Goal: Connect with others: Connect with others

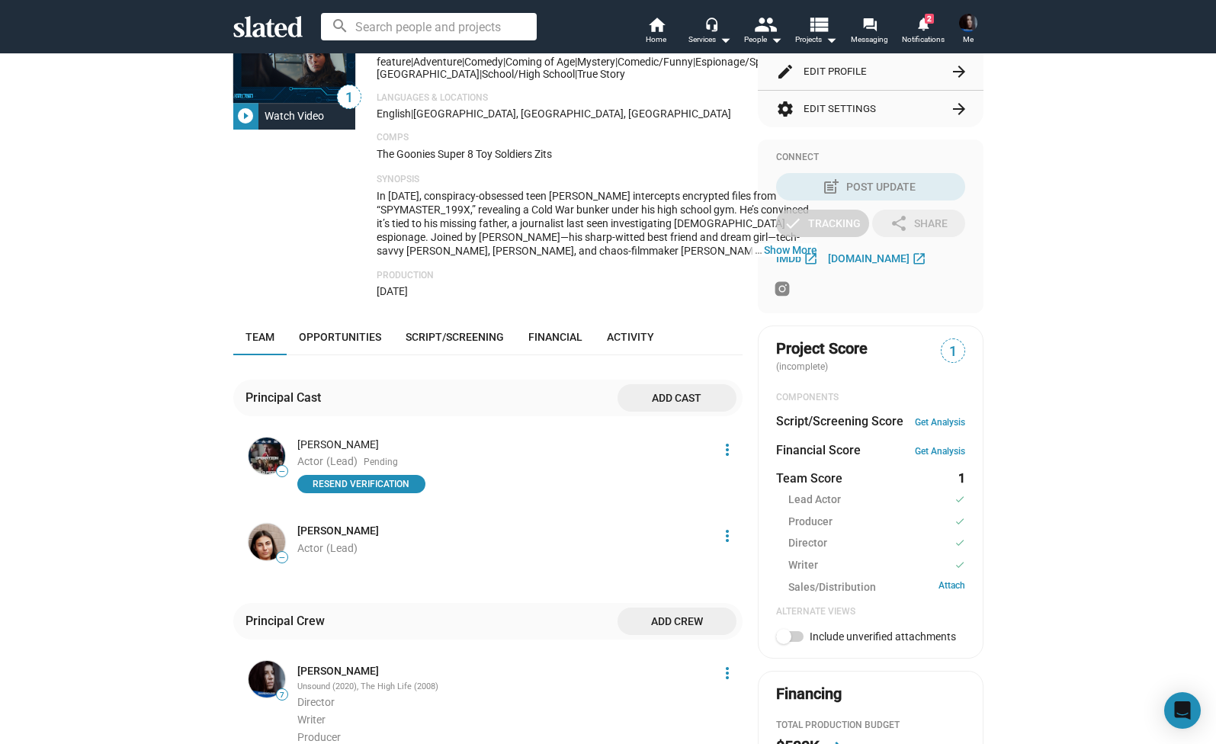
scroll to position [278, 0]
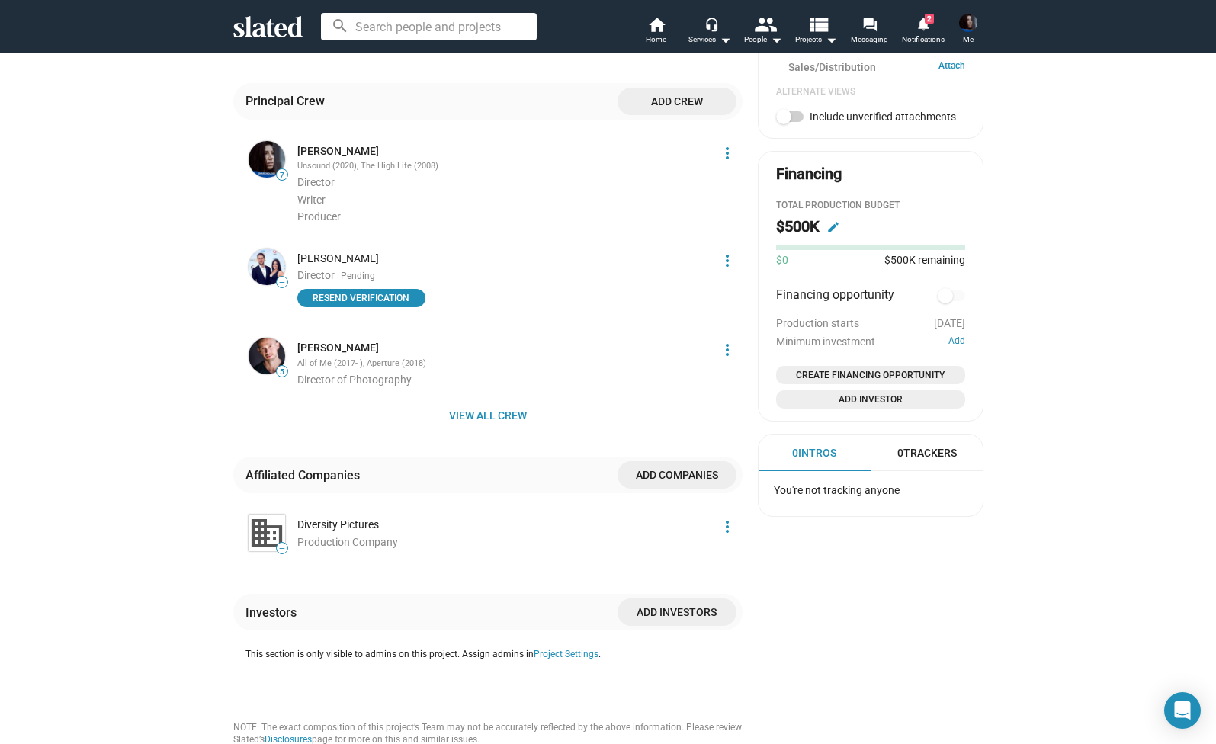
scroll to position [793, 0]
click at [335, 307] on span "Resend verification" at bounding box center [361, 299] width 110 height 15
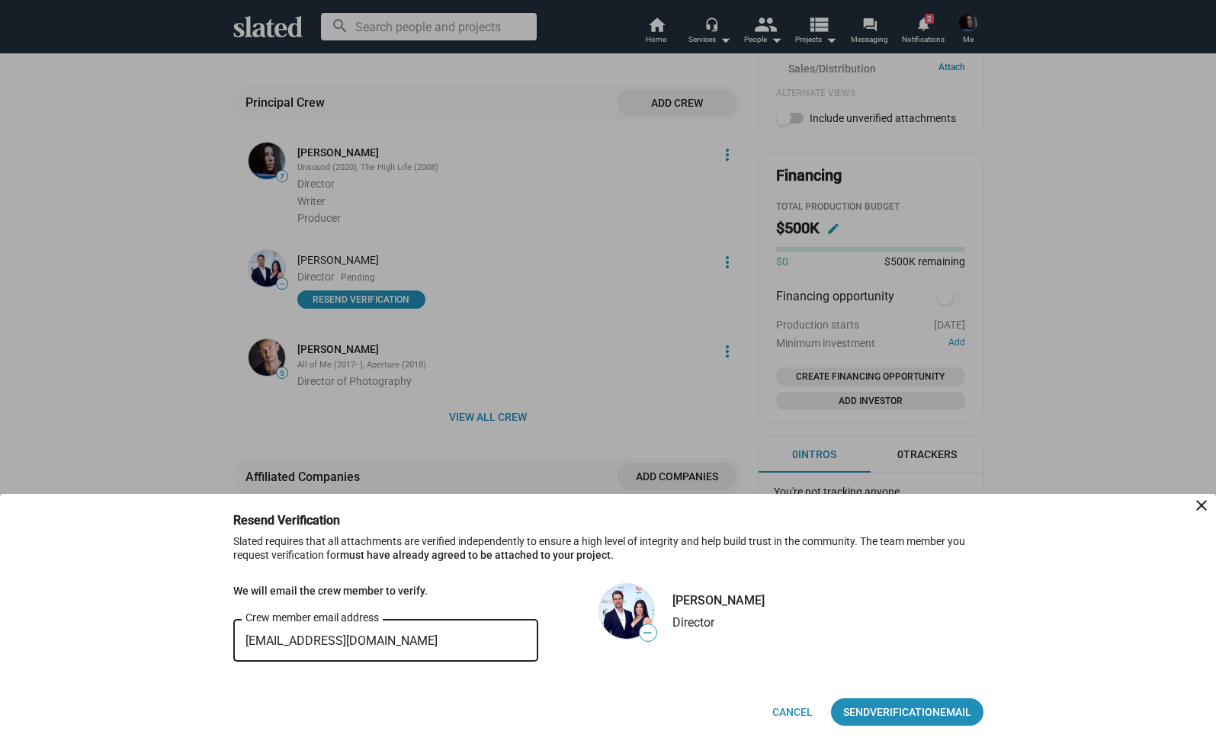
click at [463, 647] on input "robbieryde@rydeentertainment.com.au" at bounding box center [385, 641] width 280 height 14
type input "robbieryde@rydeentertainment.com"
click at [935, 716] on span "Verification" at bounding box center [905, 711] width 70 height 27
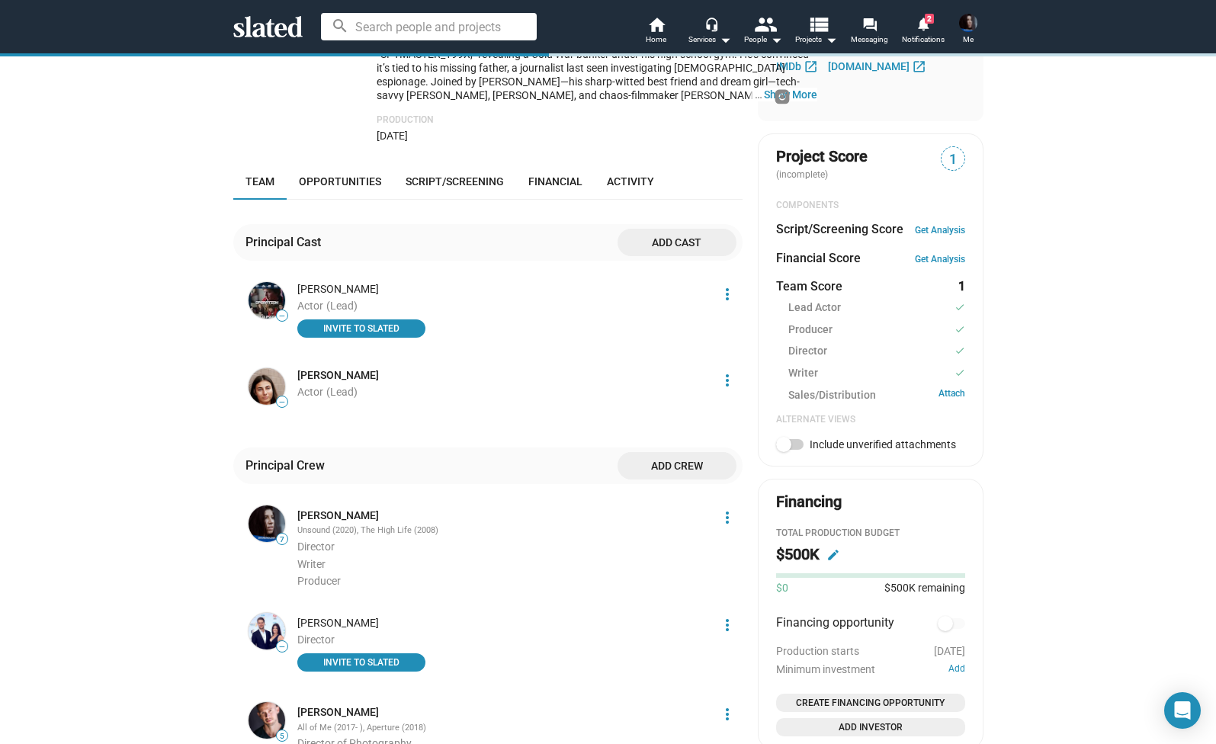
scroll to position [357, 0]
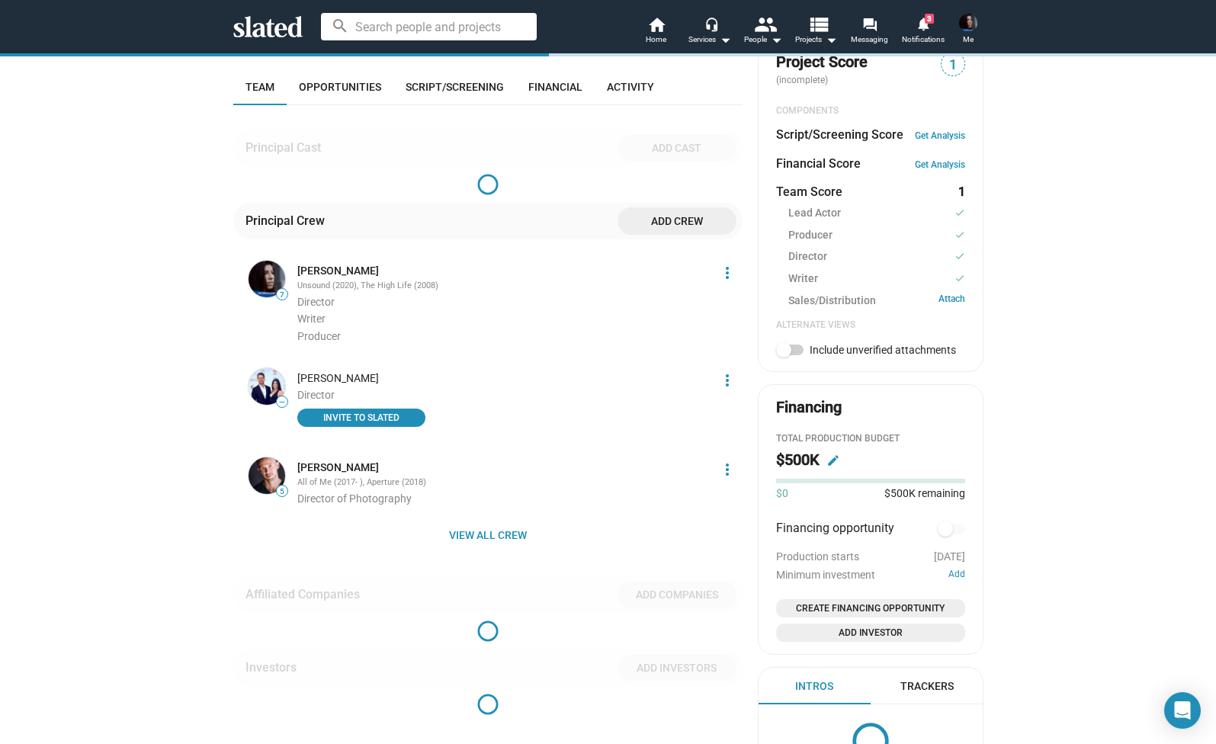
scroll to position [604, 0]
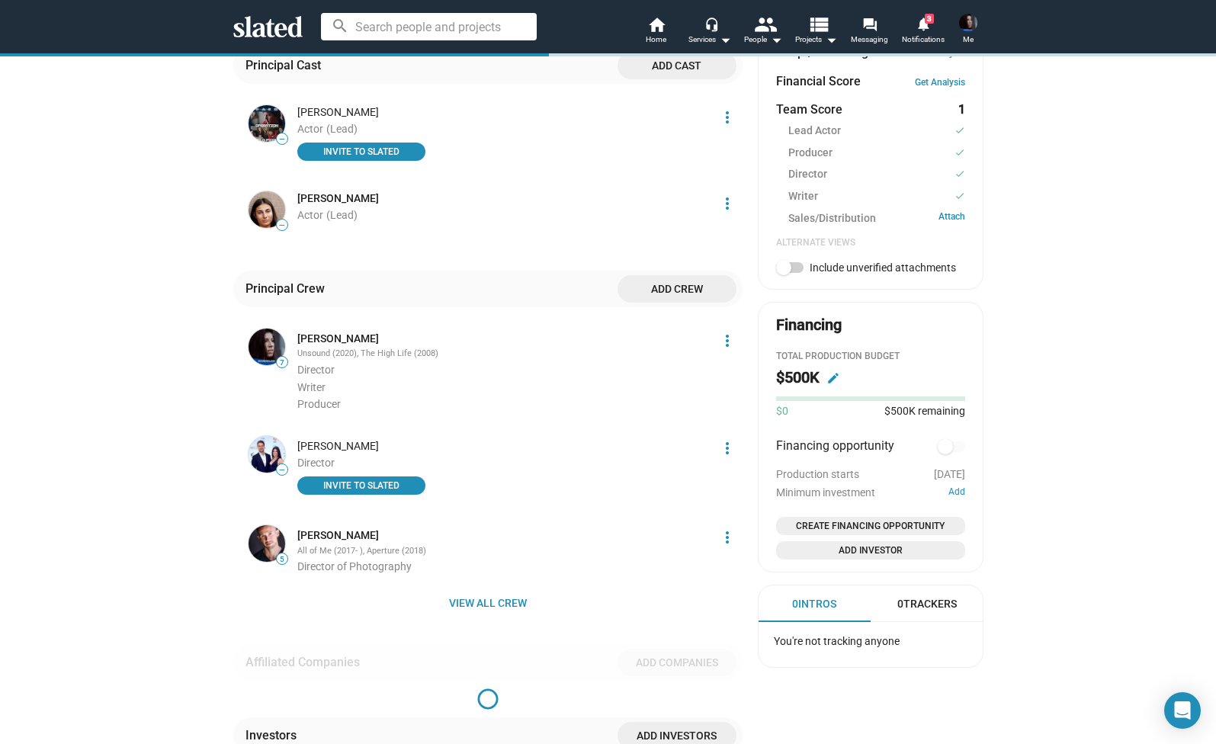
click at [358, 480] on div "Robbie Ryde Director INVITE TO SLATED" at bounding box center [500, 467] width 424 height 68
click at [358, 493] on span "INVITE TO SLATED" at bounding box center [361, 485] width 110 height 15
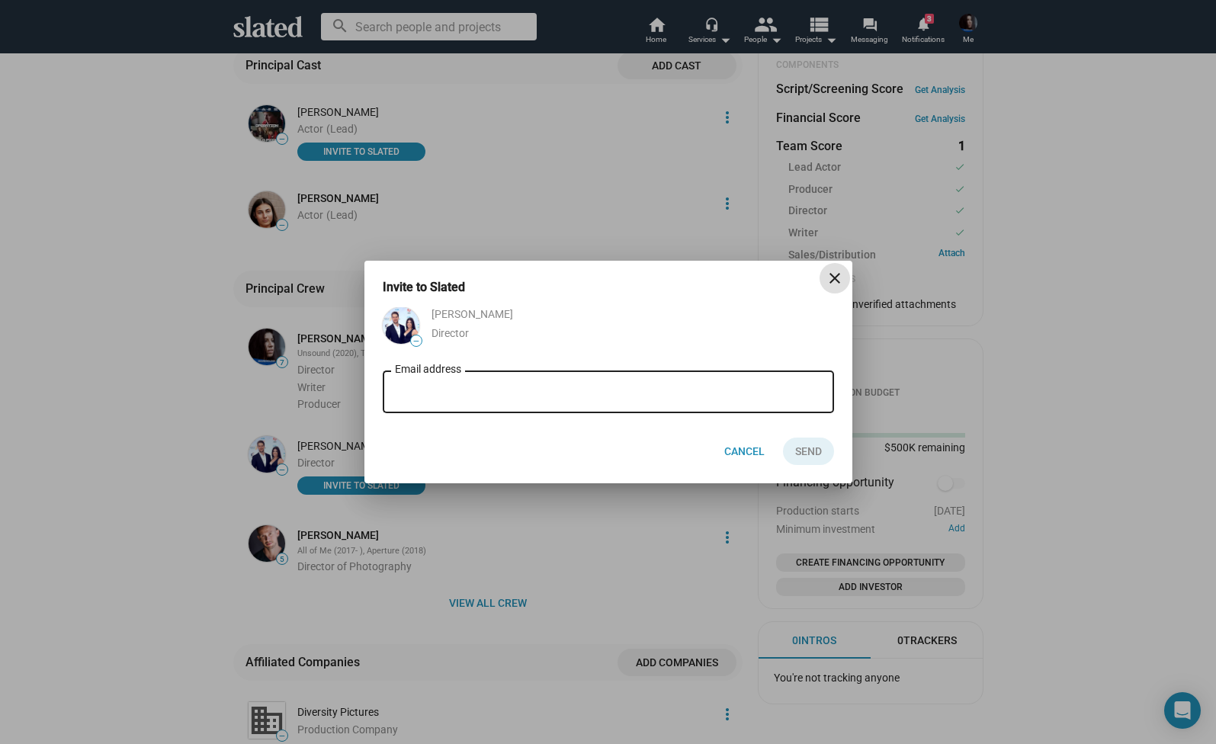
click at [448, 393] on input "Email address" at bounding box center [608, 393] width 427 height 14
type input "R"
type input "robbieryde@rydeentertainment.com"
click at [828, 452] on button "Send" at bounding box center [808, 450] width 51 height 27
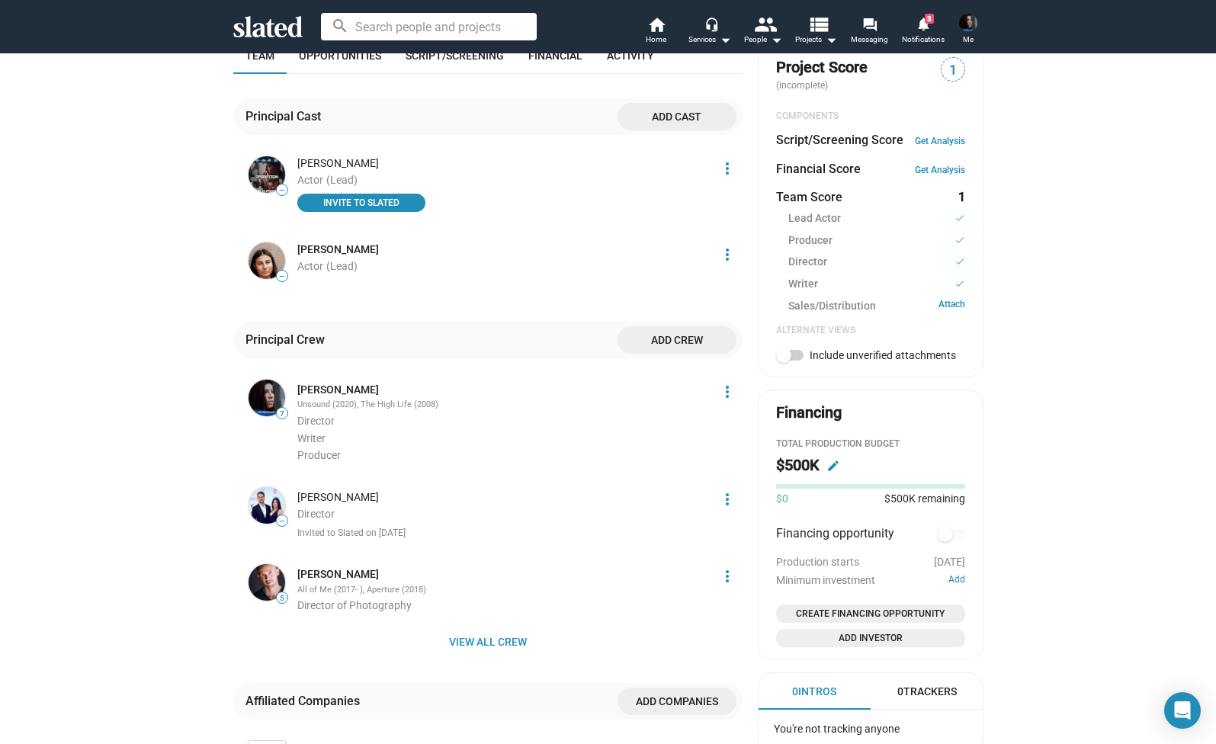
scroll to position [562, 0]
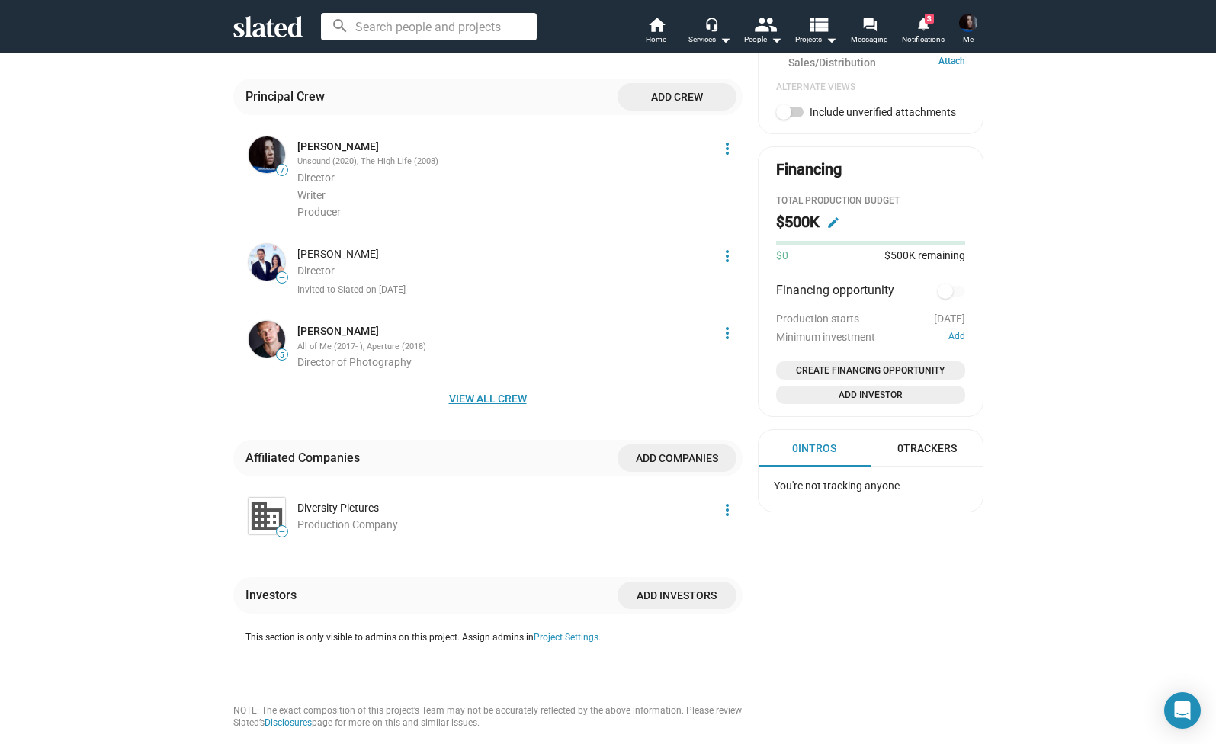
scroll to position [826, 0]
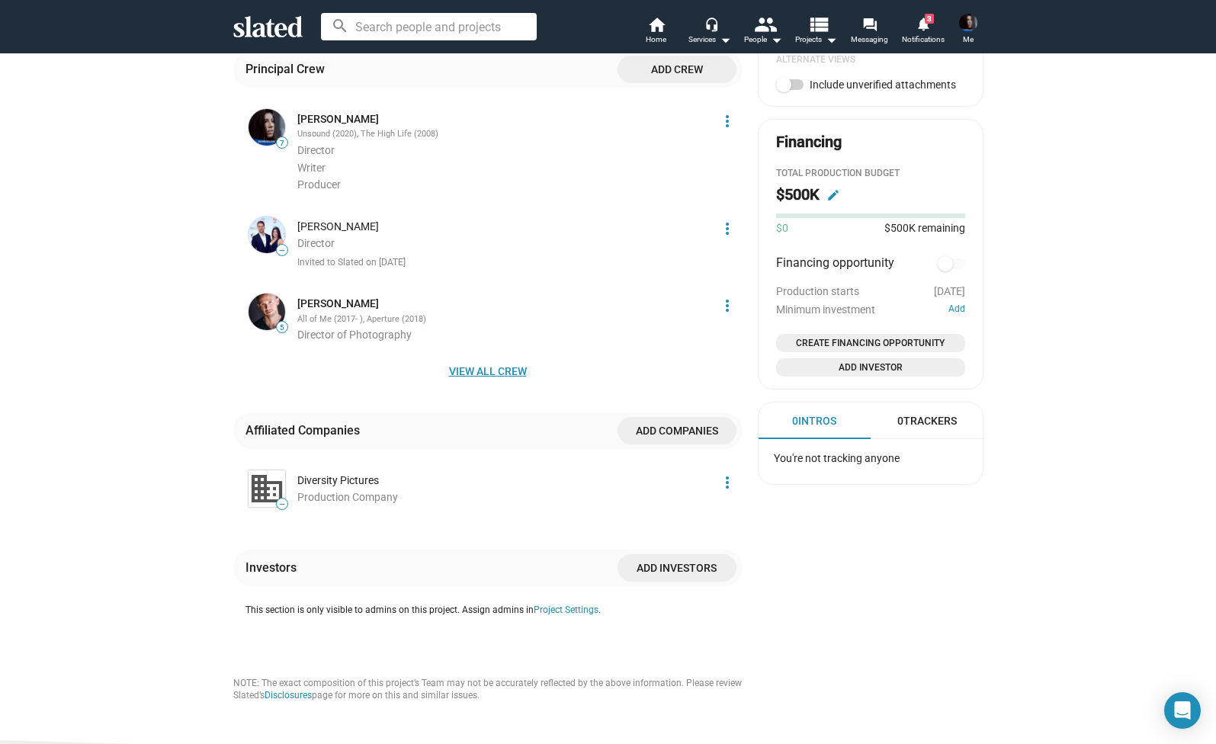
click at [511, 383] on span "View all crew" at bounding box center [487, 370] width 485 height 27
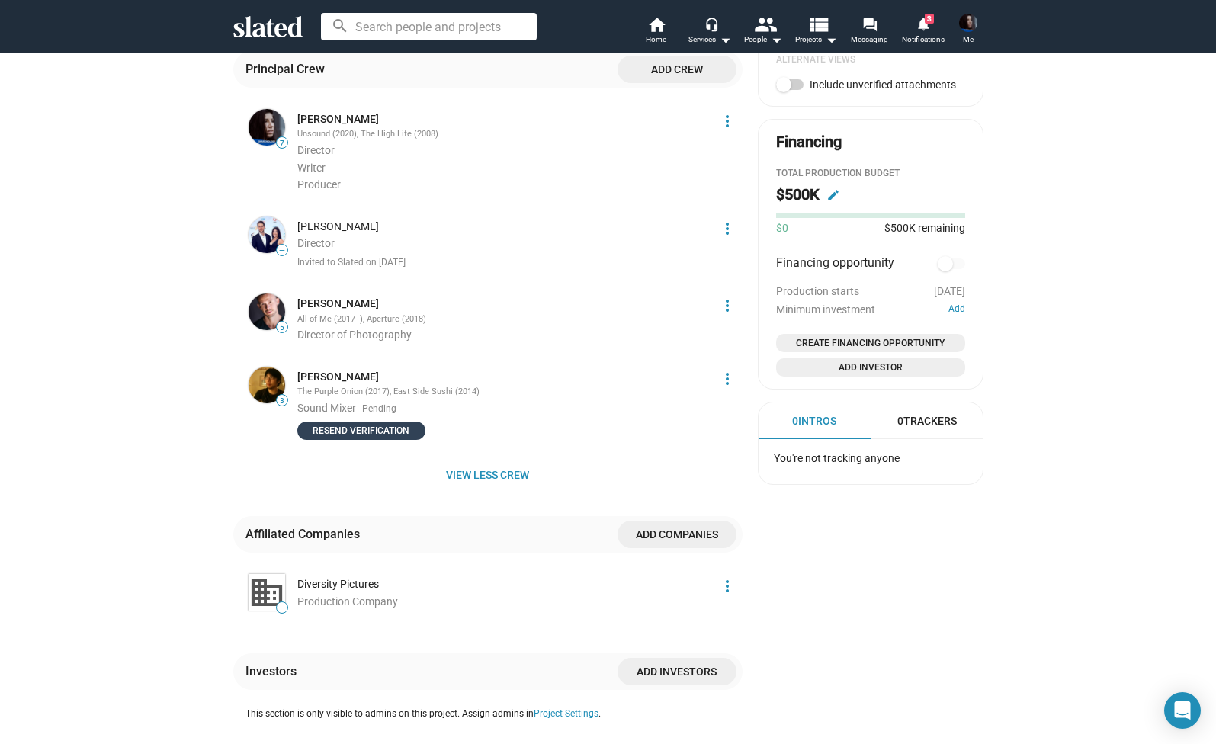
click at [370, 438] on span "Resend verification" at bounding box center [361, 430] width 110 height 15
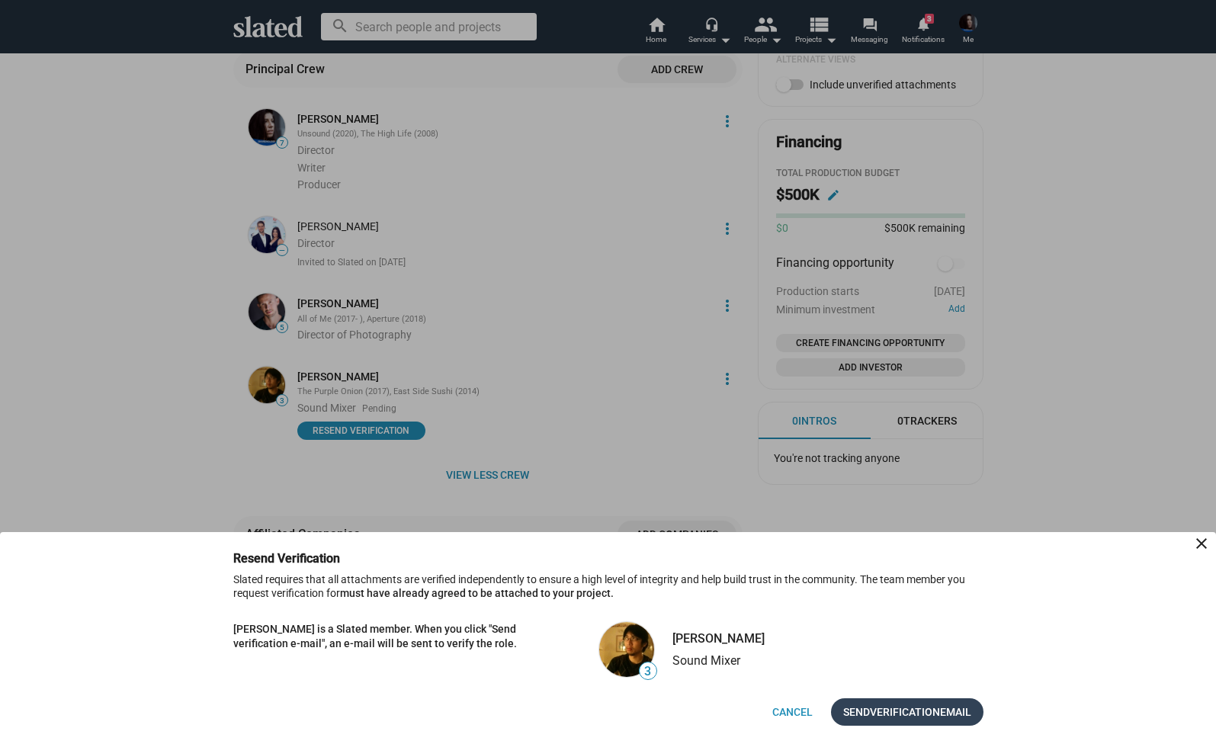
click at [885, 717] on span "Verification" at bounding box center [905, 711] width 70 height 27
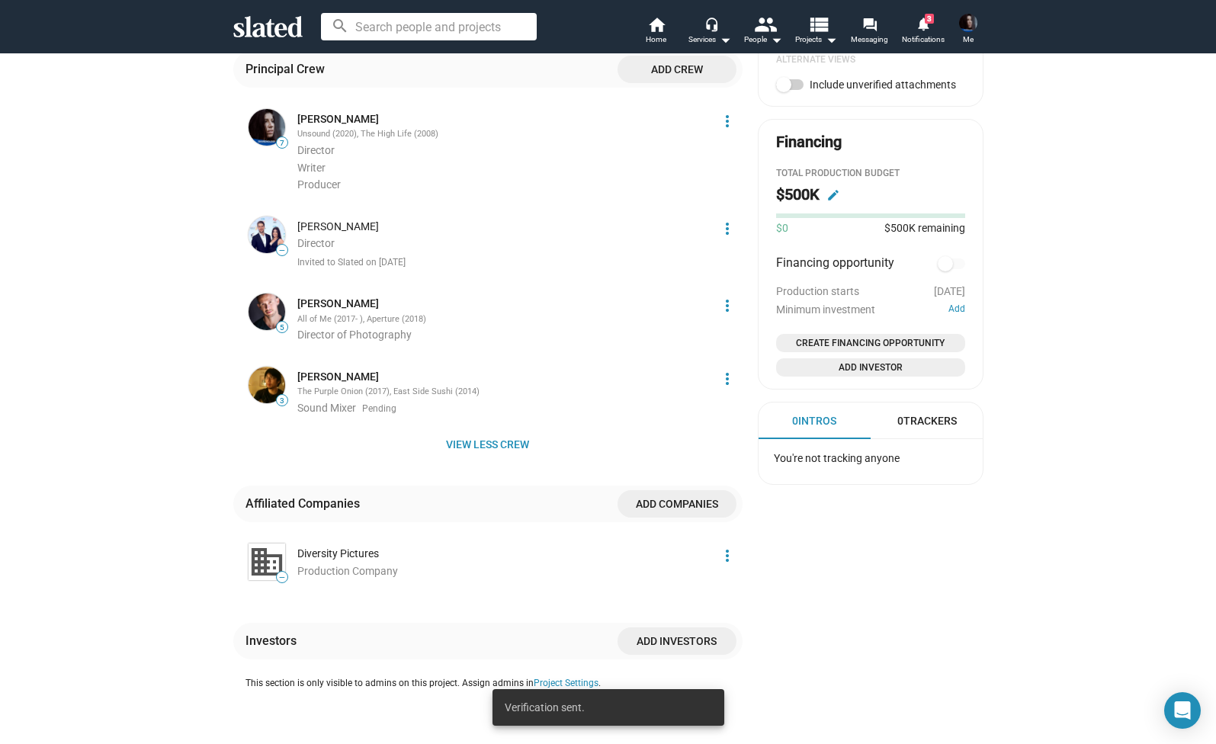
click at [859, 552] on div "Admin Controls Inactive power_settings_new Activate Visibility: visibility_off …" at bounding box center [871, 75] width 226 height 1402
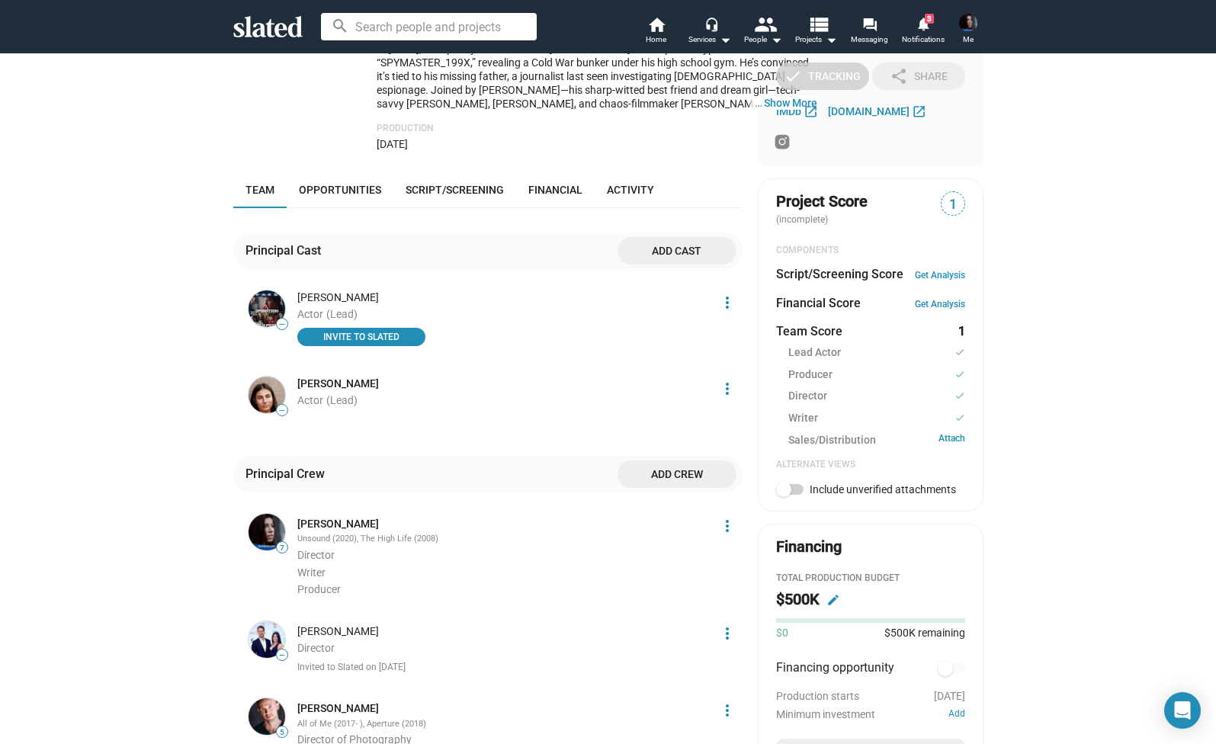
scroll to position [417, 0]
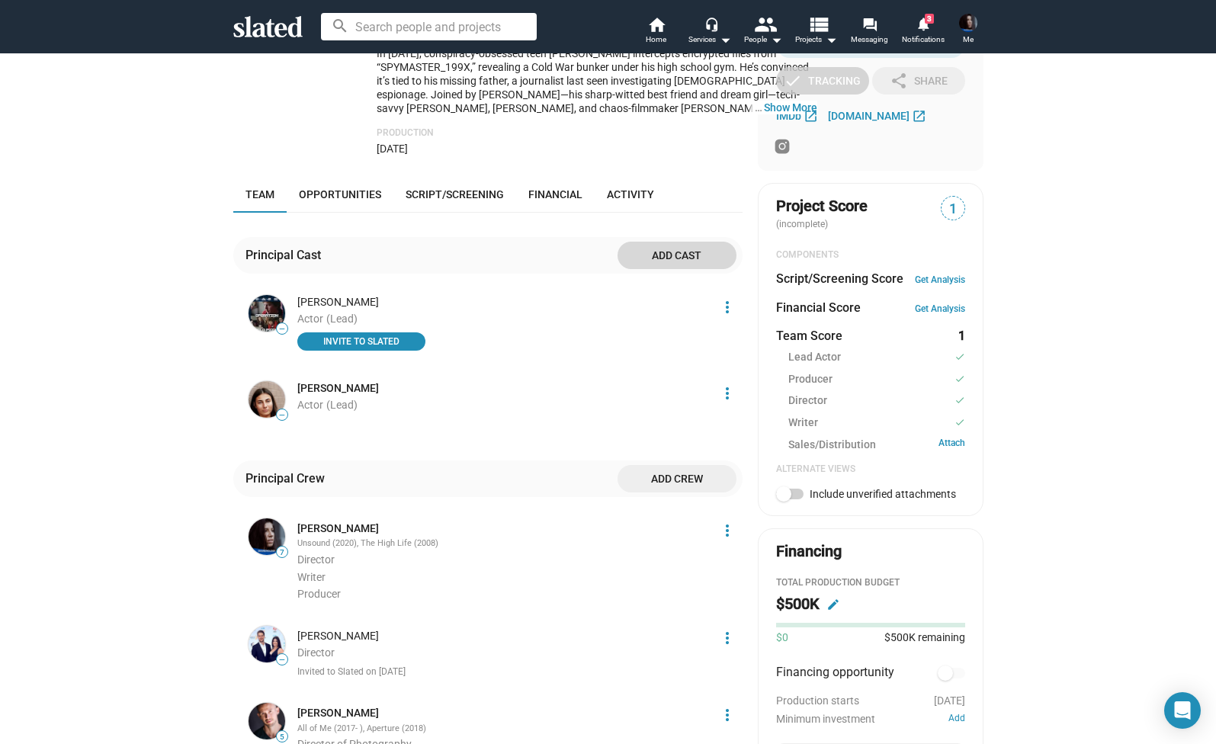
click at [685, 269] on span "Add cast" at bounding box center [677, 255] width 95 height 27
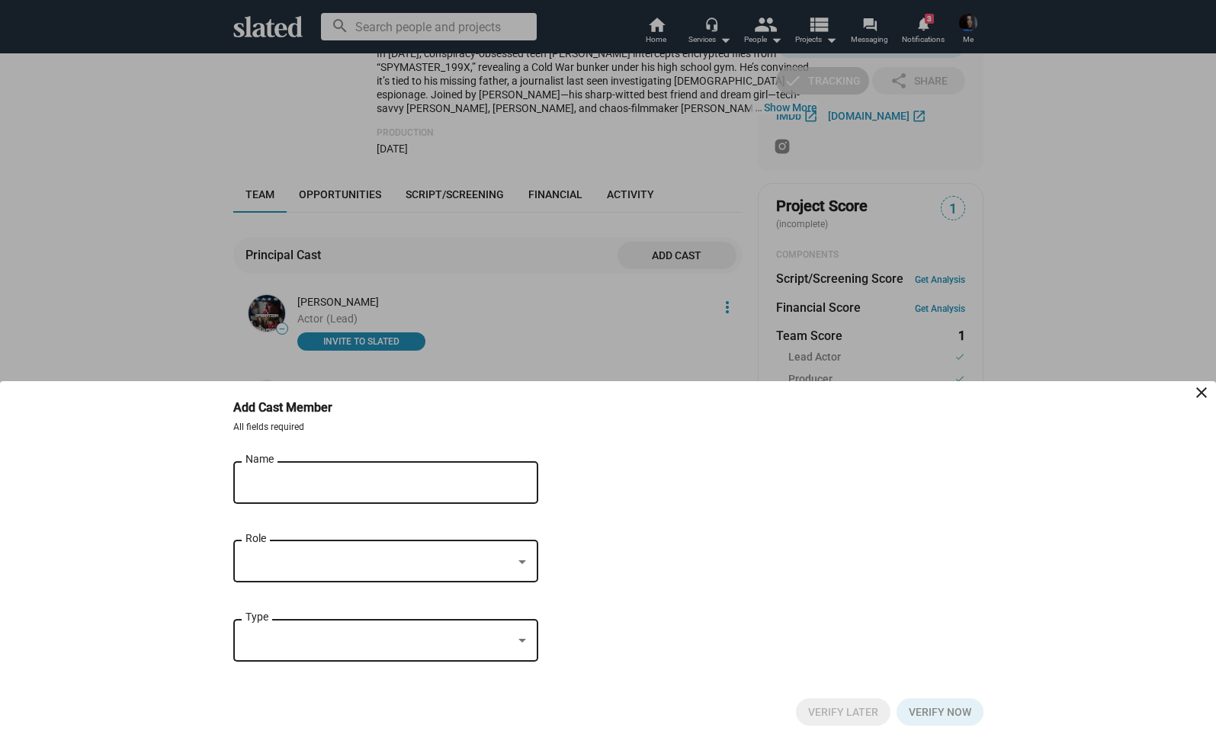
click at [312, 492] on div "Name" at bounding box center [374, 480] width 259 height 45
type input "Preston Pimentel"
click at [288, 569] on div at bounding box center [378, 562] width 267 height 16
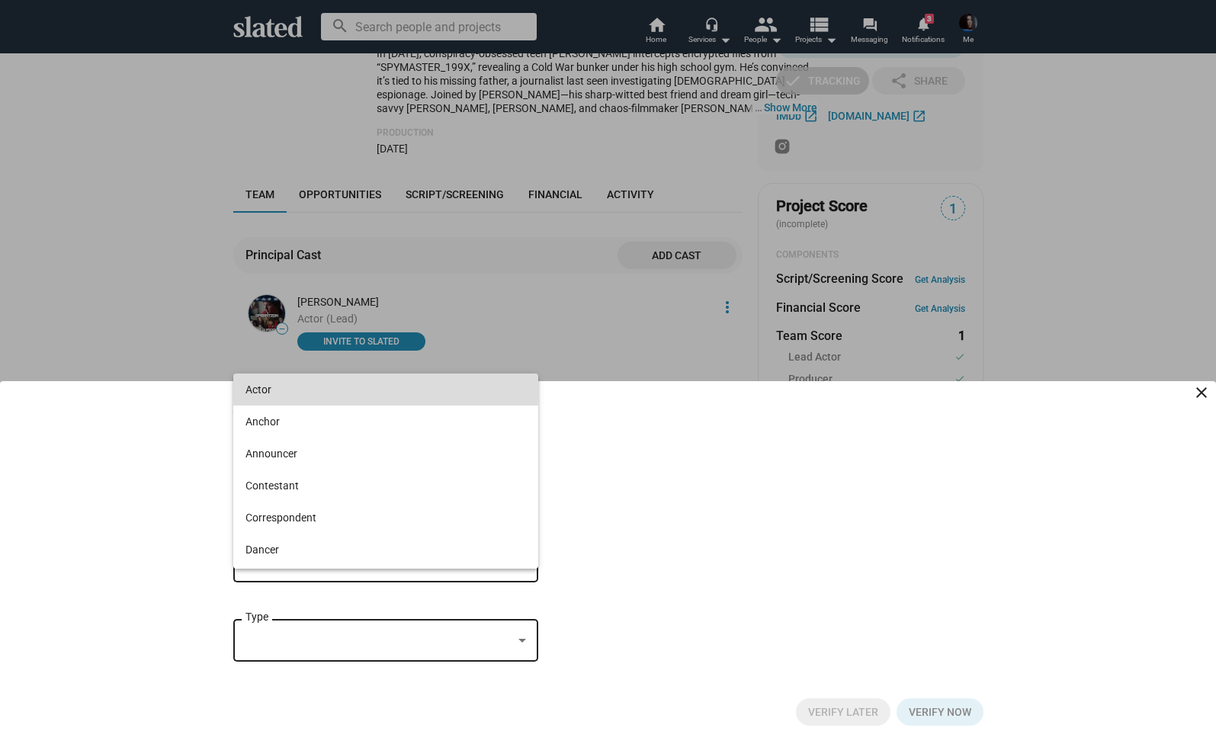
click at [300, 382] on span "Actor" at bounding box center [385, 389] width 280 height 32
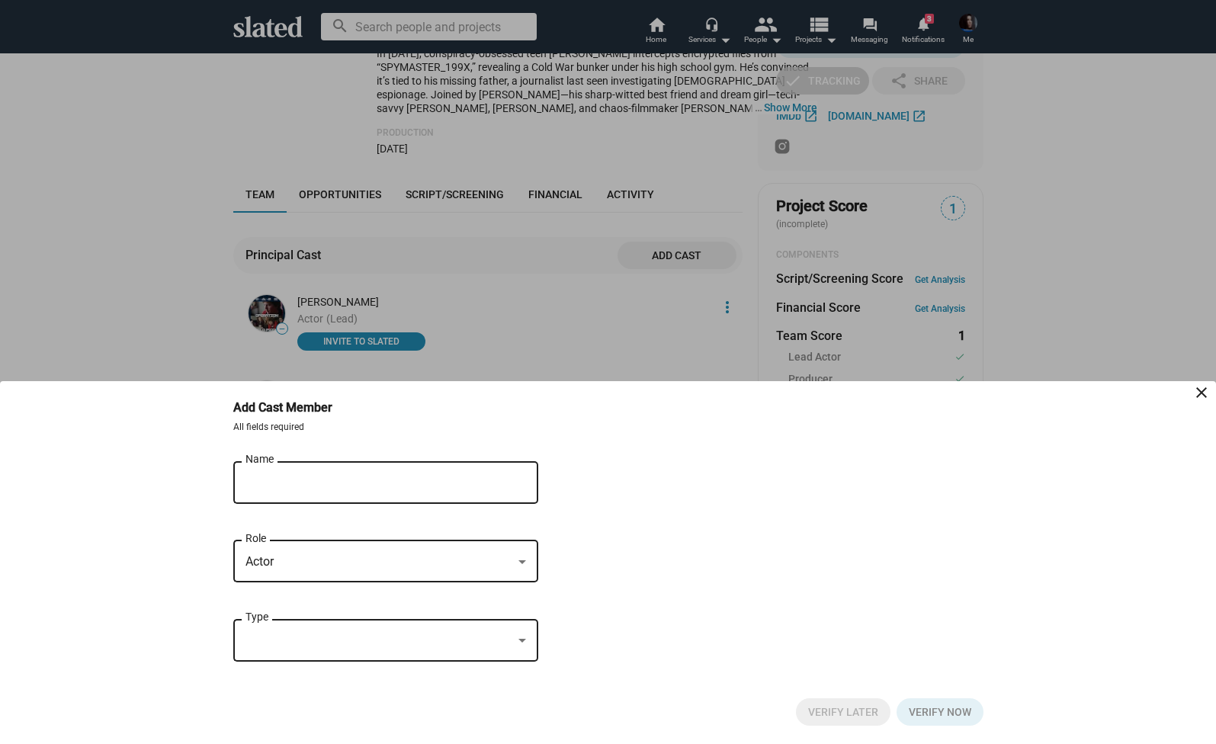
click at [293, 468] on div "Preston Pimentel Name" at bounding box center [374, 480] width 259 height 45
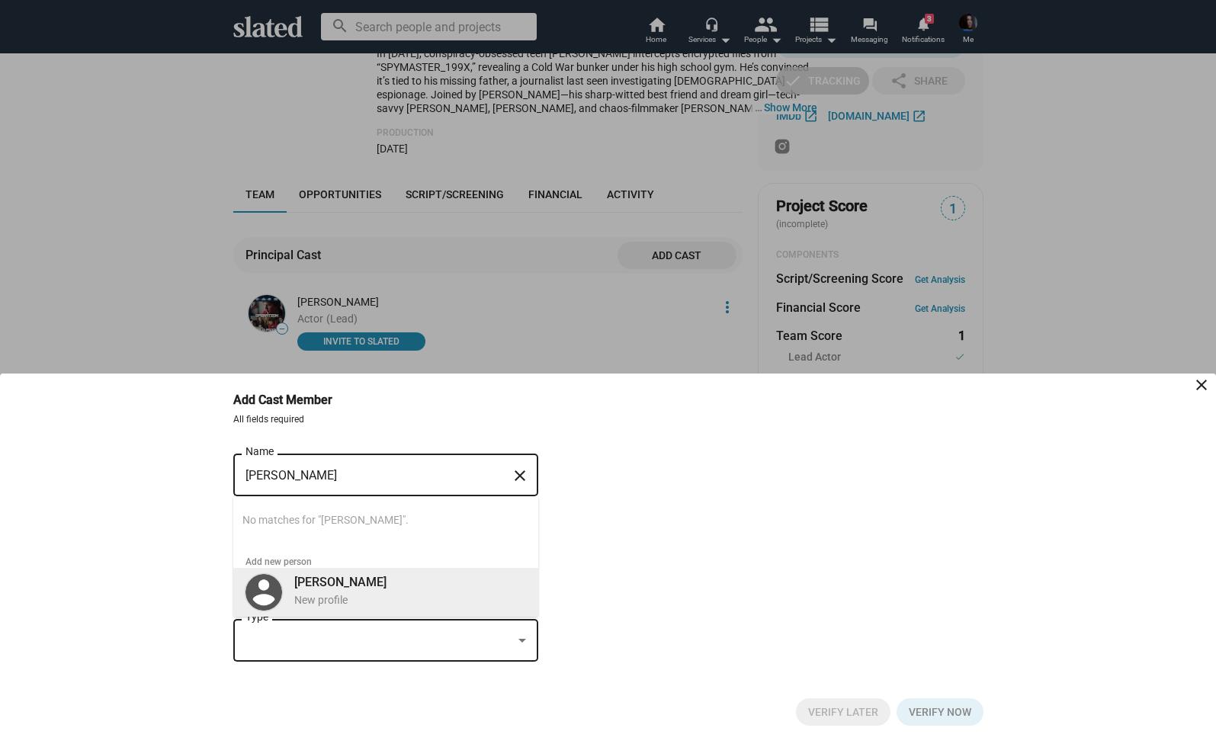
click at [368, 585] on b "Preston Pimentel" at bounding box center [340, 582] width 92 height 14
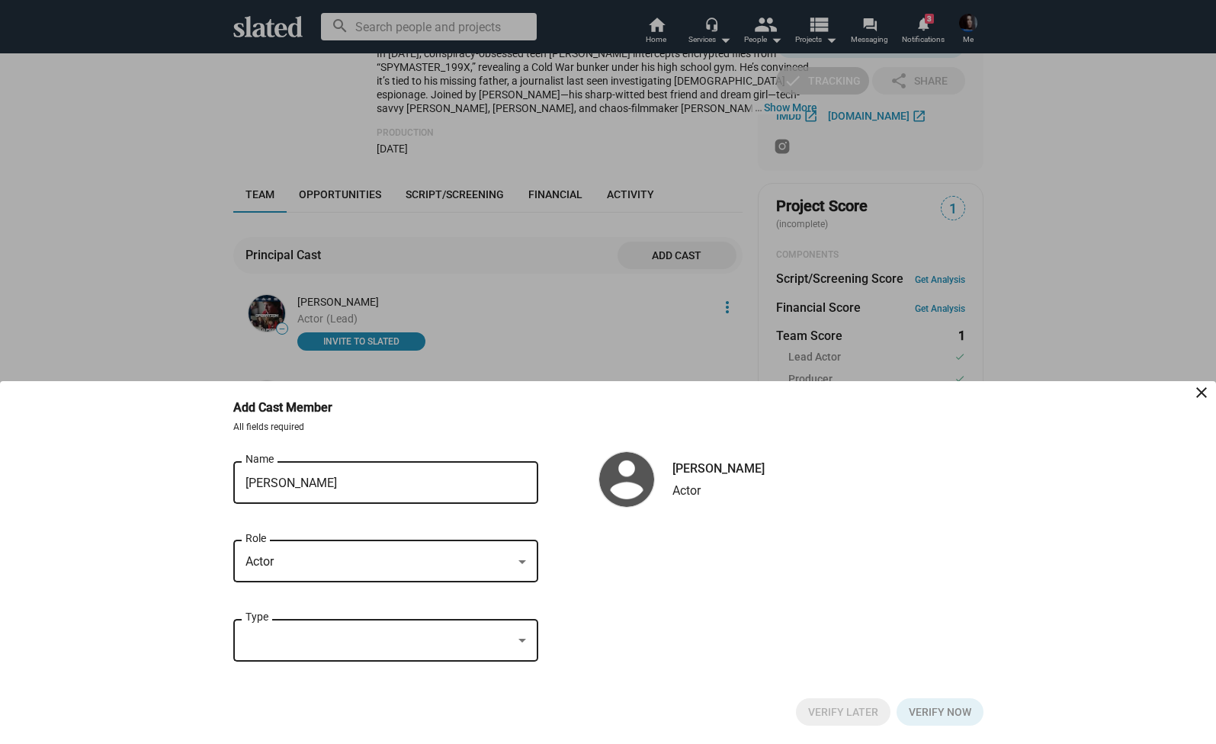
click at [334, 633] on div at bounding box center [378, 641] width 267 height 16
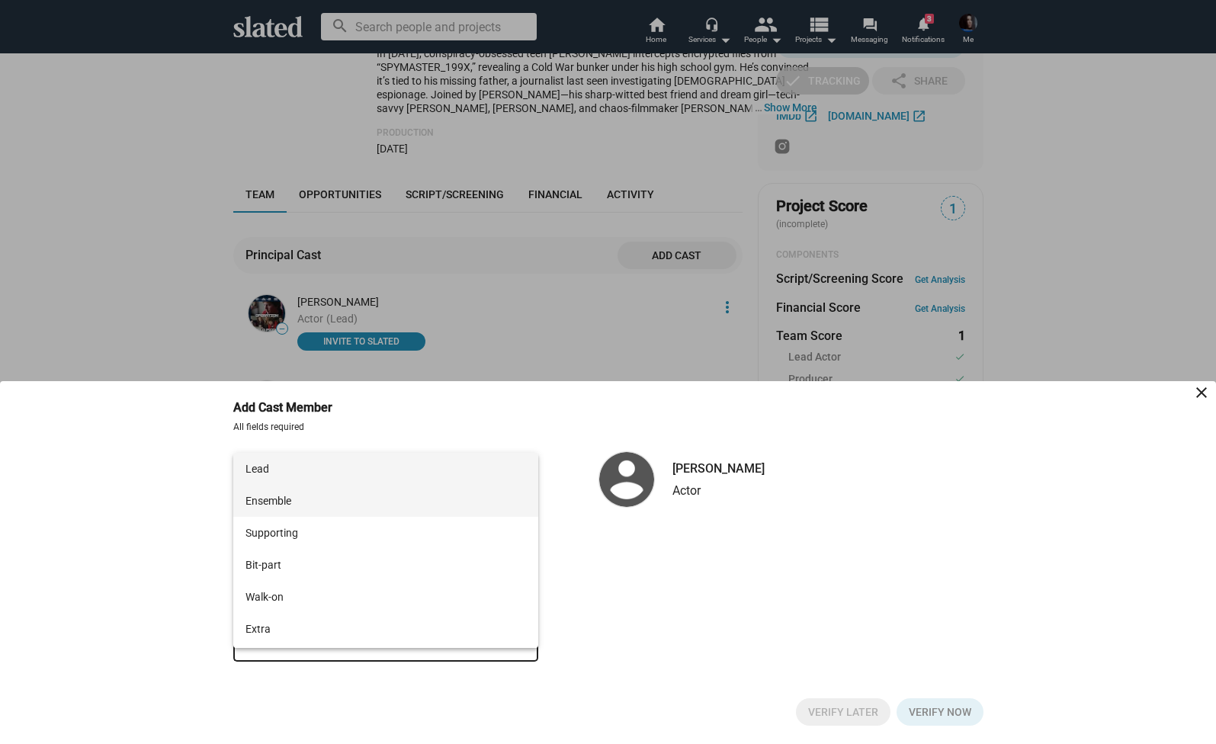
click at [343, 492] on span "Ensemble" at bounding box center [385, 501] width 280 height 32
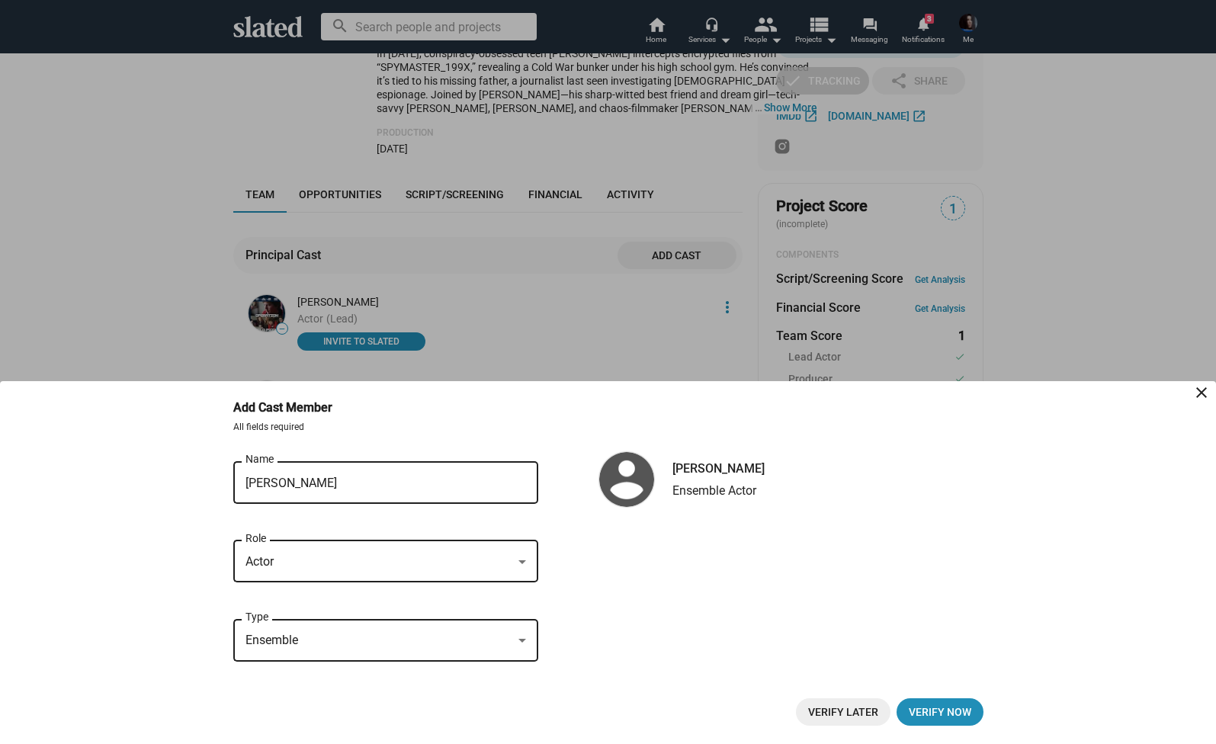
click at [373, 629] on div "Ensemble Type" at bounding box center [385, 638] width 280 height 45
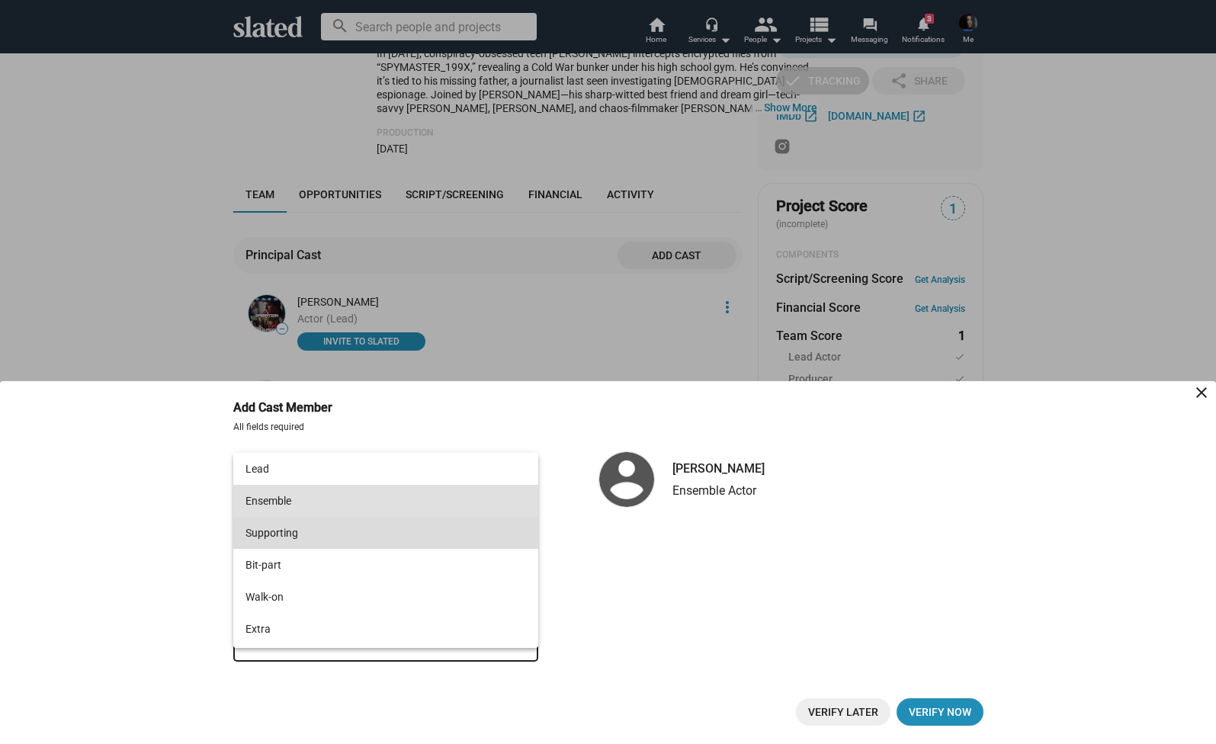
click at [339, 534] on span "Supporting" at bounding box center [385, 533] width 280 height 32
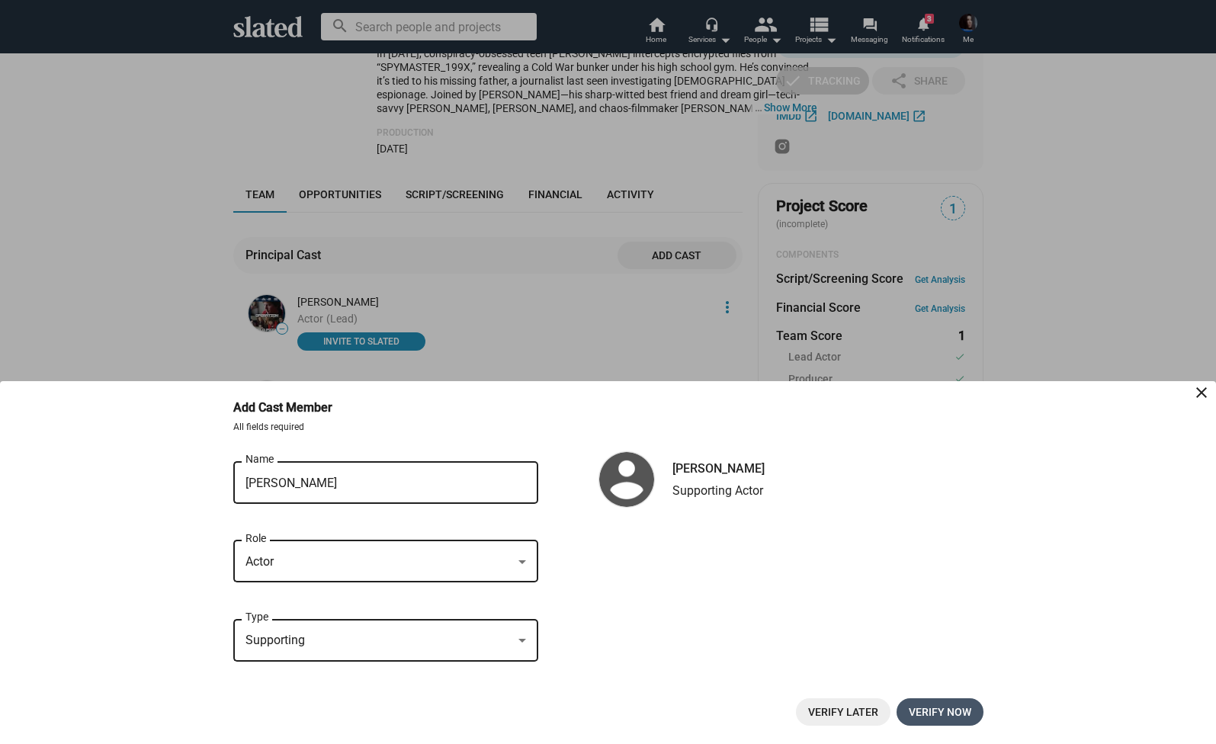
click at [929, 709] on span "Verify now" at bounding box center [939, 711] width 62 height 27
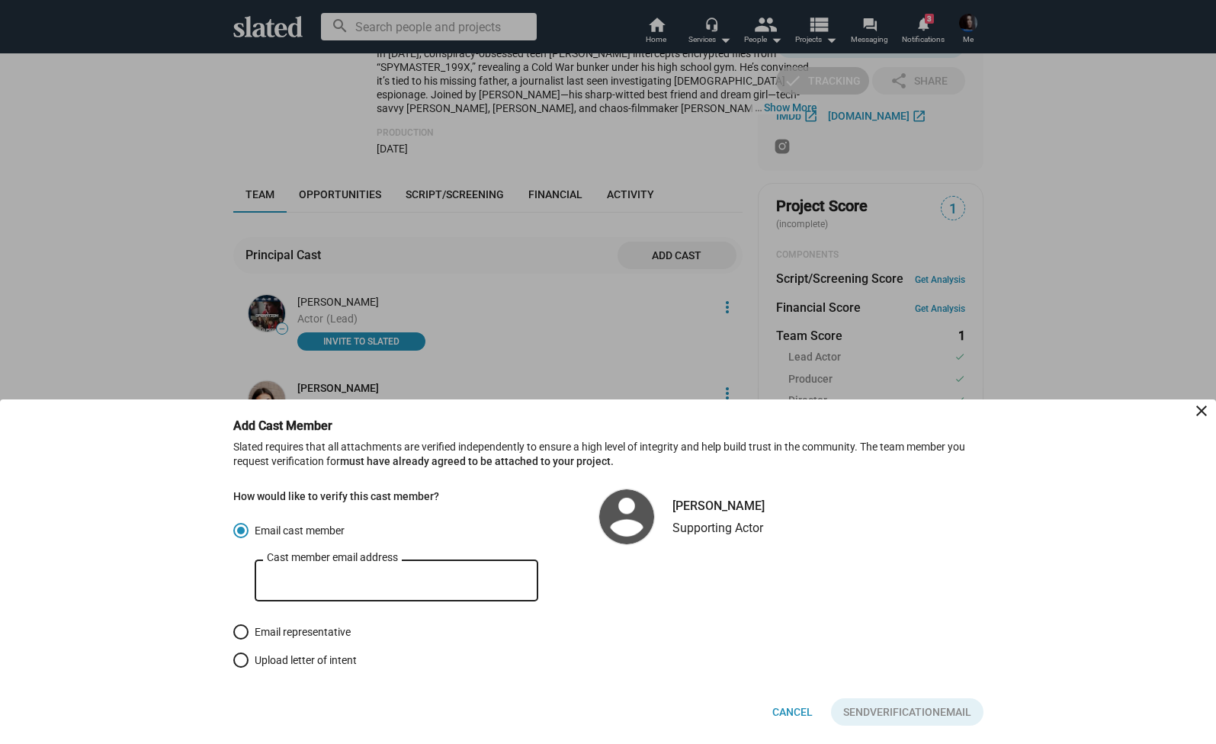
click at [431, 576] on input "Cast member email address" at bounding box center [396, 581] width 259 height 14
click at [290, 579] on input "Cast member email address" at bounding box center [396, 581] width 259 height 14
paste input "prestonpimentels@gmail.com"
type input "prestonpimentels@gmail.com"
click at [968, 716] on span "Send Verification Email" at bounding box center [907, 711] width 128 height 27
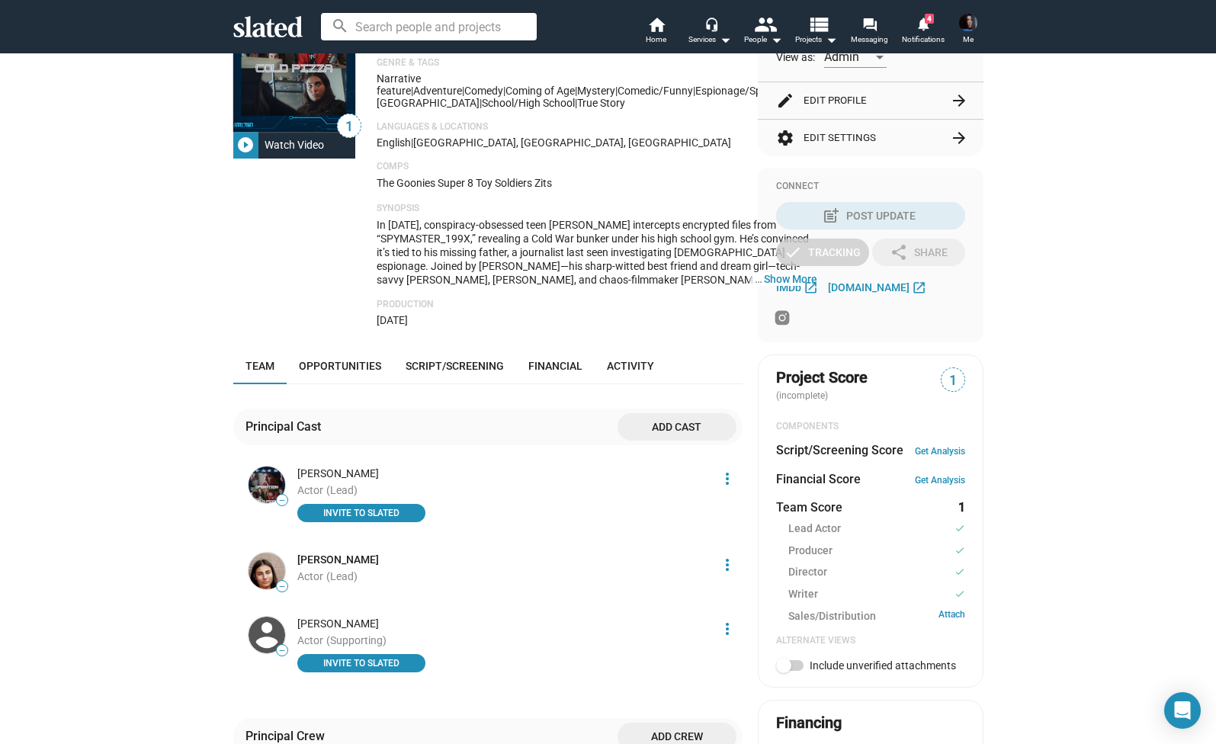
scroll to position [274, 0]
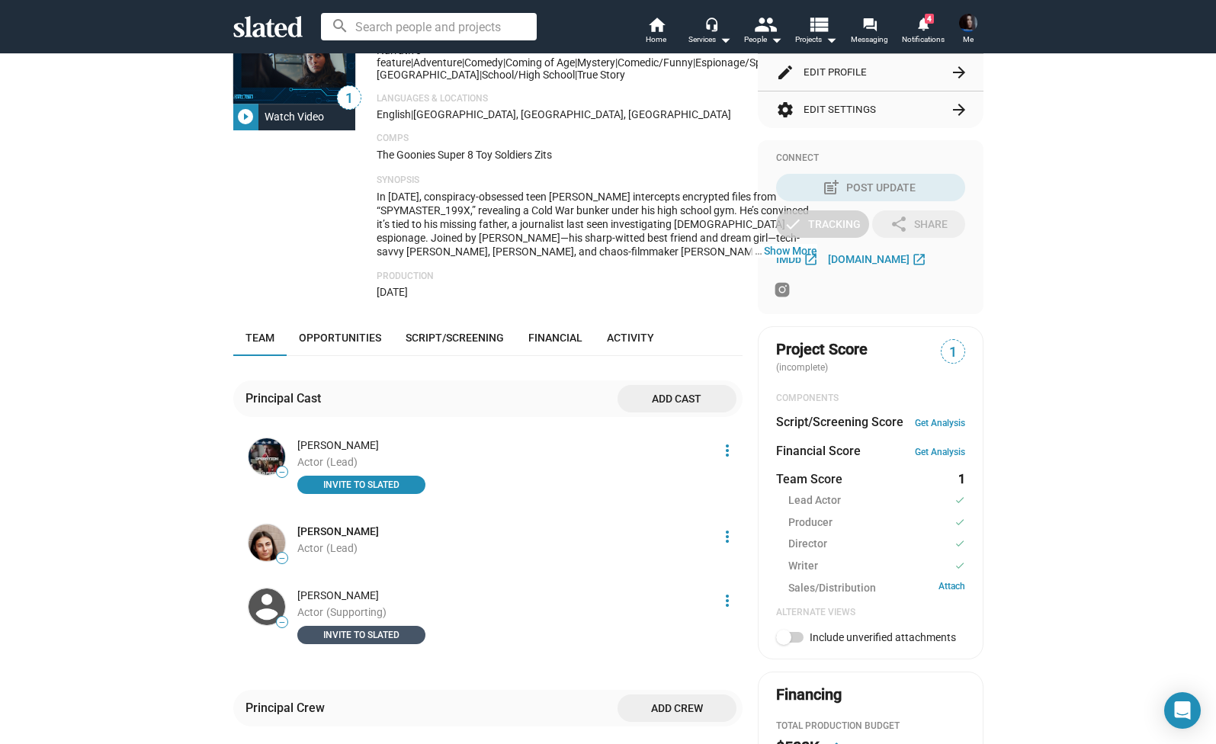
click at [375, 644] on button "INVITE TO SLATED" at bounding box center [361, 635] width 128 height 18
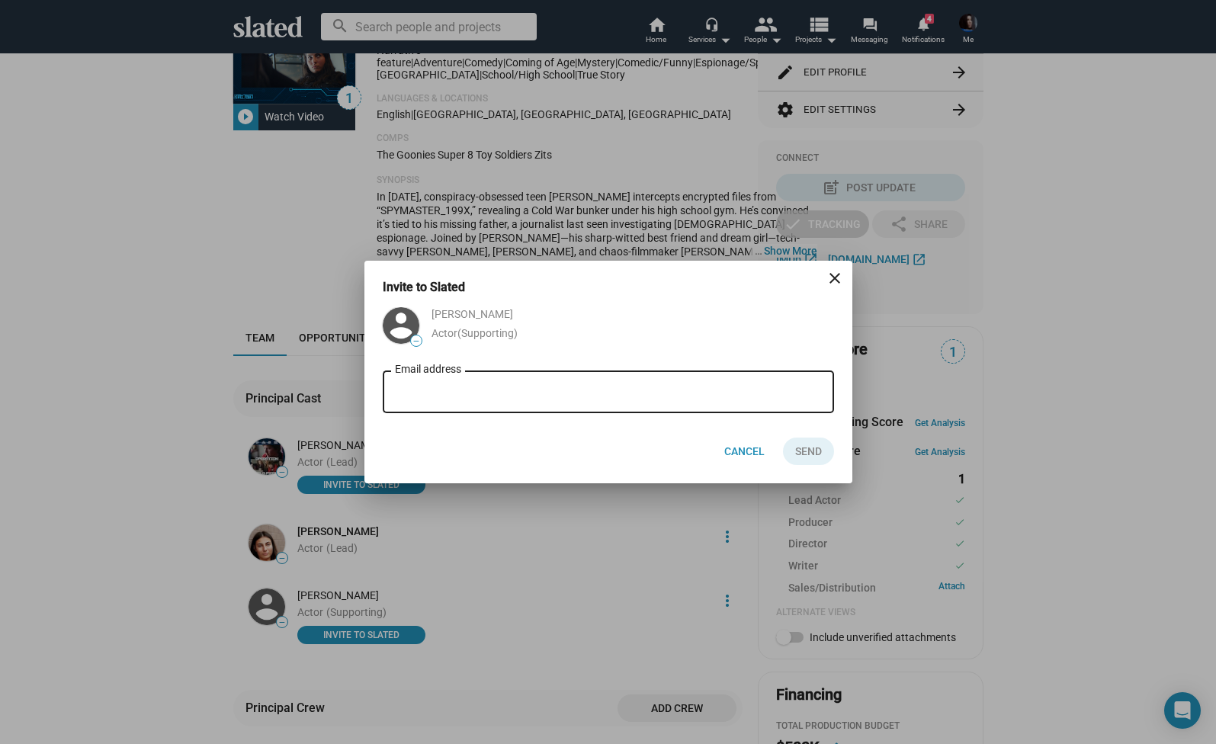
click at [506, 382] on div "Email address" at bounding box center [608, 390] width 427 height 45
type input "p"
paste input "prestonpimentels@gmail.com"
type input "prestonpimentels@gmail.com"
click at [825, 460] on button "Send" at bounding box center [808, 450] width 51 height 27
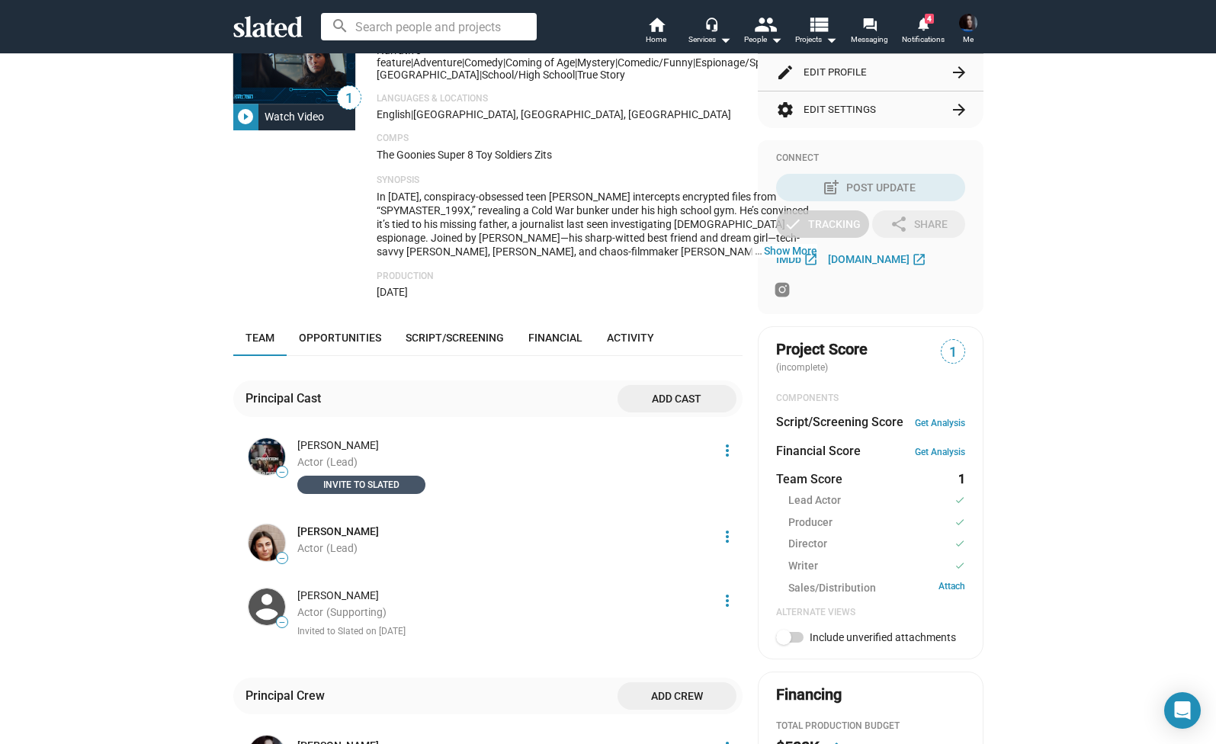
click at [397, 492] on span "INVITE TO SLATED" at bounding box center [361, 484] width 110 height 15
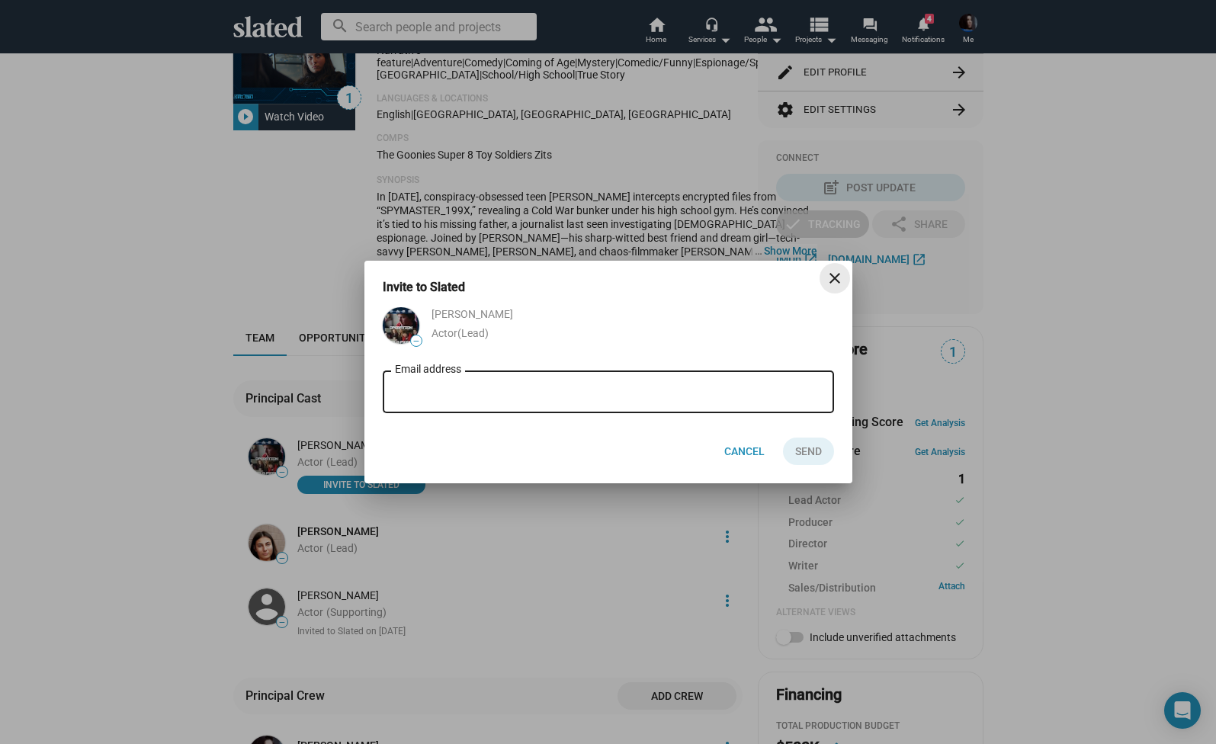
click at [833, 279] on mat-icon "close" at bounding box center [834, 278] width 18 height 18
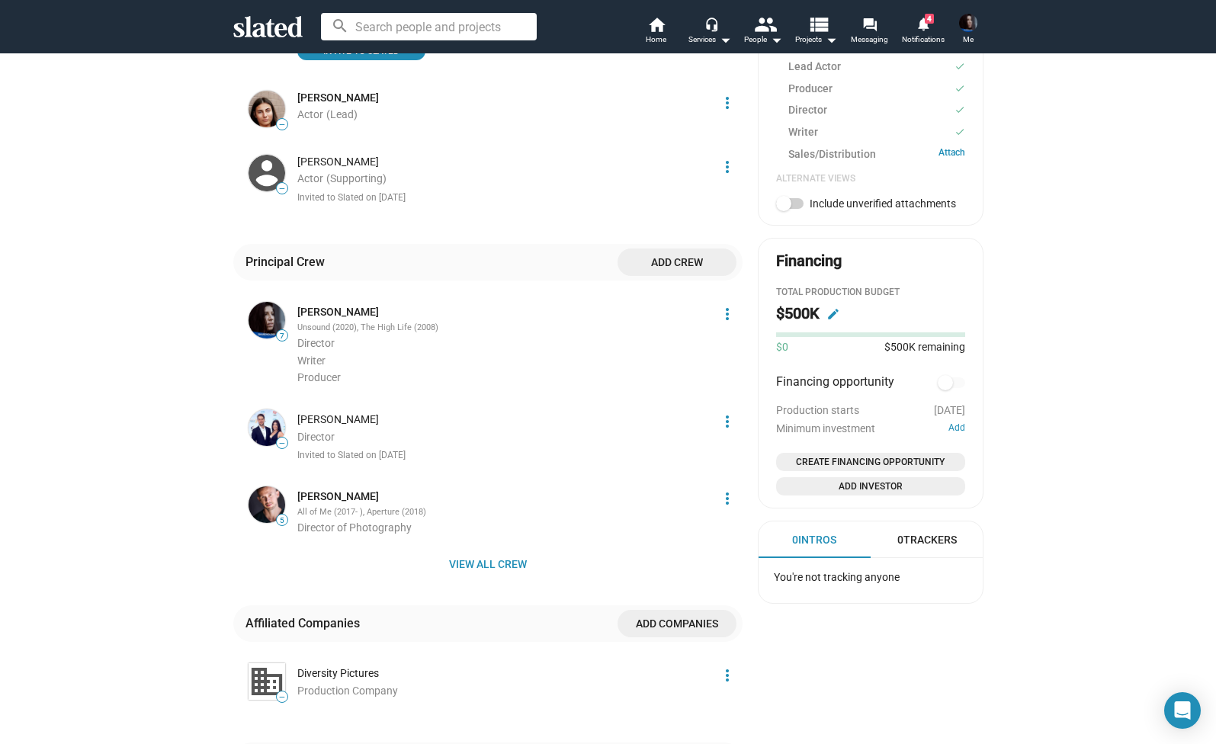
scroll to position [729, 0]
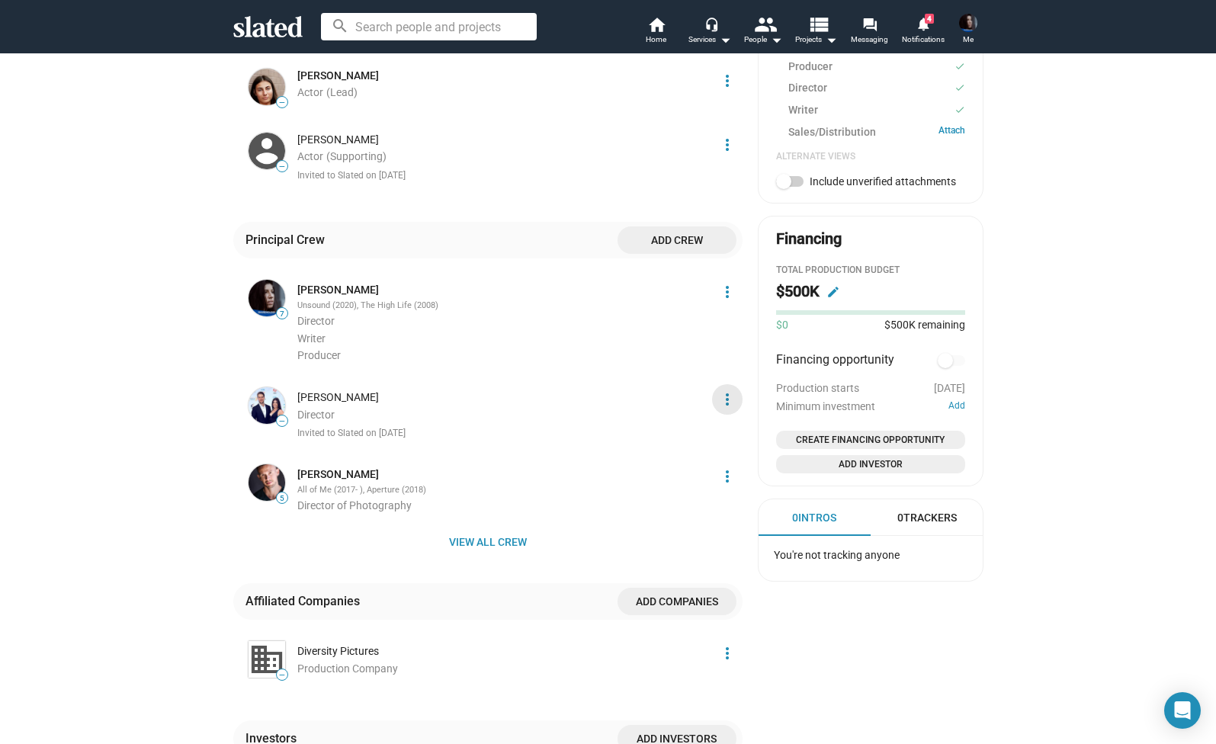
click at [731, 404] on mat-icon "more_vert" at bounding box center [727, 399] width 18 height 18
click at [731, 404] on div at bounding box center [608, 372] width 1216 height 744
click at [495, 541] on span "View all crew" at bounding box center [487, 541] width 485 height 27
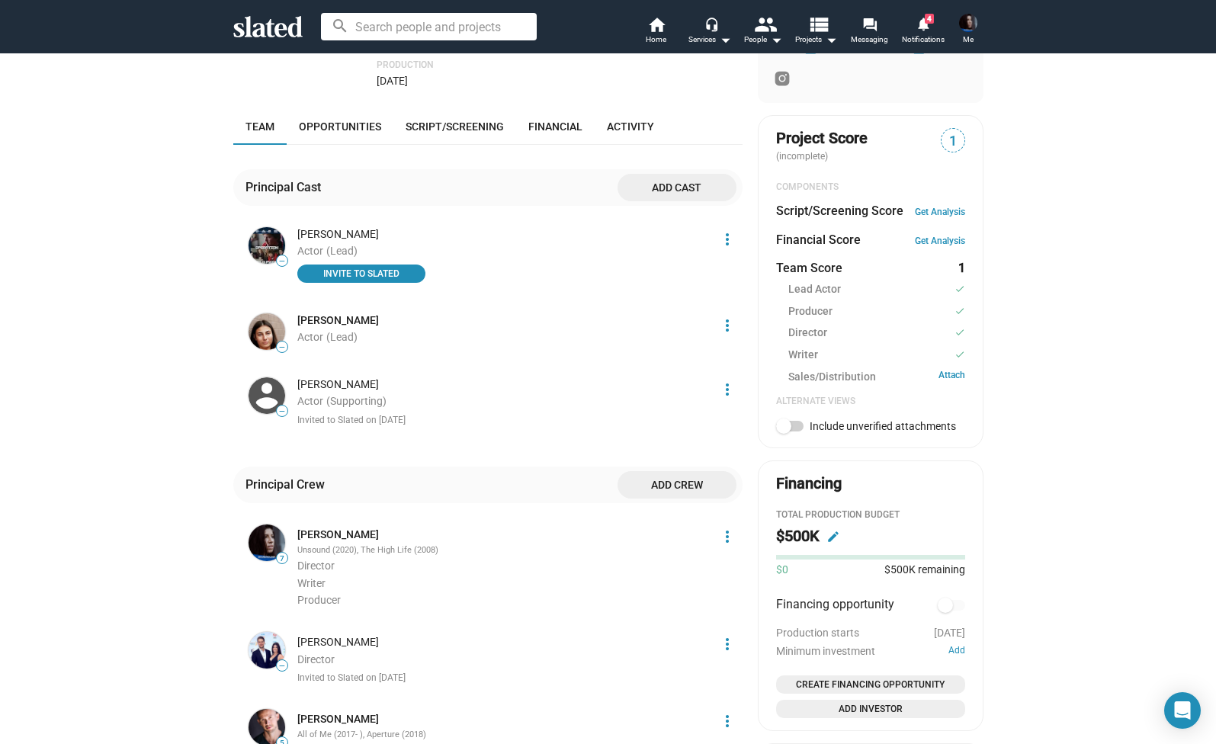
scroll to position [527, 0]
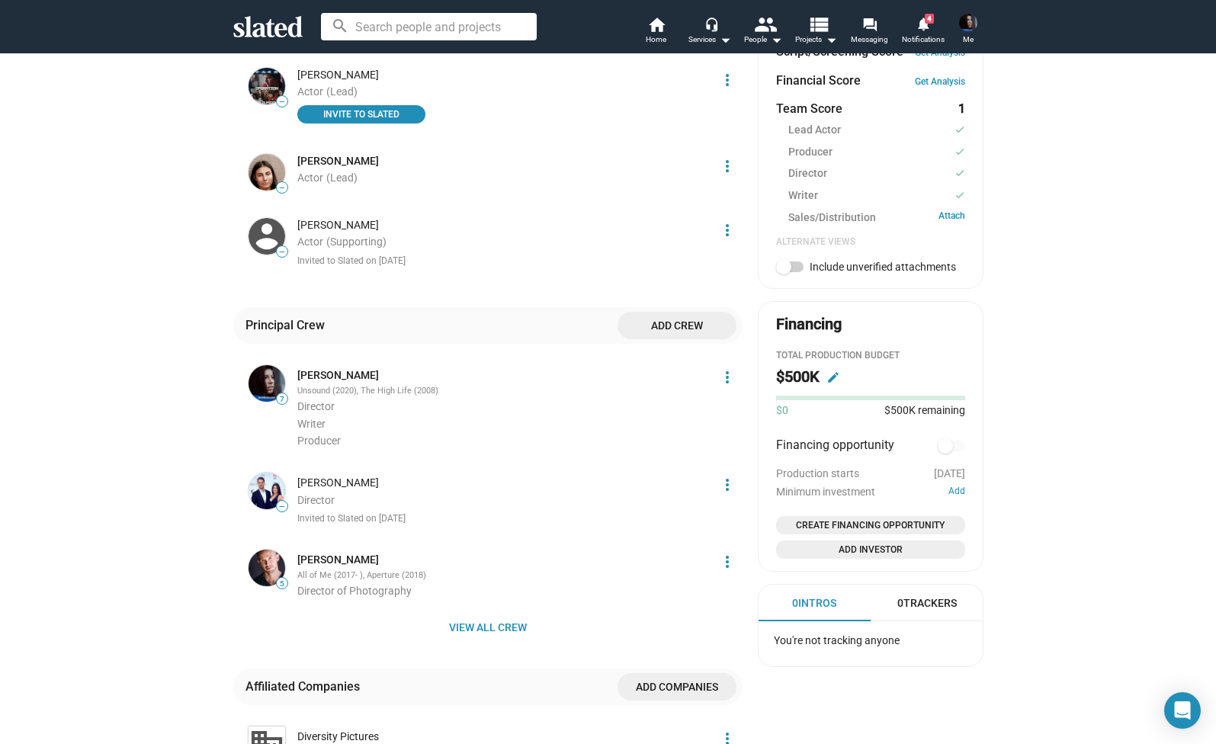
scroll to position [663, 0]
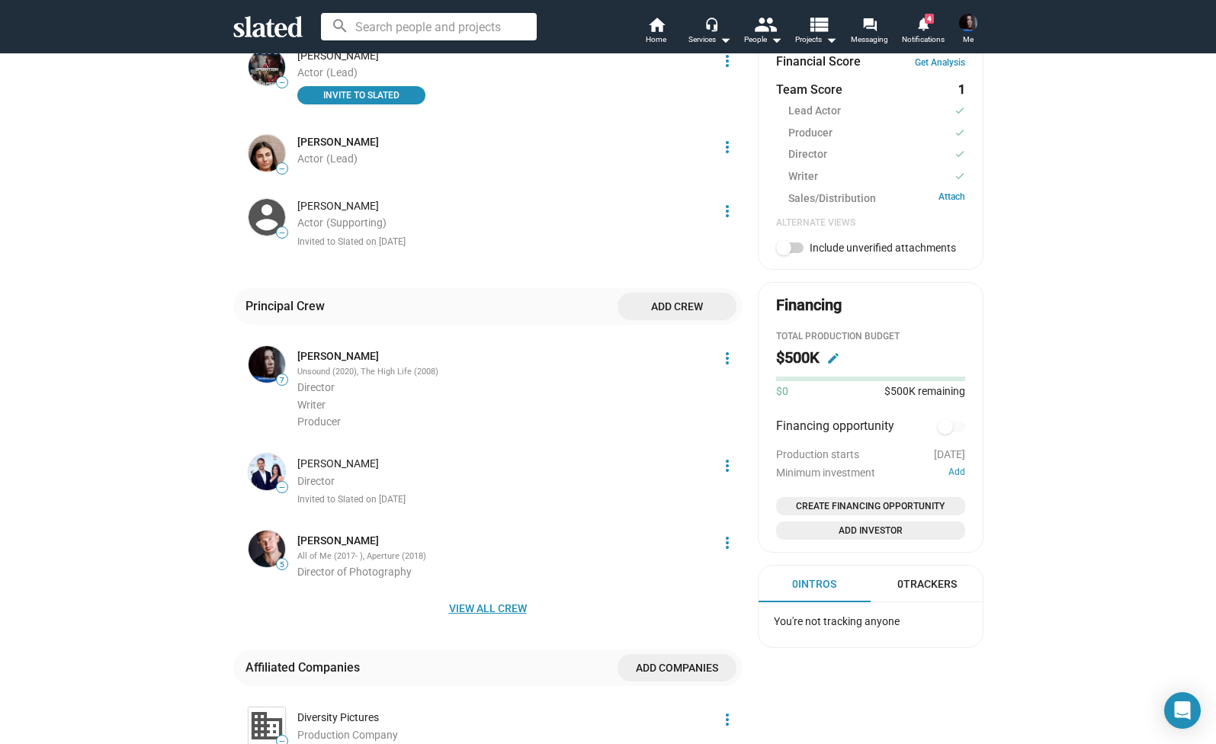
click at [493, 610] on span "View all crew" at bounding box center [487, 607] width 485 height 27
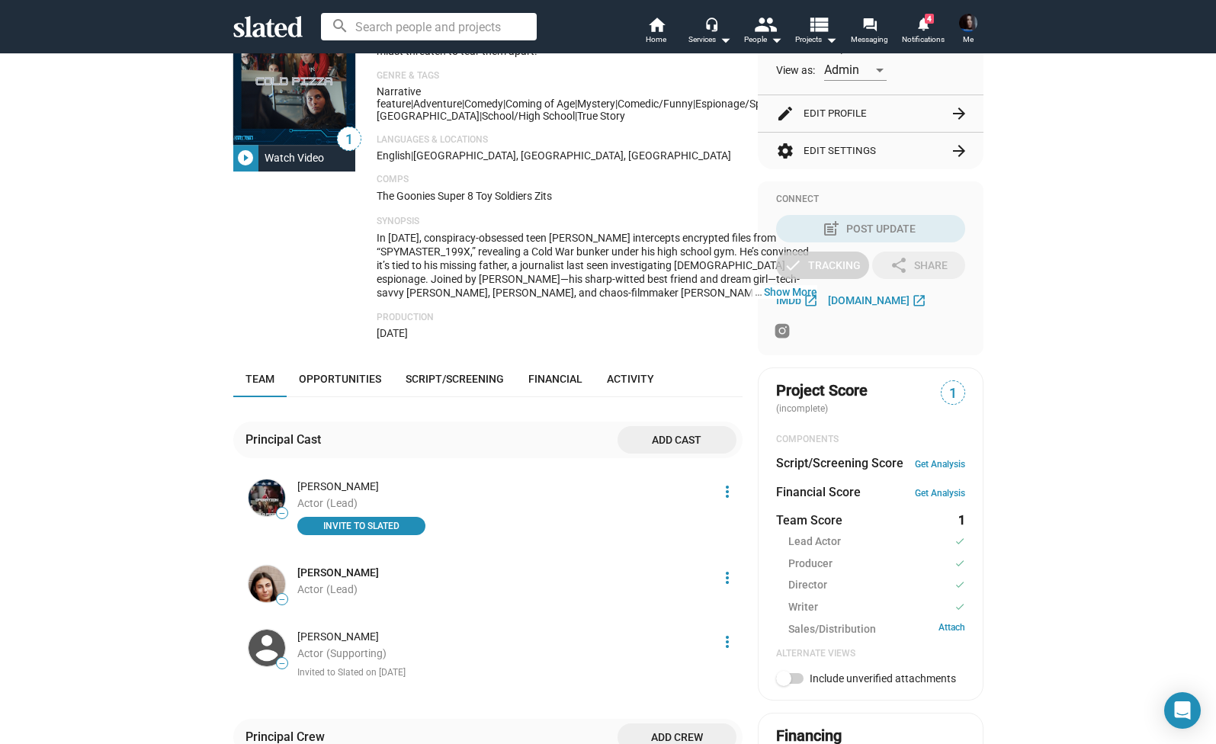
scroll to position [229, 0]
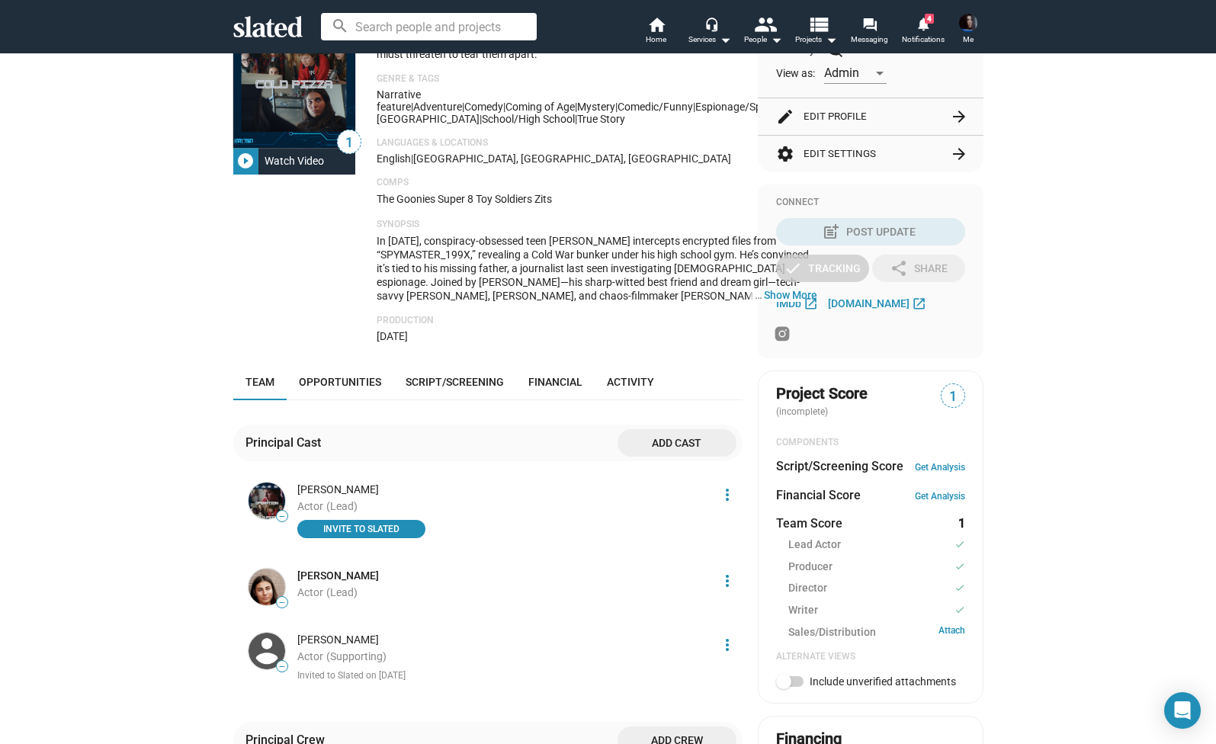
click at [389, 327] on p "Production" at bounding box center [596, 321] width 441 height 12
click at [365, 388] on span "Opportunities" at bounding box center [340, 382] width 82 height 12
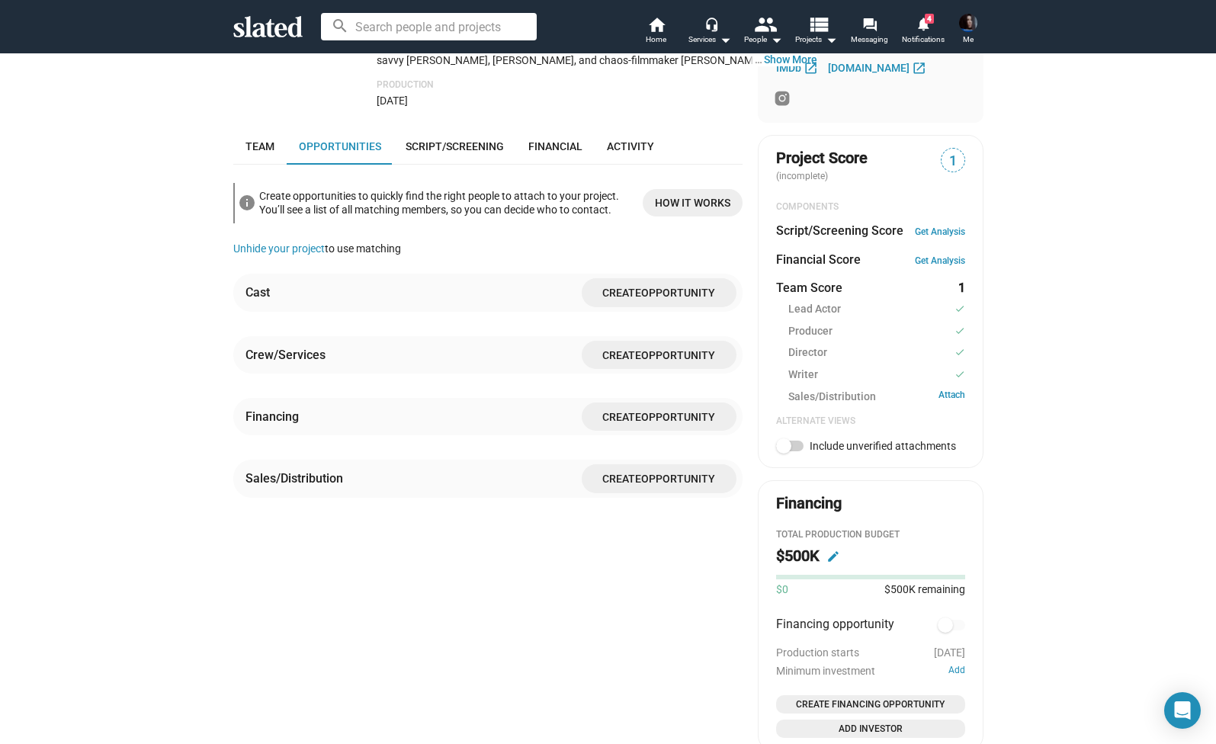
scroll to position [402, 0]
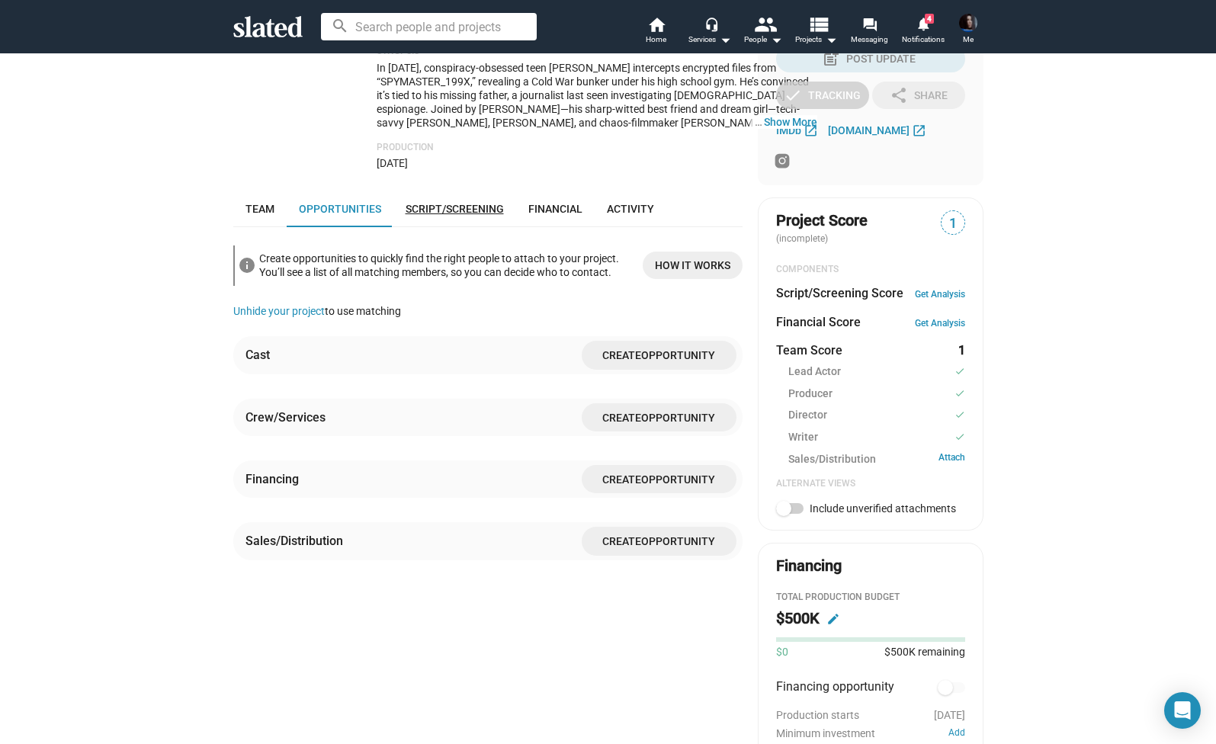
click at [446, 227] on link "Script/Screening" at bounding box center [454, 209] width 123 height 37
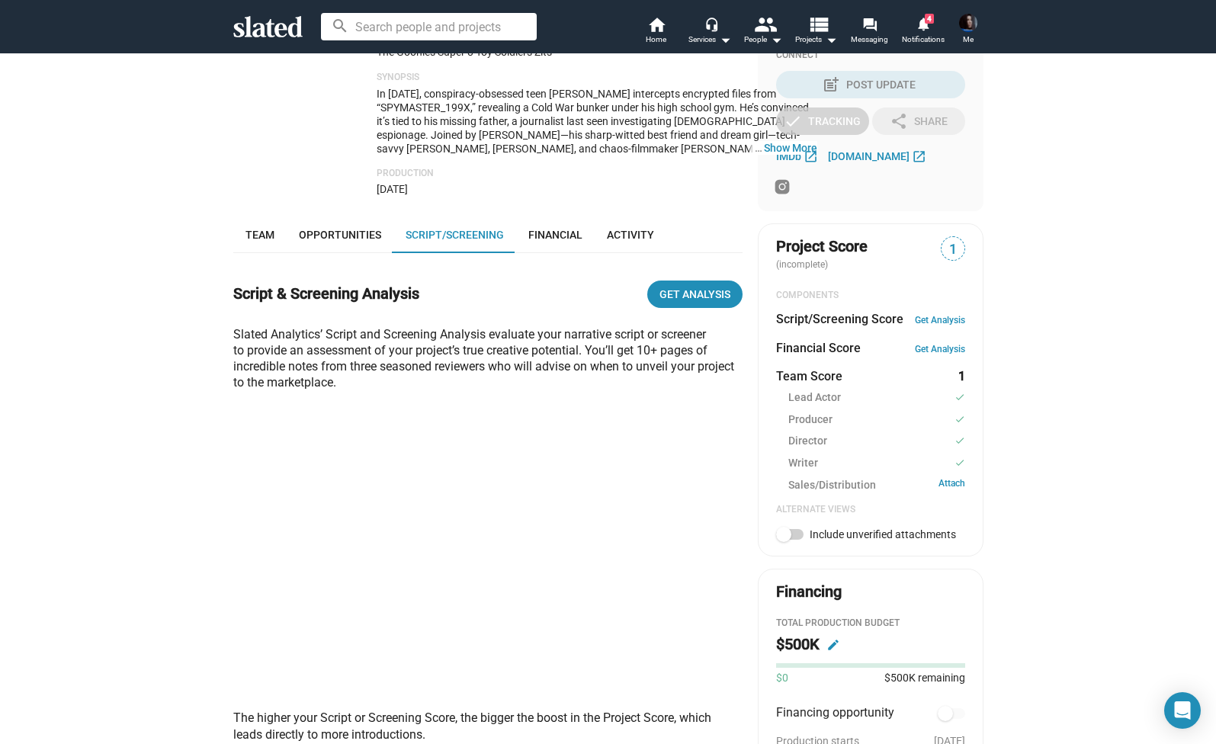
scroll to position [205, 0]
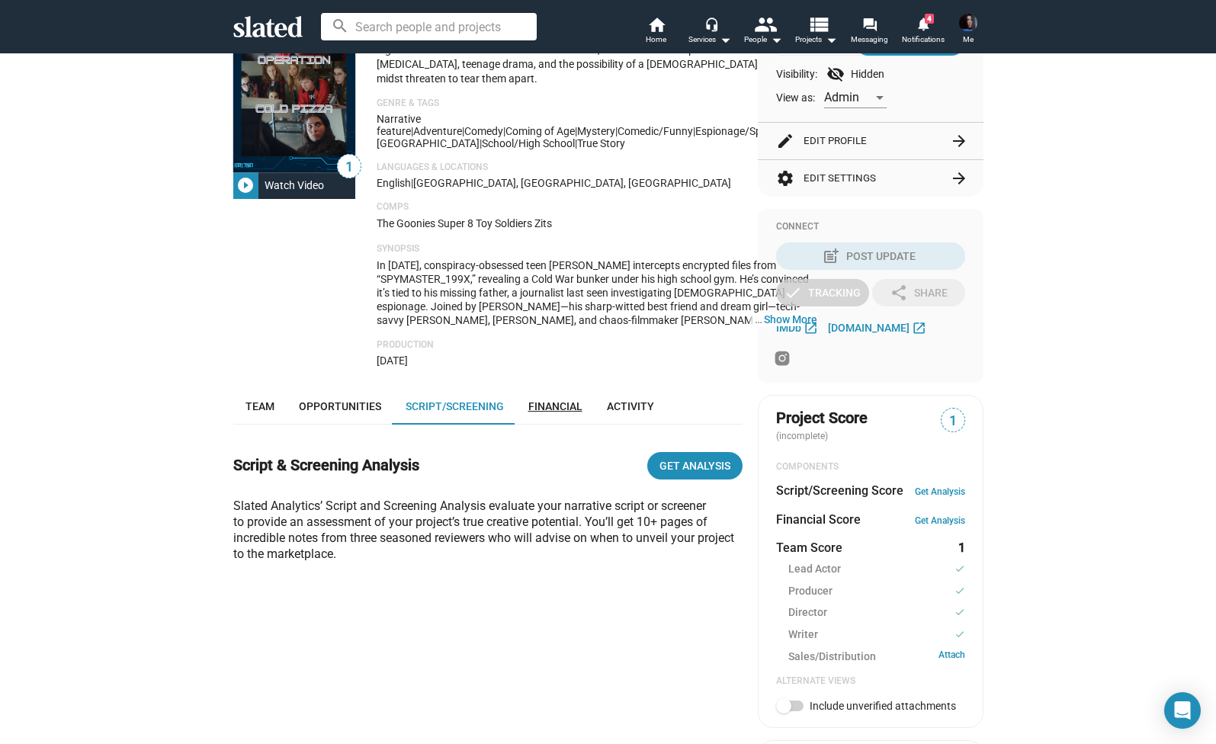
click at [550, 425] on link "Financial" at bounding box center [555, 406] width 79 height 37
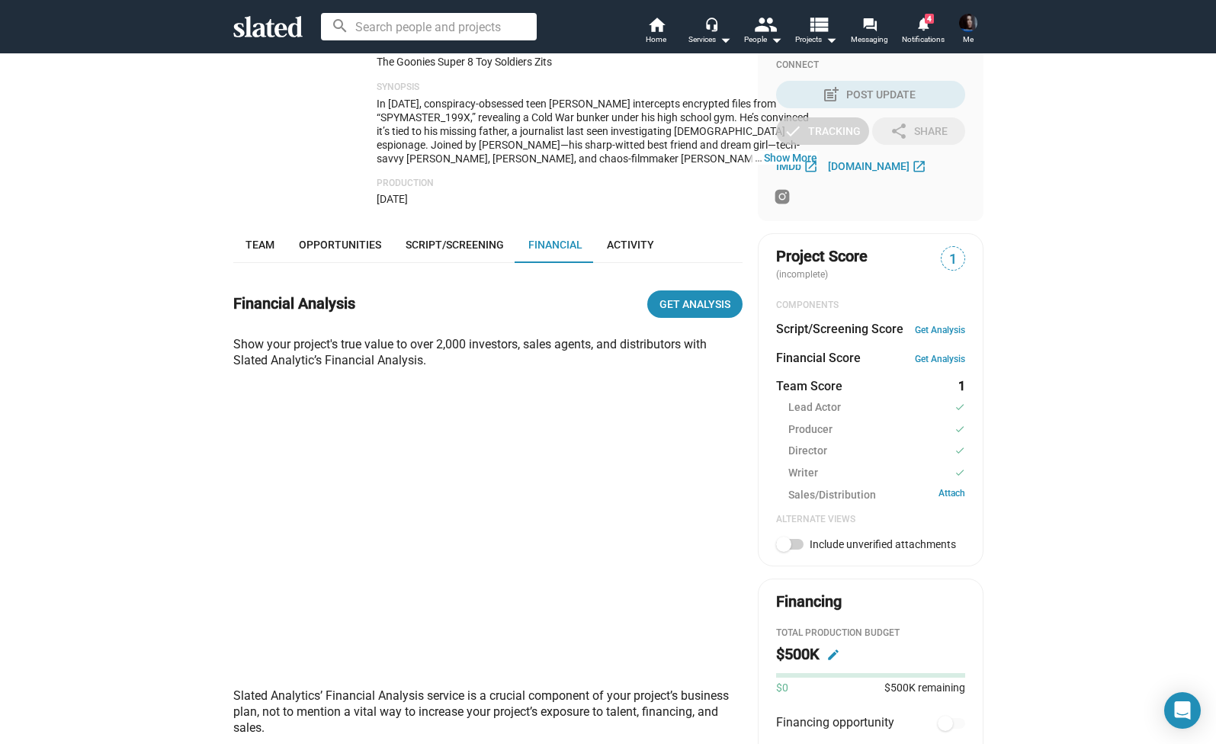
scroll to position [315, 0]
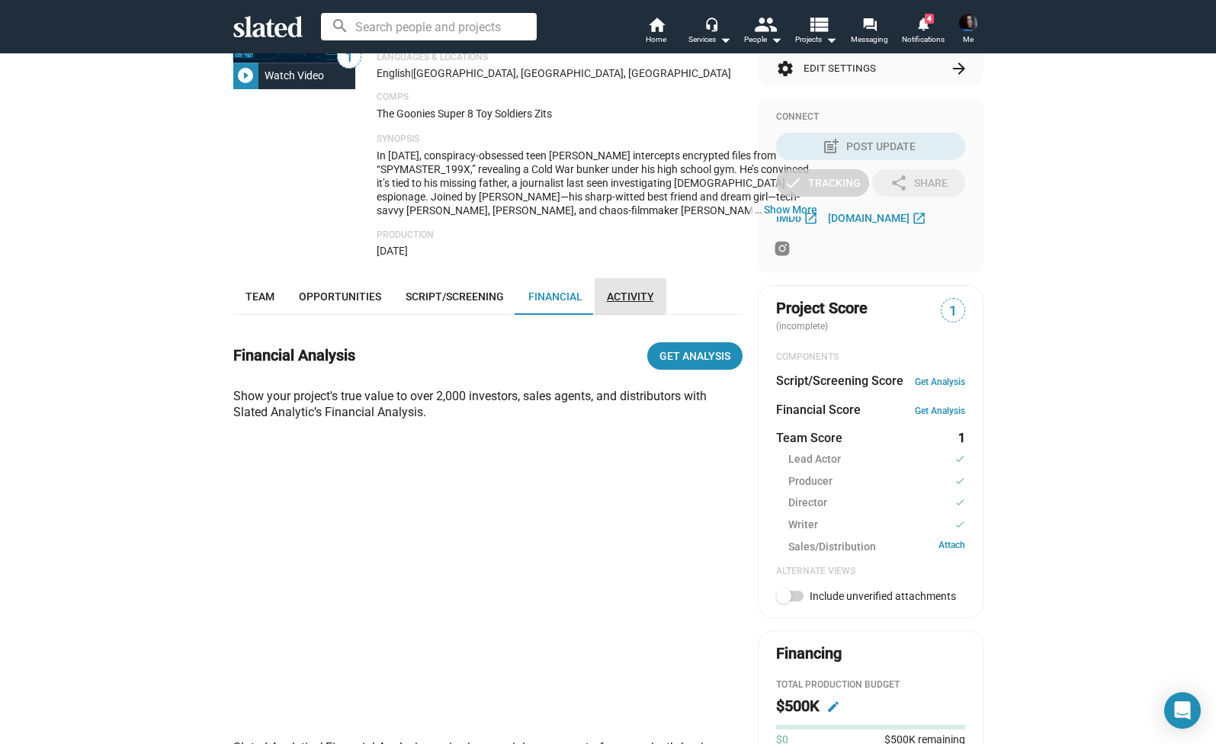
click at [625, 303] on span "Activity" at bounding box center [630, 296] width 47 height 12
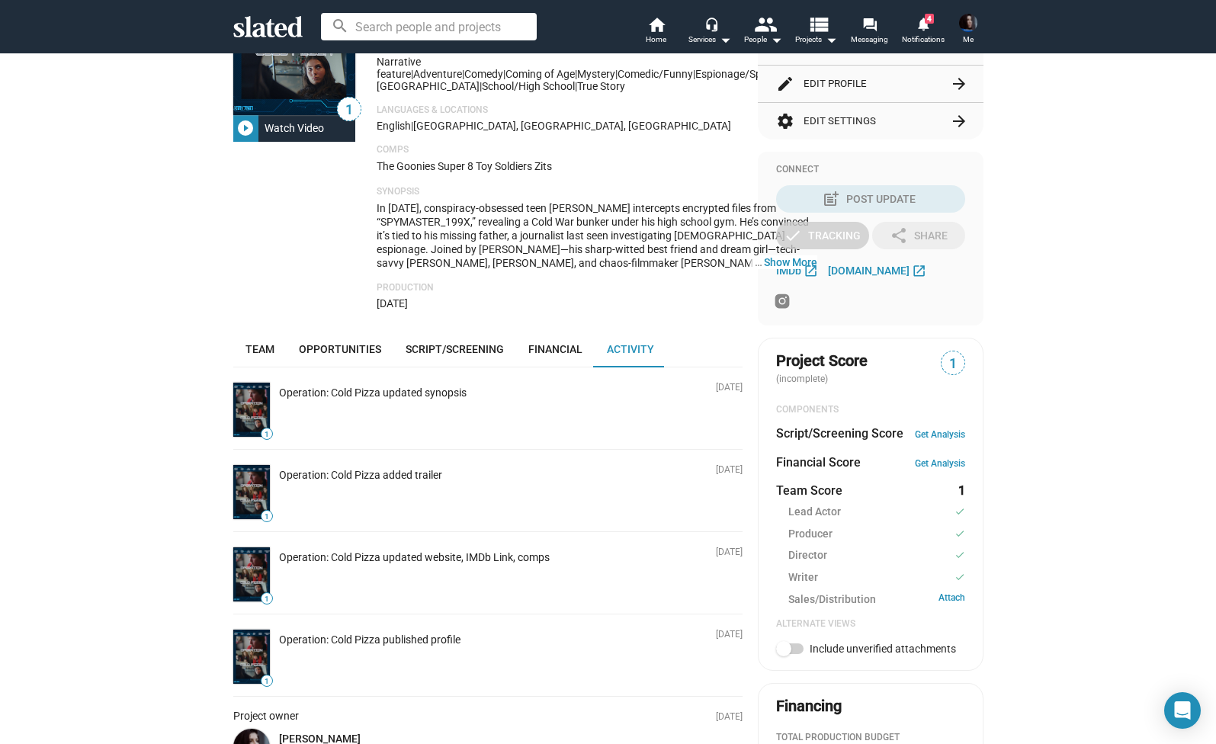
scroll to position [231, 0]
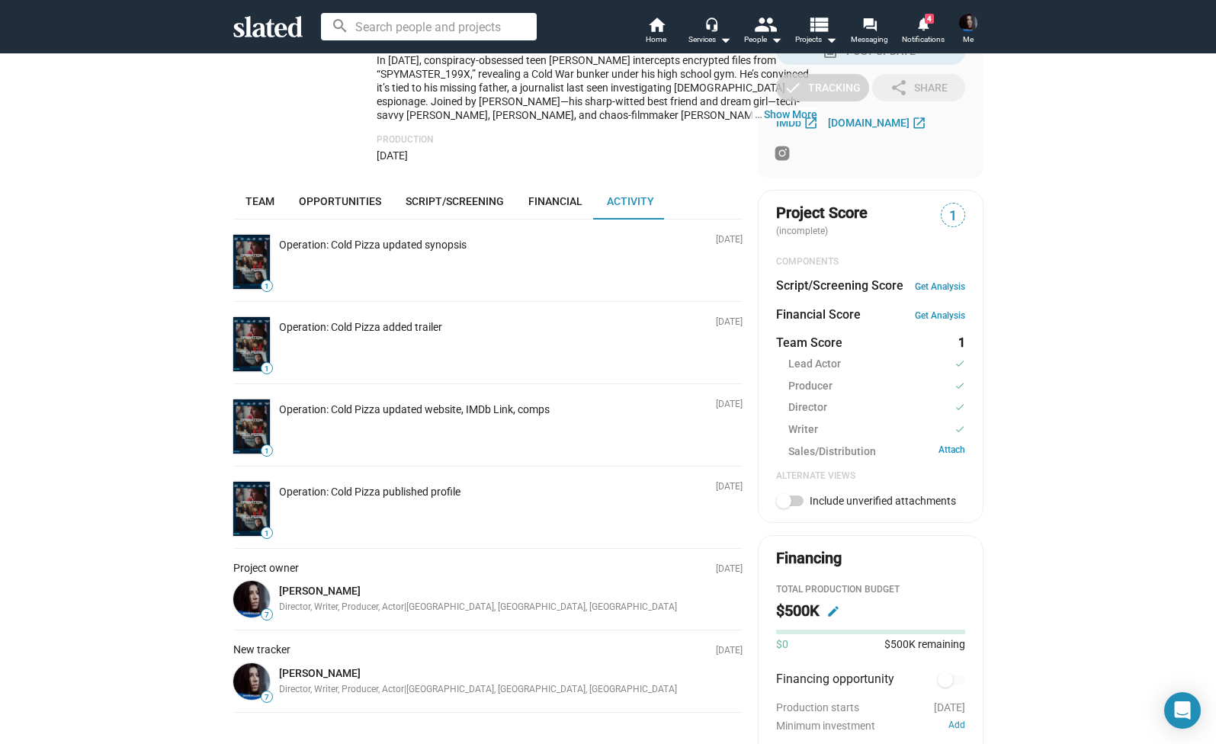
scroll to position [407, 0]
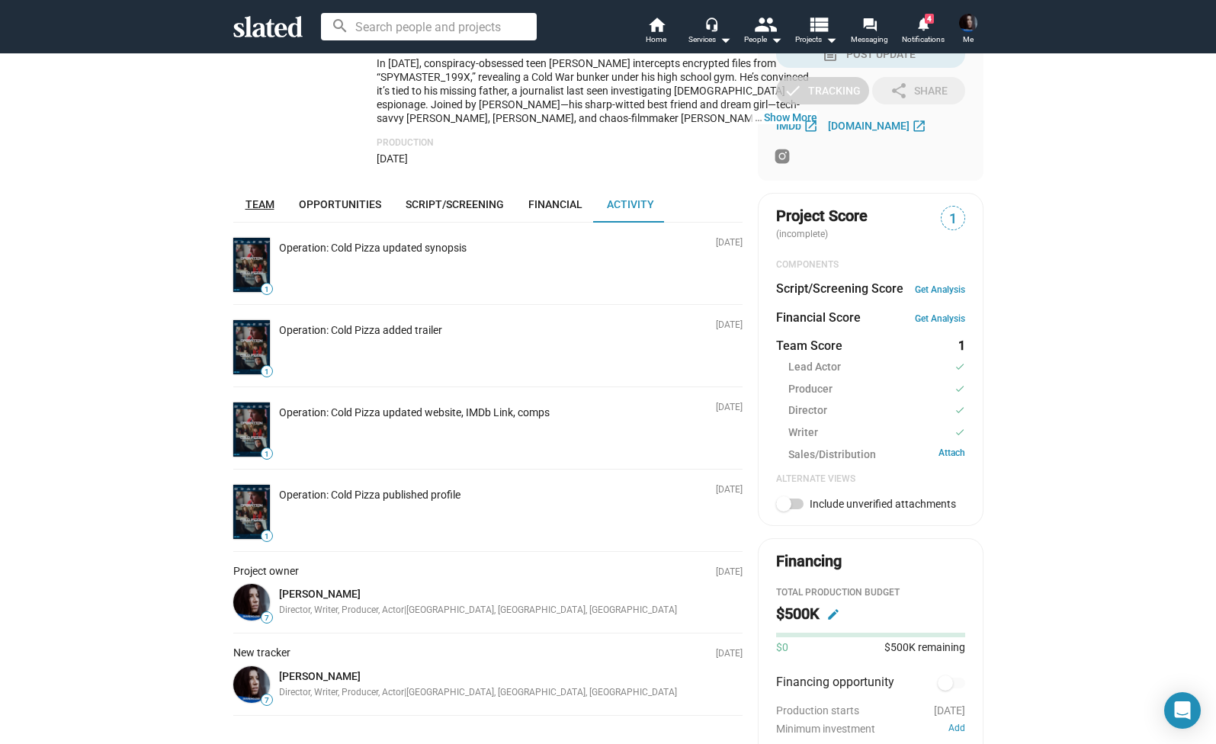
click at [243, 216] on link "Team" at bounding box center [259, 204] width 53 height 37
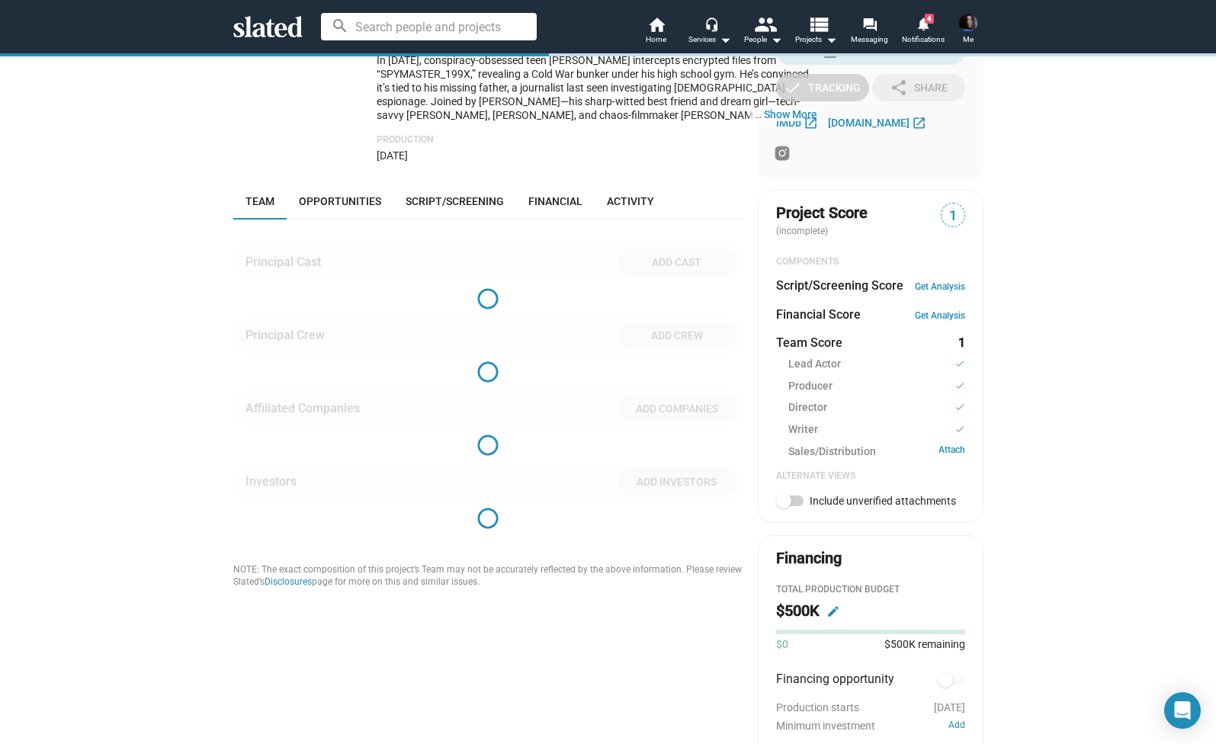
scroll to position [553, 0]
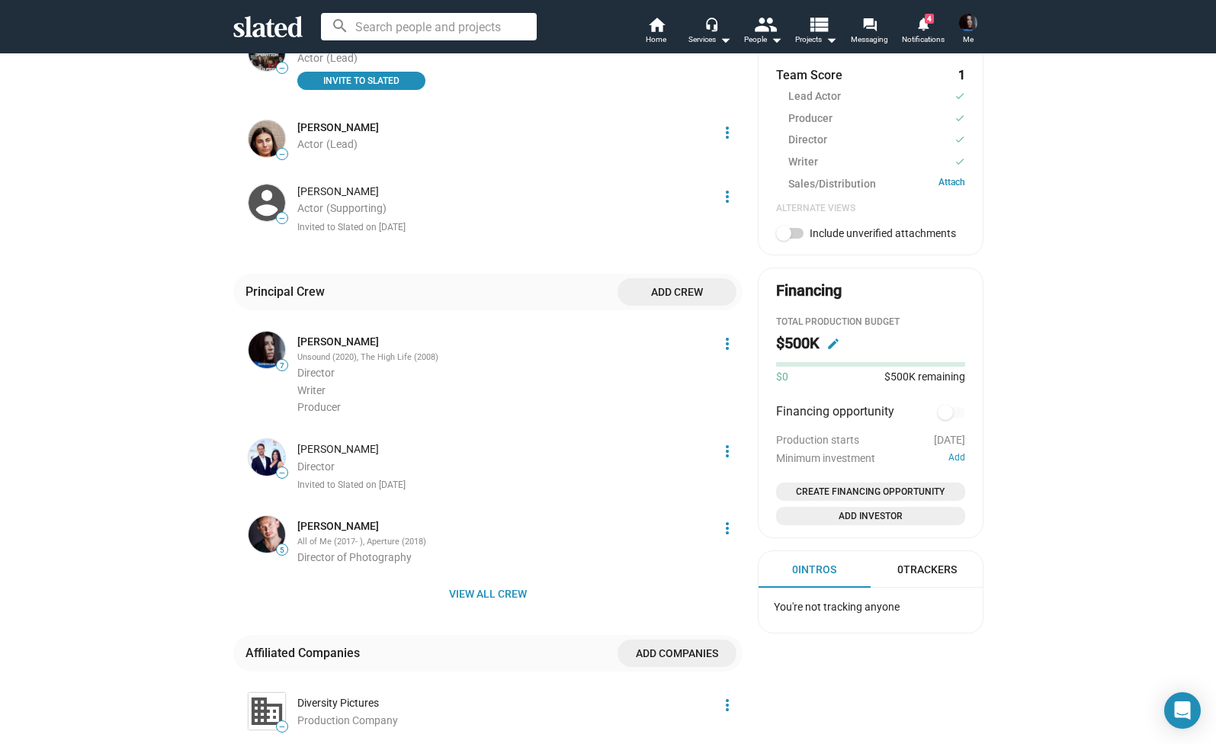
scroll to position [685, 0]
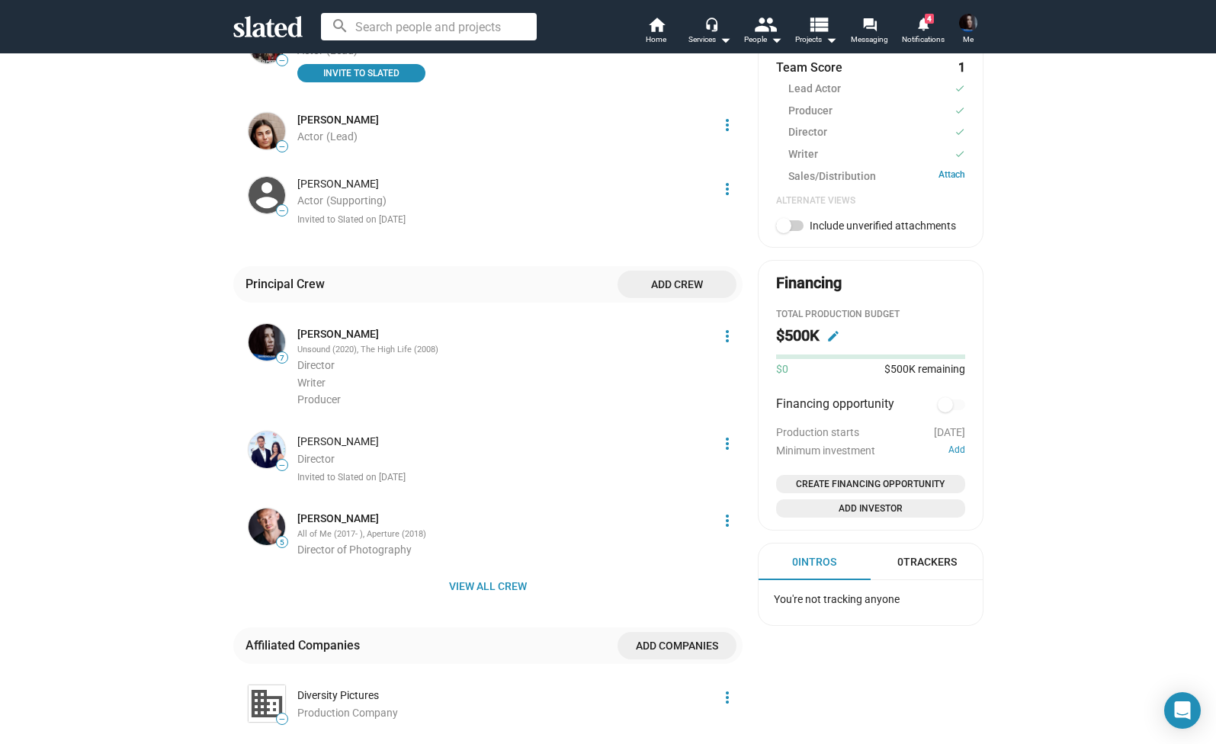
click at [374, 463] on li "Director" at bounding box center [503, 459] width 412 height 14
click at [730, 441] on button "more_vert" at bounding box center [727, 443] width 30 height 30
click at [725, 478] on button "Score impact" at bounding box center [699, 485] width 86 height 24
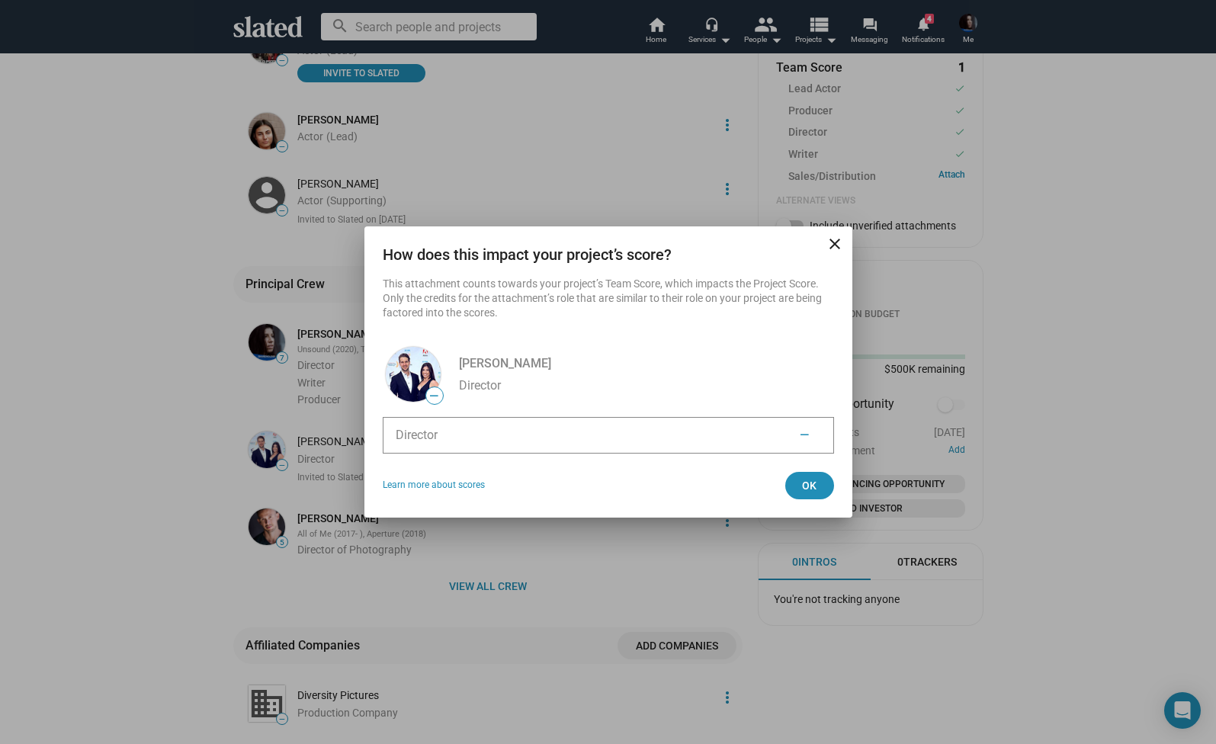
click at [796, 431] on div "—" at bounding box center [804, 435] width 34 height 16
click at [815, 428] on div "—" at bounding box center [804, 435] width 34 height 16
click at [838, 245] on mat-icon "close" at bounding box center [834, 244] width 18 height 18
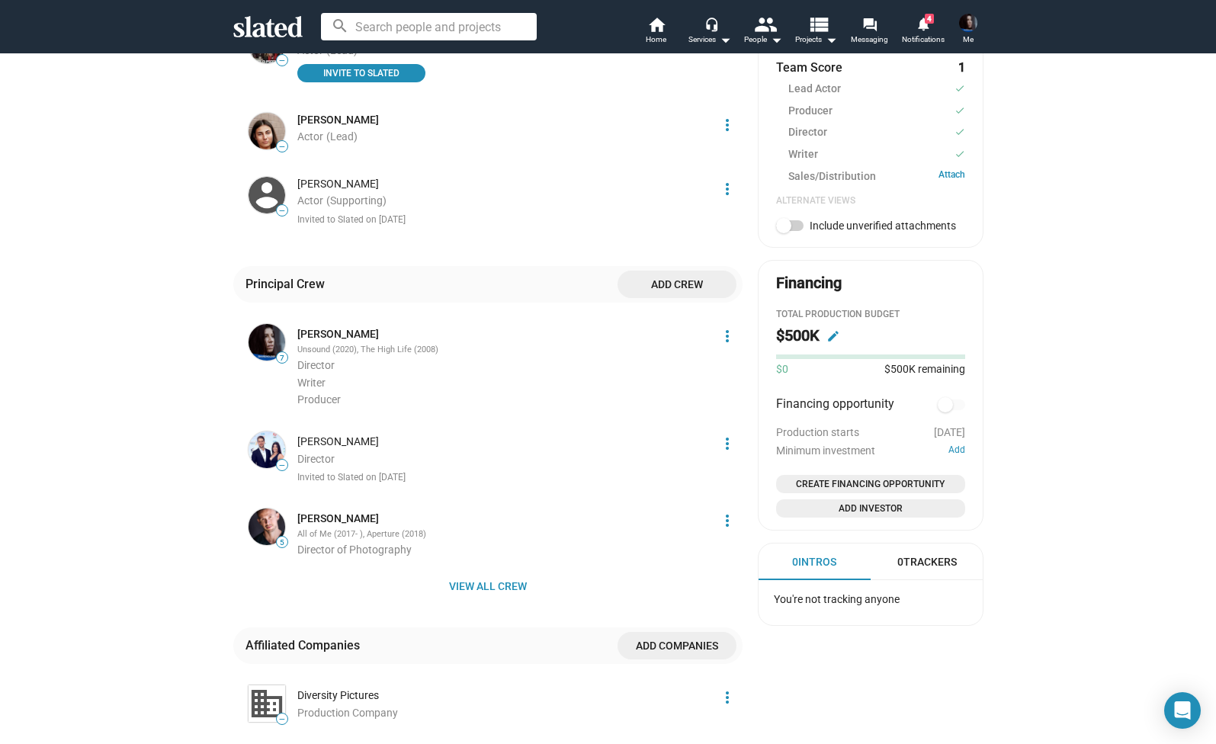
click at [346, 449] on div "Robbie Ryde" at bounding box center [503, 441] width 412 height 14
click at [510, 580] on span "View all crew" at bounding box center [487, 585] width 485 height 27
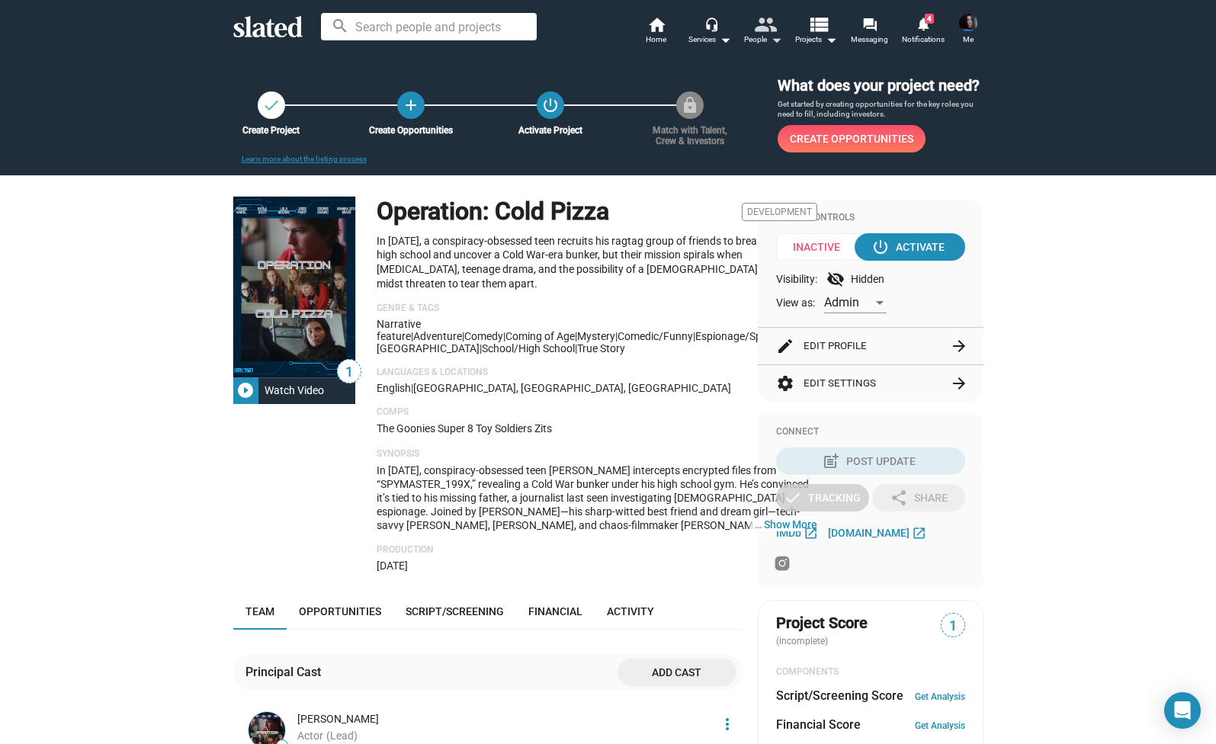
scroll to position [0, 0]
click at [923, 36] on span "Notifications" at bounding box center [923, 39] width 43 height 18
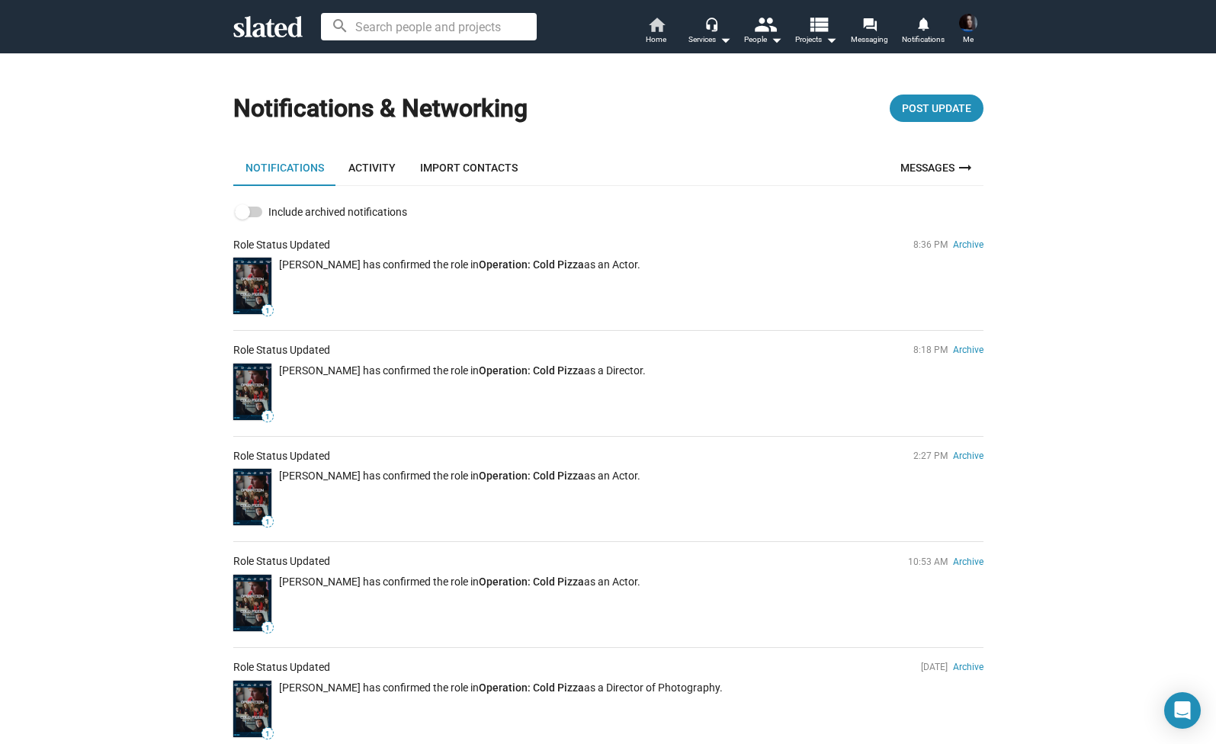
click at [632, 29] on link "home Home" at bounding box center [656, 32] width 53 height 34
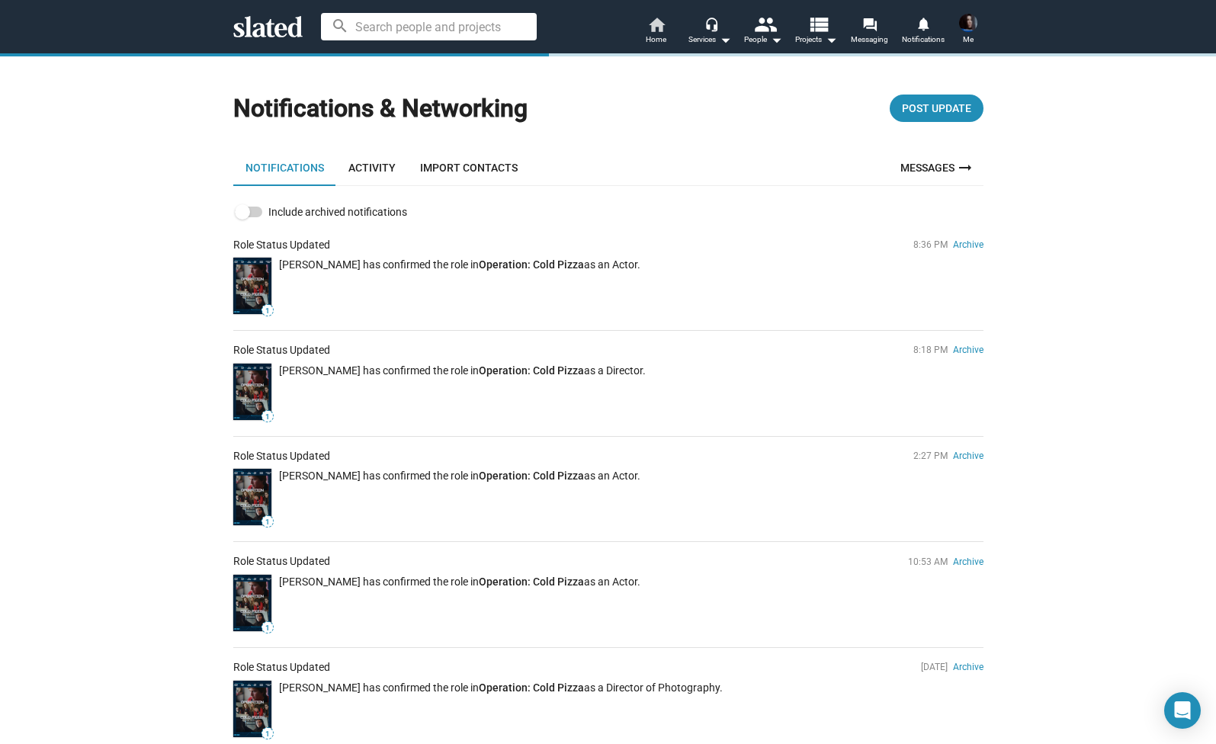
click at [663, 27] on mat-icon "home" at bounding box center [656, 24] width 18 height 18
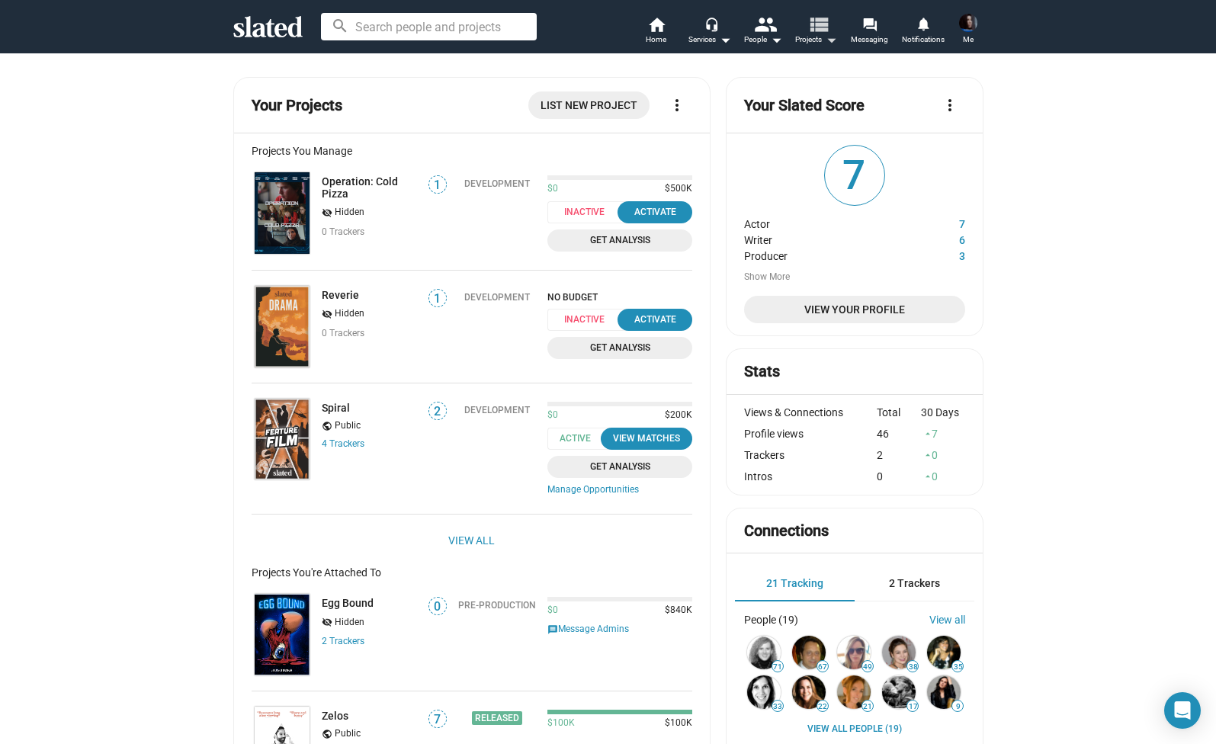
click at [836, 37] on mat-icon "arrow_drop_down" at bounding box center [831, 39] width 18 height 18
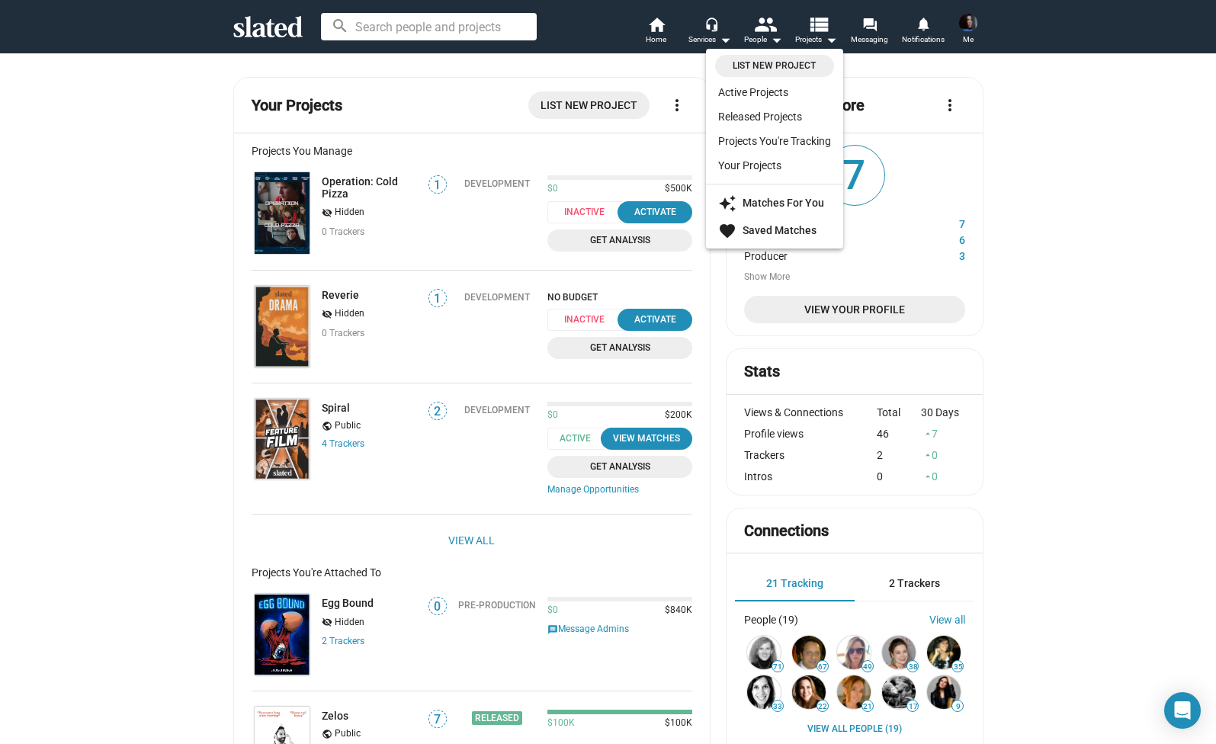
click at [725, 36] on div at bounding box center [608, 372] width 1216 height 744
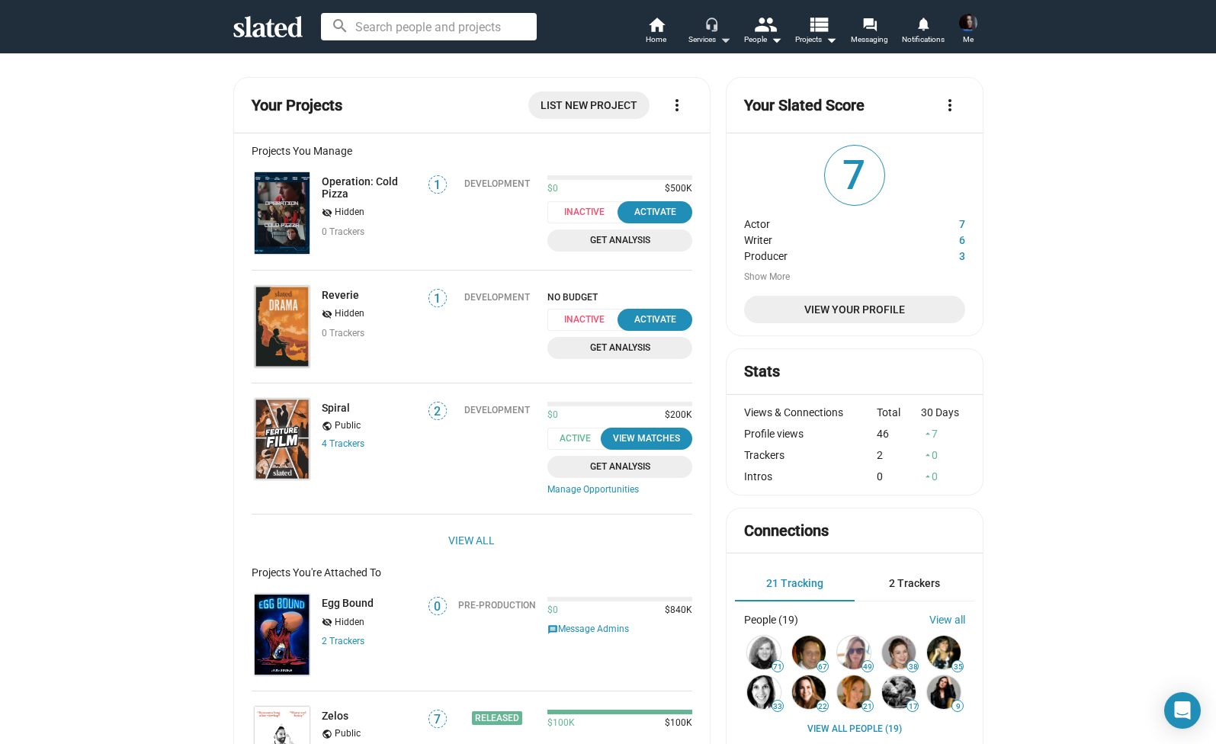
click at [718, 46] on mat-icon "arrow_drop_down" at bounding box center [725, 39] width 18 height 18
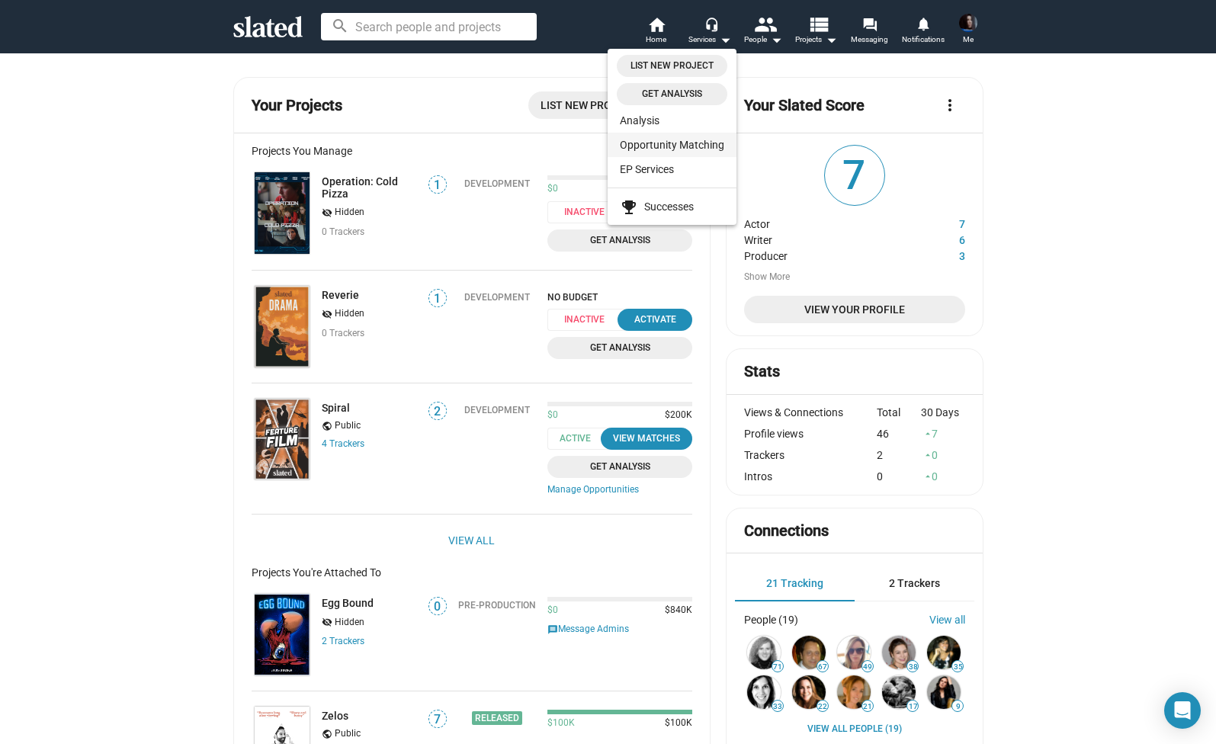
click at [662, 146] on link "Opportunity Matching" at bounding box center [671, 145] width 129 height 24
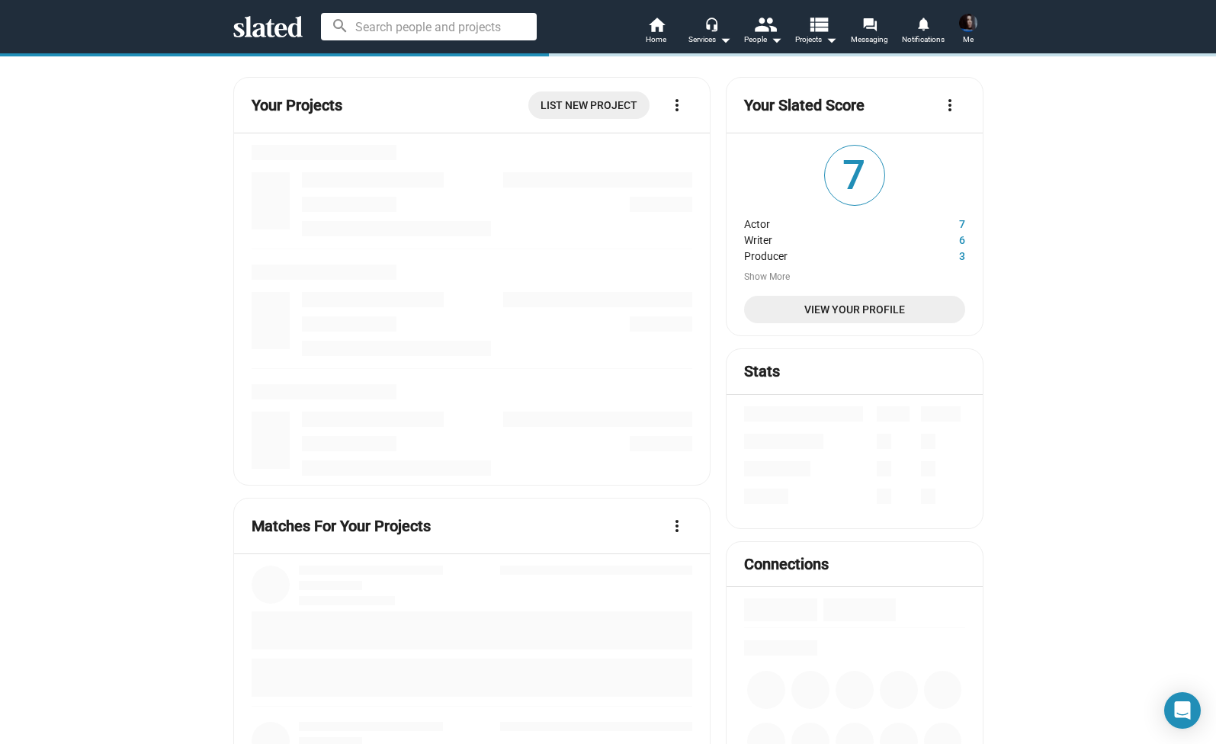
click at [884, 2] on div "search home Home headset_mic Services arrow_drop_down people People arrow_drop_…" at bounding box center [608, 26] width 1216 height 53
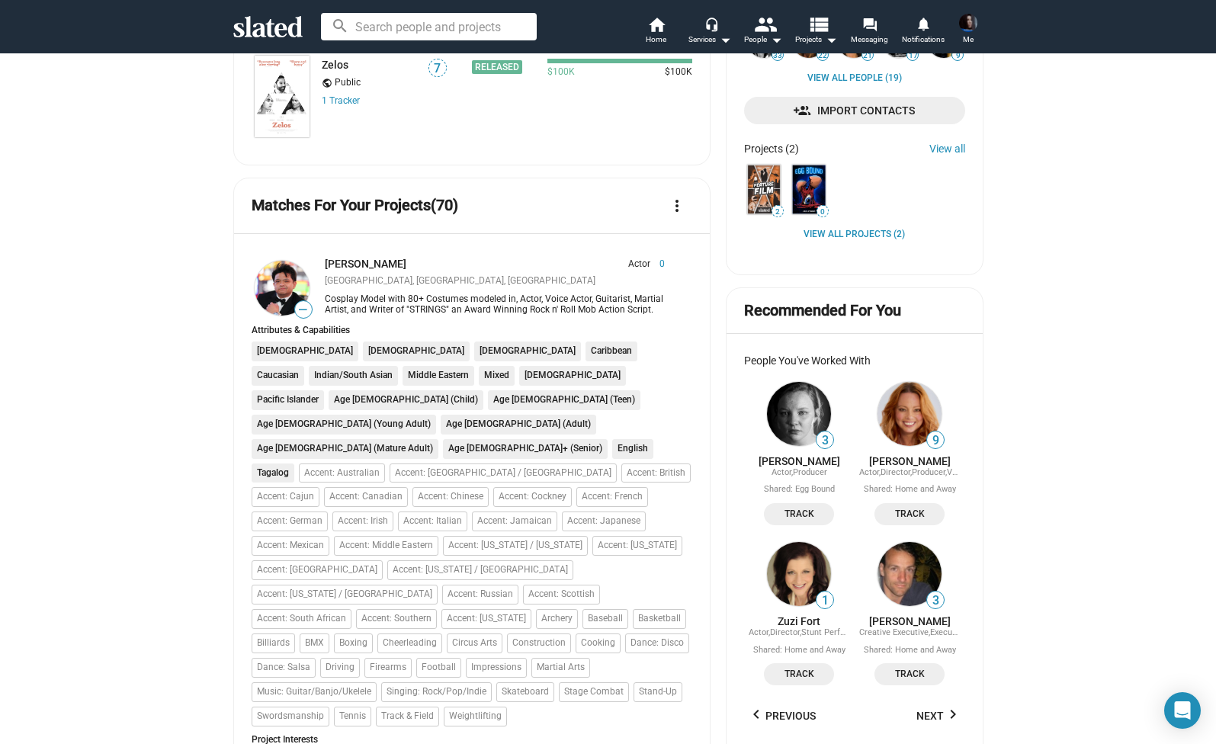
scroll to position [653, 0]
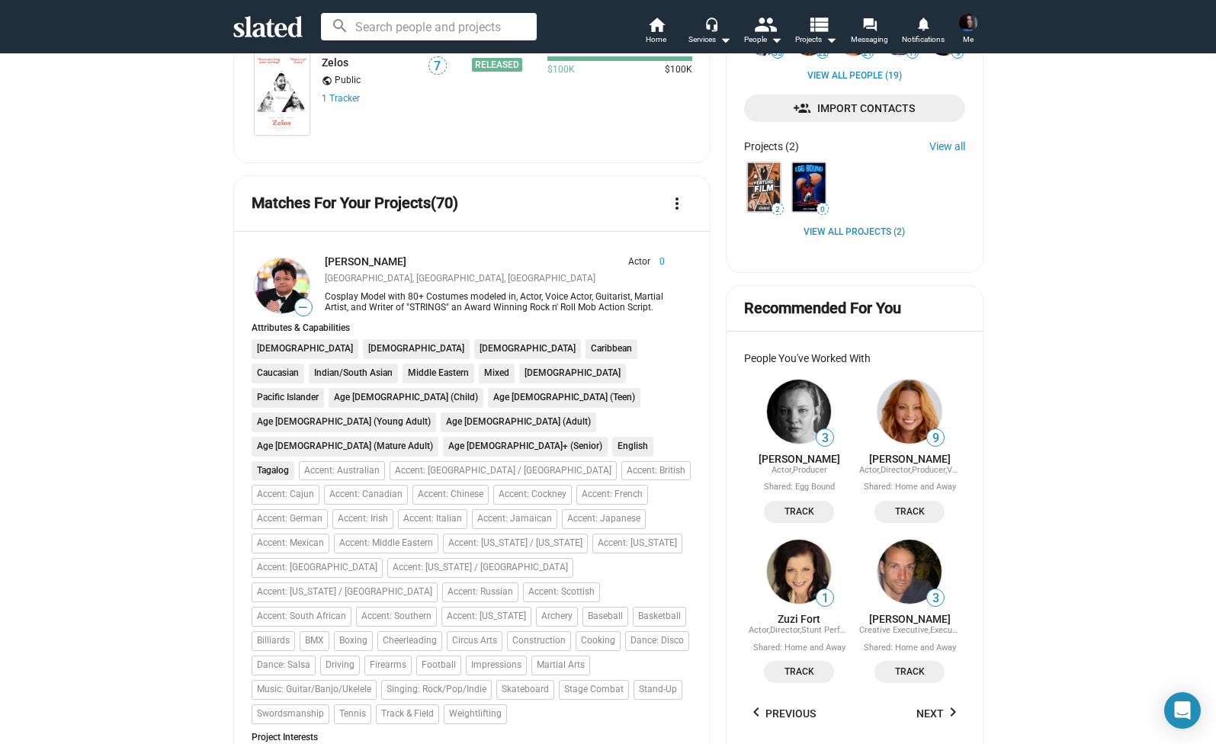
click at [920, 505] on span "Track" at bounding box center [909, 512] width 52 height 16
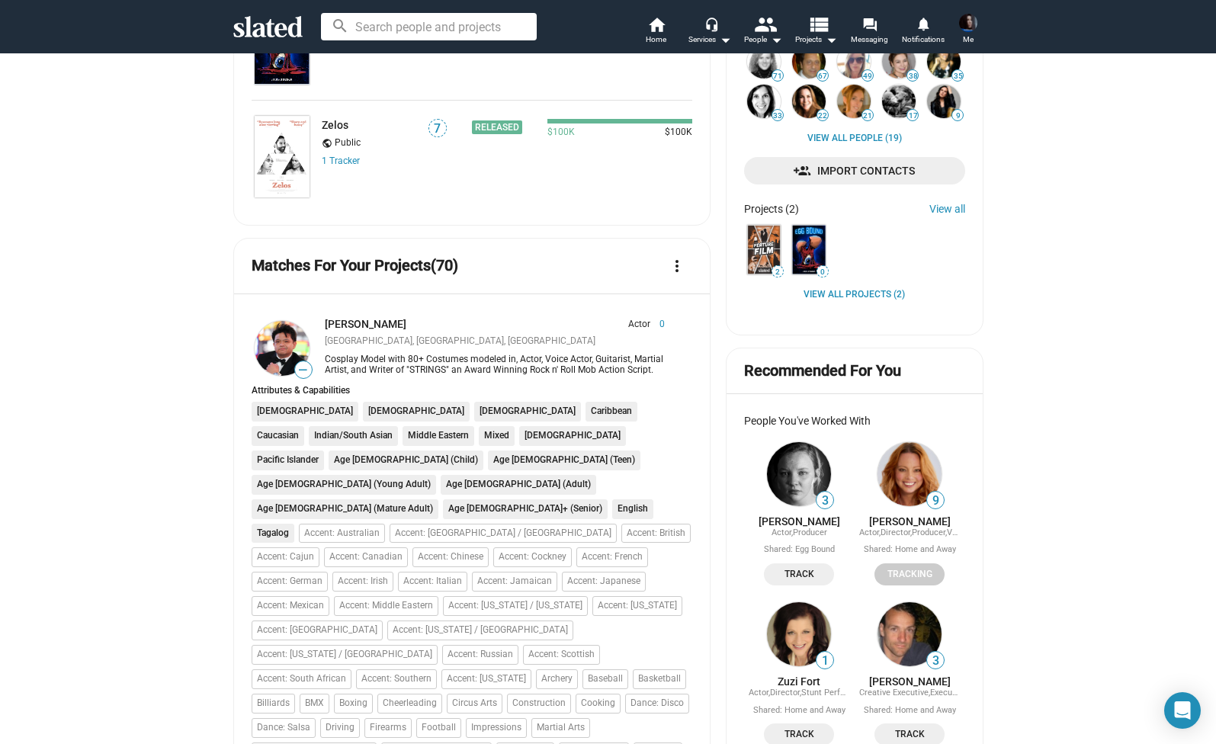
scroll to position [594, 0]
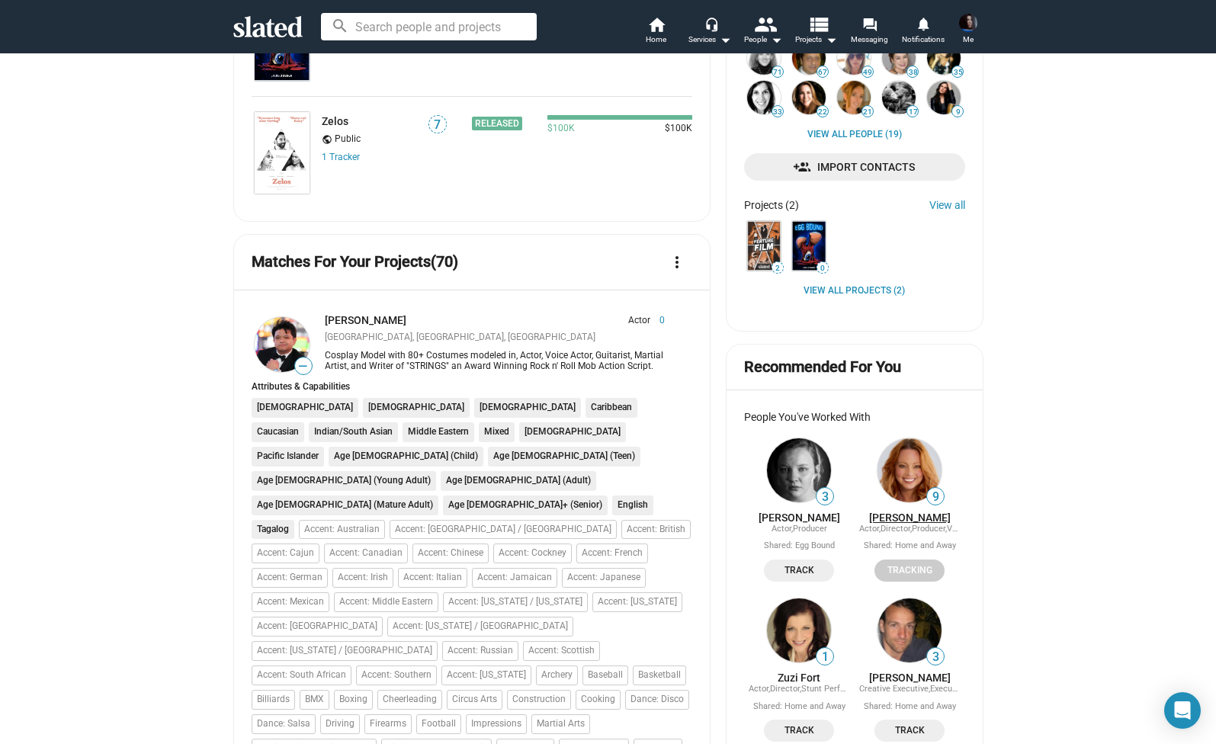
click at [911, 512] on link "[PERSON_NAME]" at bounding box center [910, 517] width 82 height 12
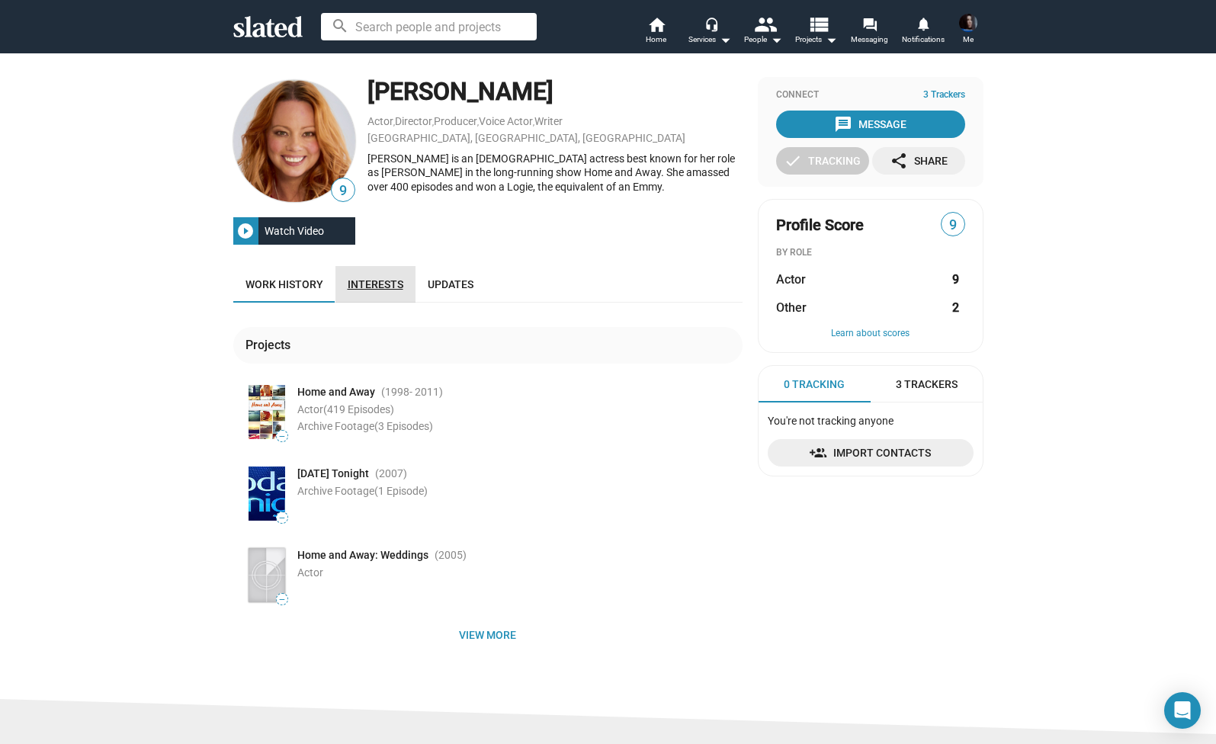
click at [396, 287] on span "Interests" at bounding box center [376, 284] width 56 height 12
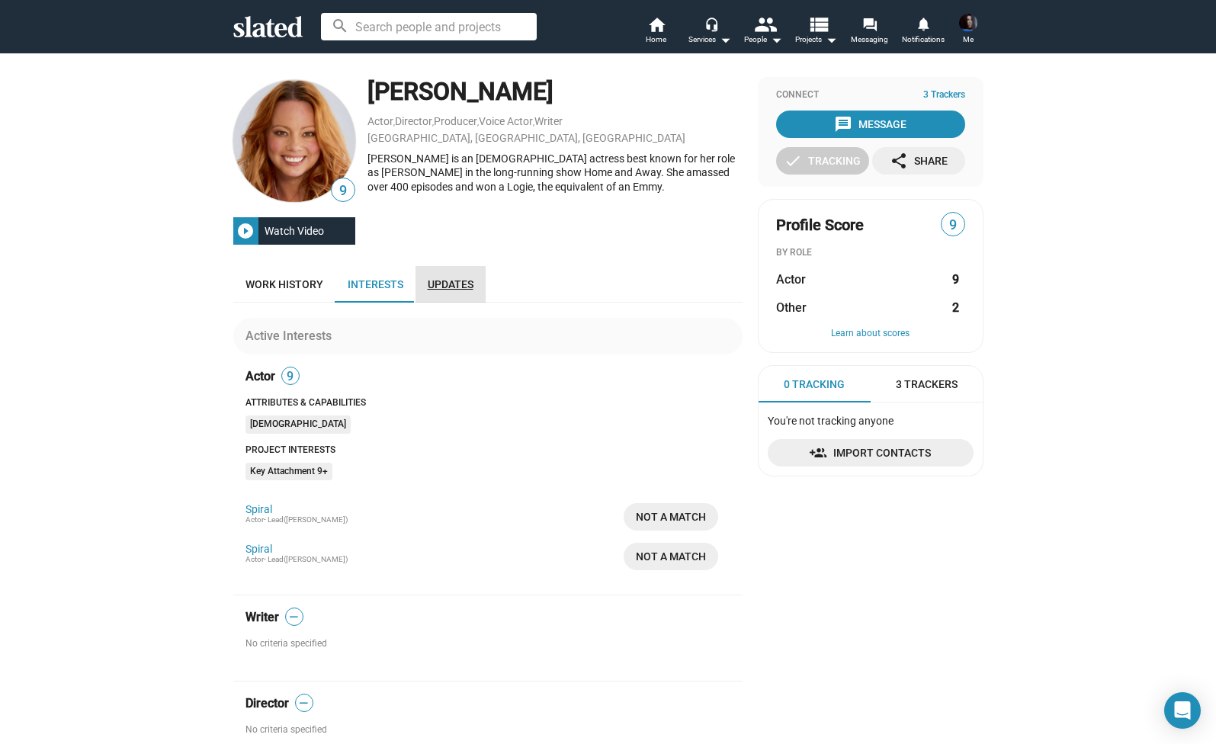
click at [444, 283] on span "Updates" at bounding box center [451, 284] width 46 height 12
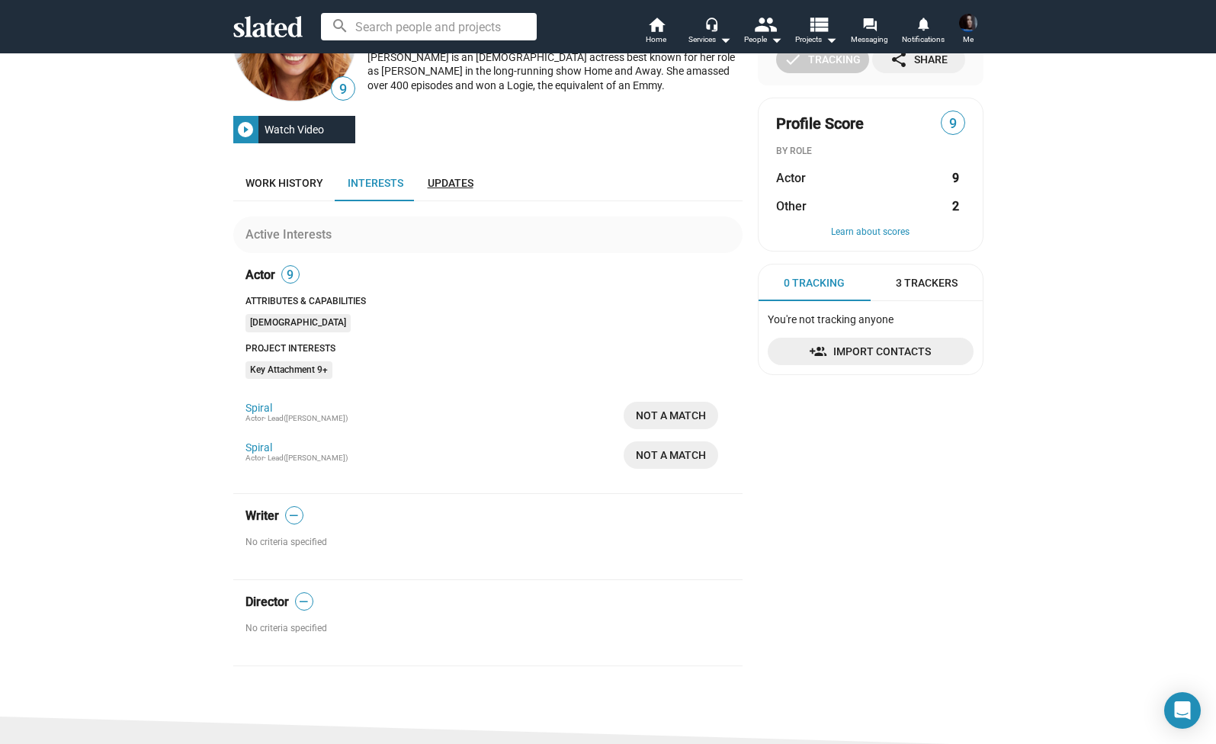
scroll to position [81, 0]
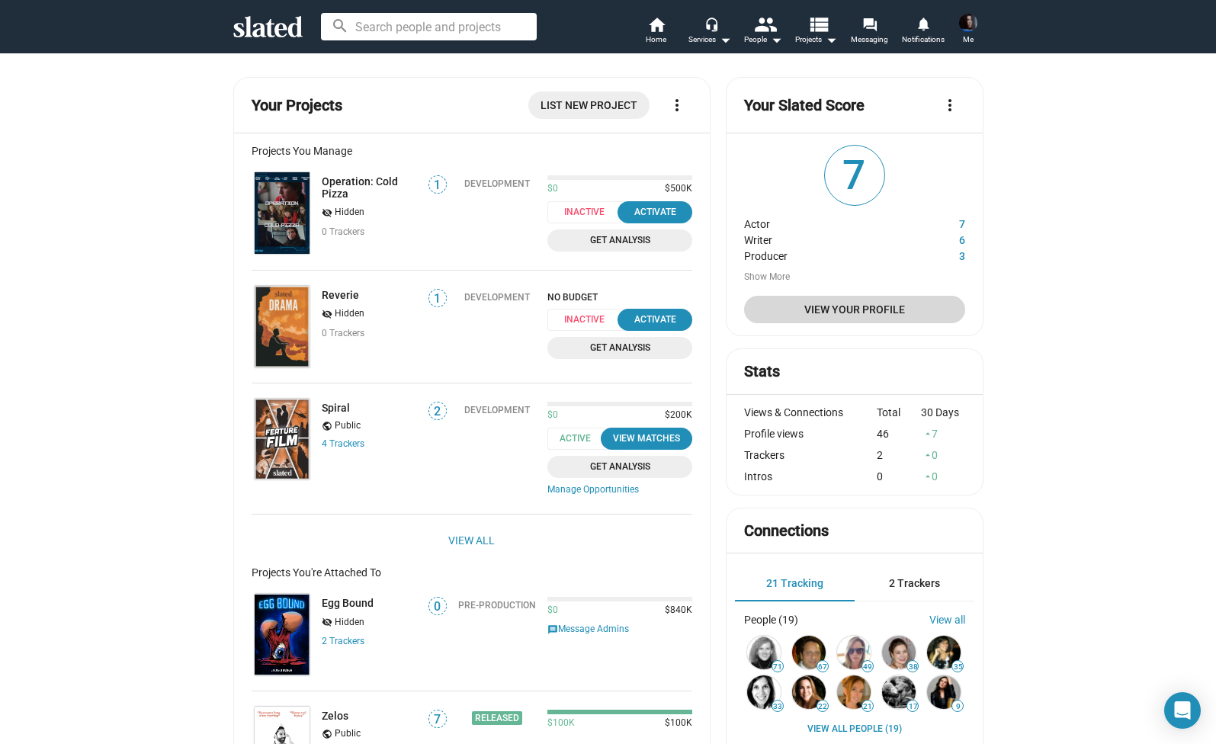
click at [829, 305] on span "View Your Profile" at bounding box center [854, 309] width 196 height 27
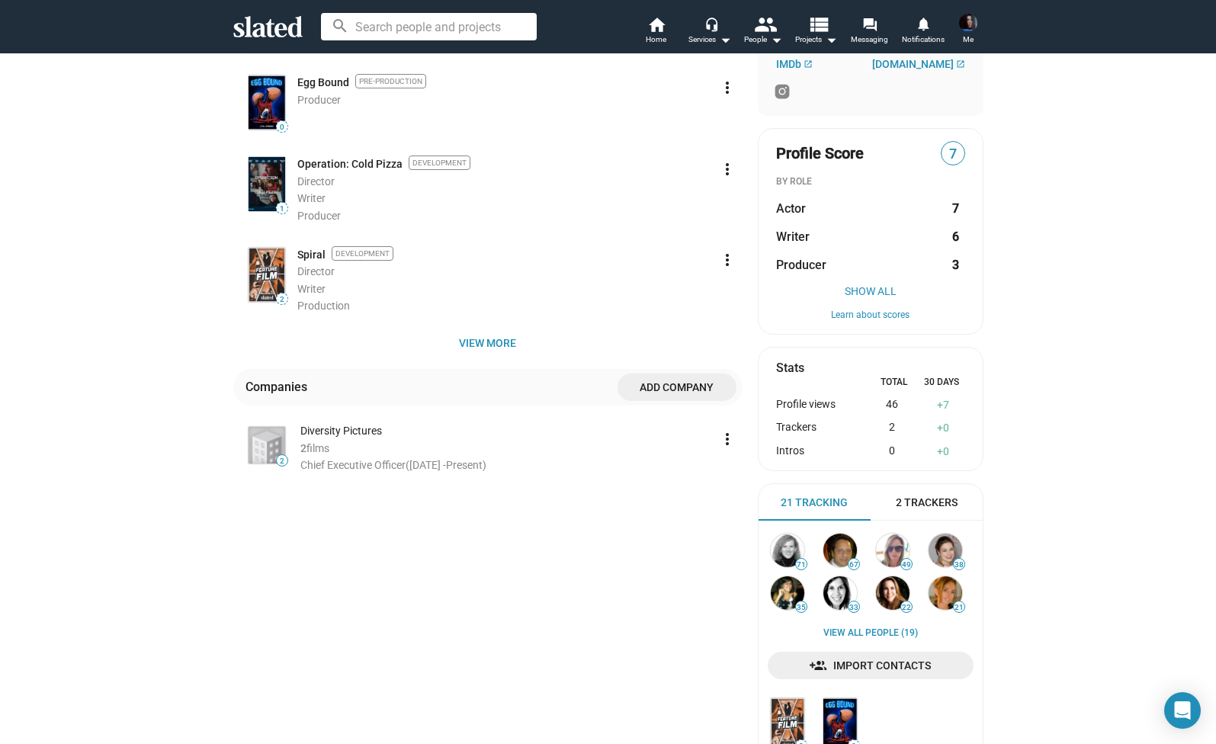
scroll to position [271, 0]
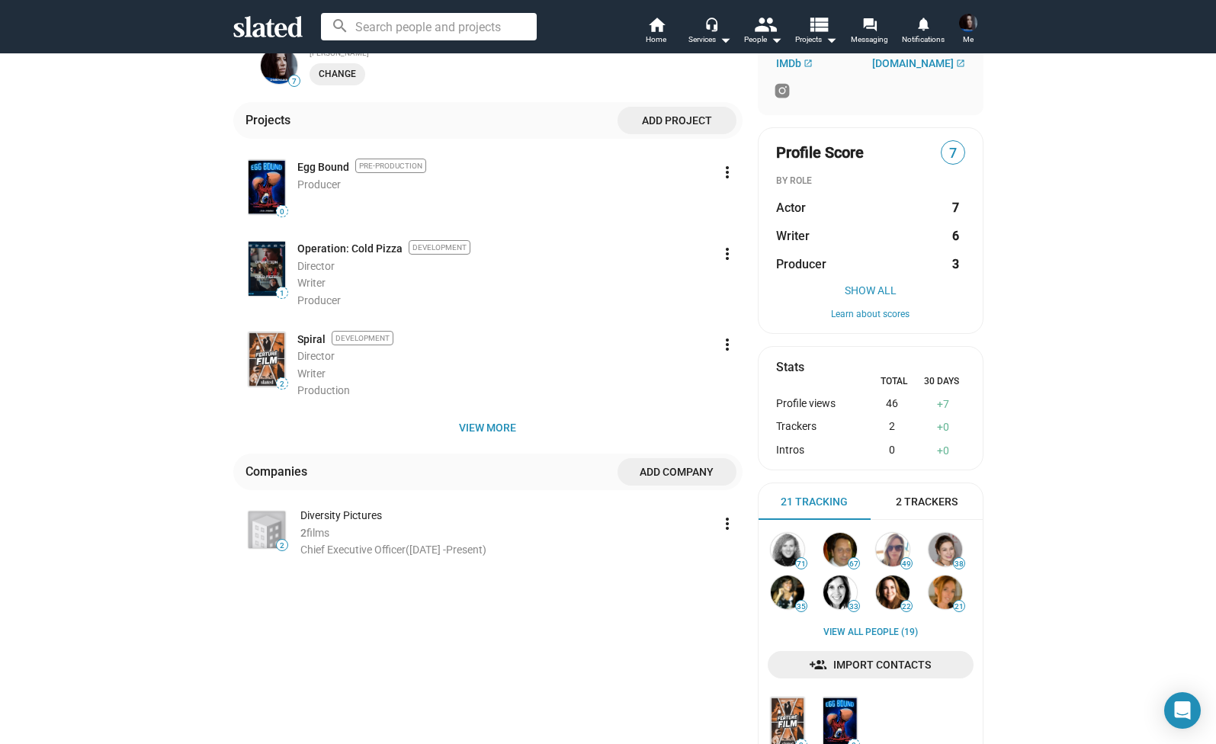
click at [362, 511] on div "Diversity Pictures" at bounding box center [506, 515] width 412 height 14
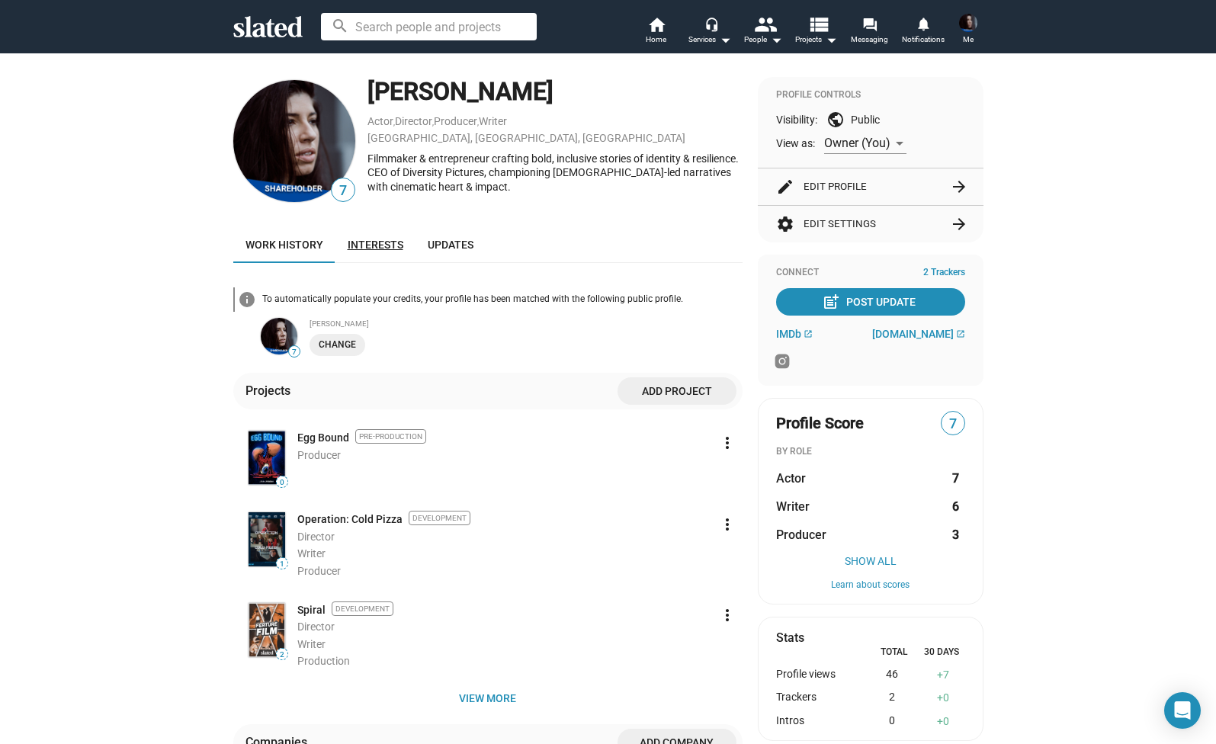
scroll to position [0, 0]
click at [371, 255] on link "Interests" at bounding box center [375, 244] width 80 height 37
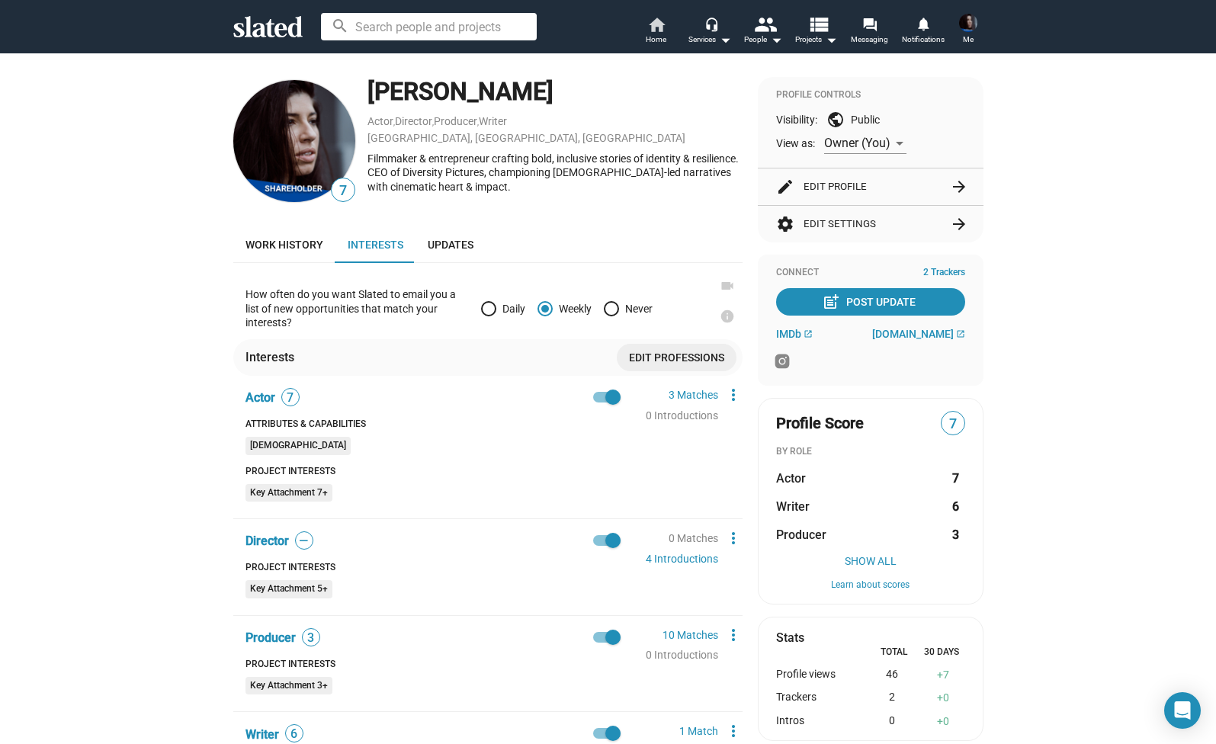
click at [670, 24] on link "home Home" at bounding box center [656, 32] width 53 height 34
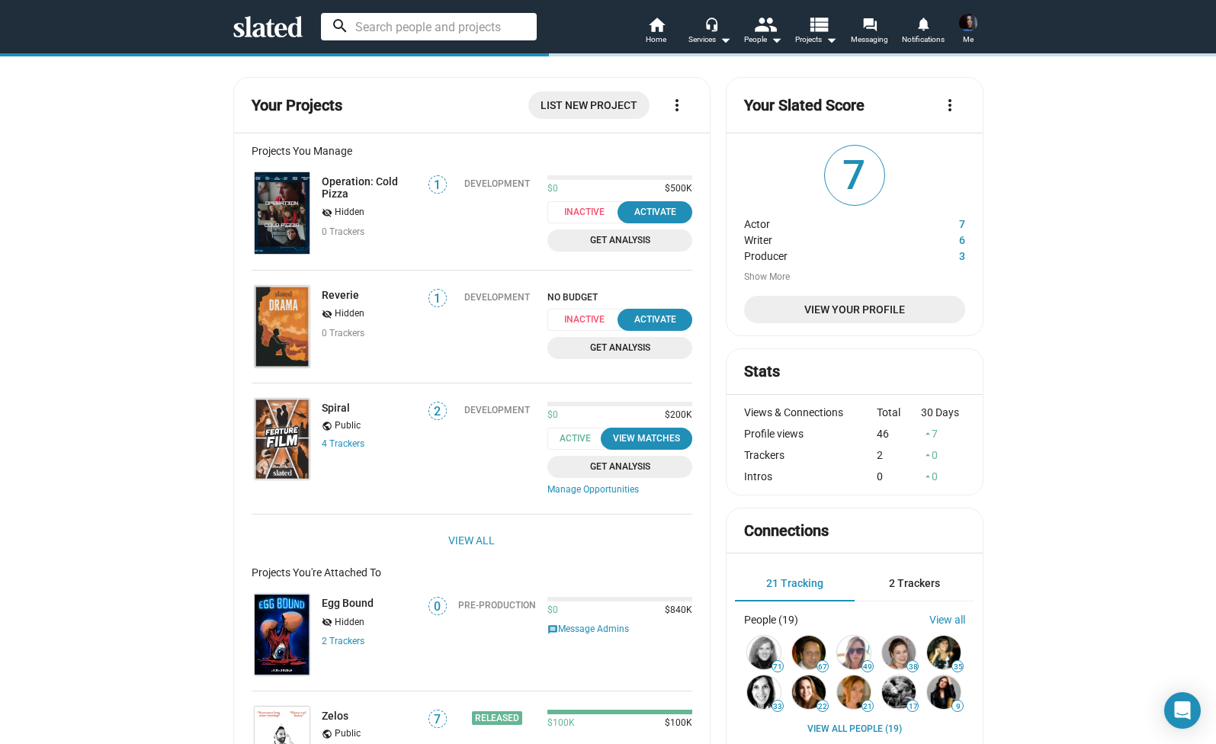
click at [476, 18] on input at bounding box center [429, 26] width 216 height 27
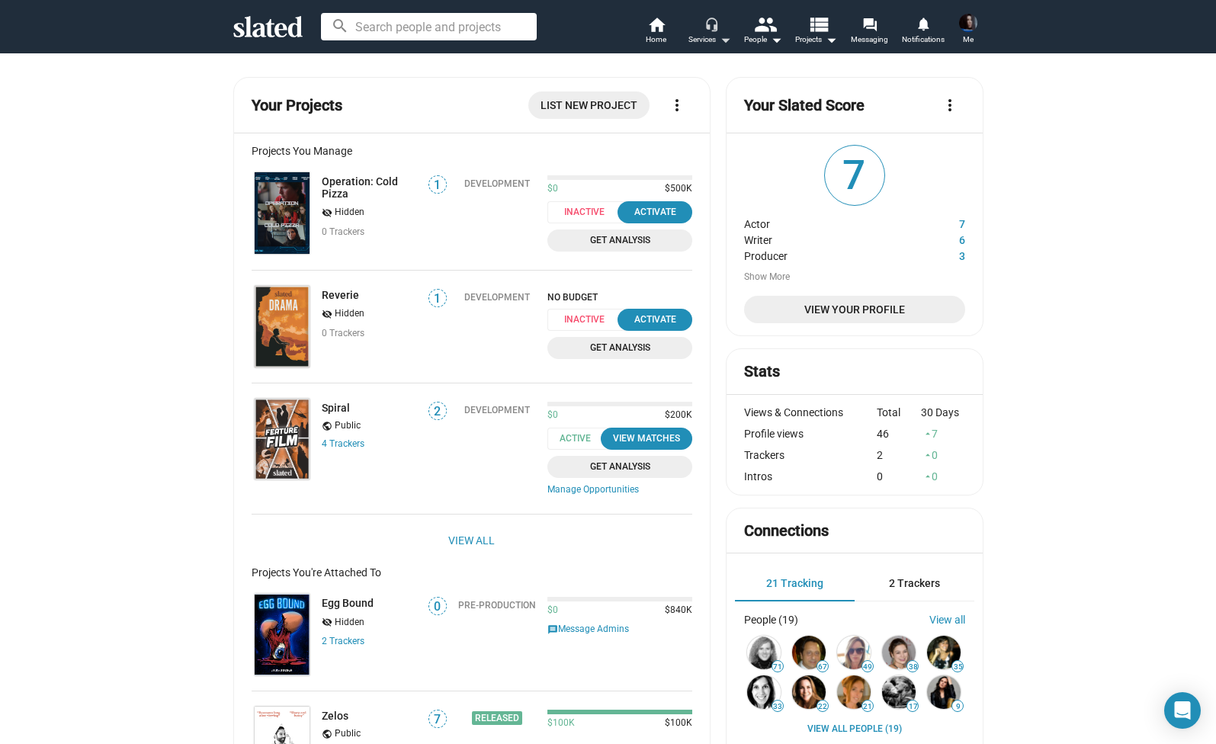
click at [724, 40] on mat-icon "arrow_drop_down" at bounding box center [725, 39] width 18 height 18
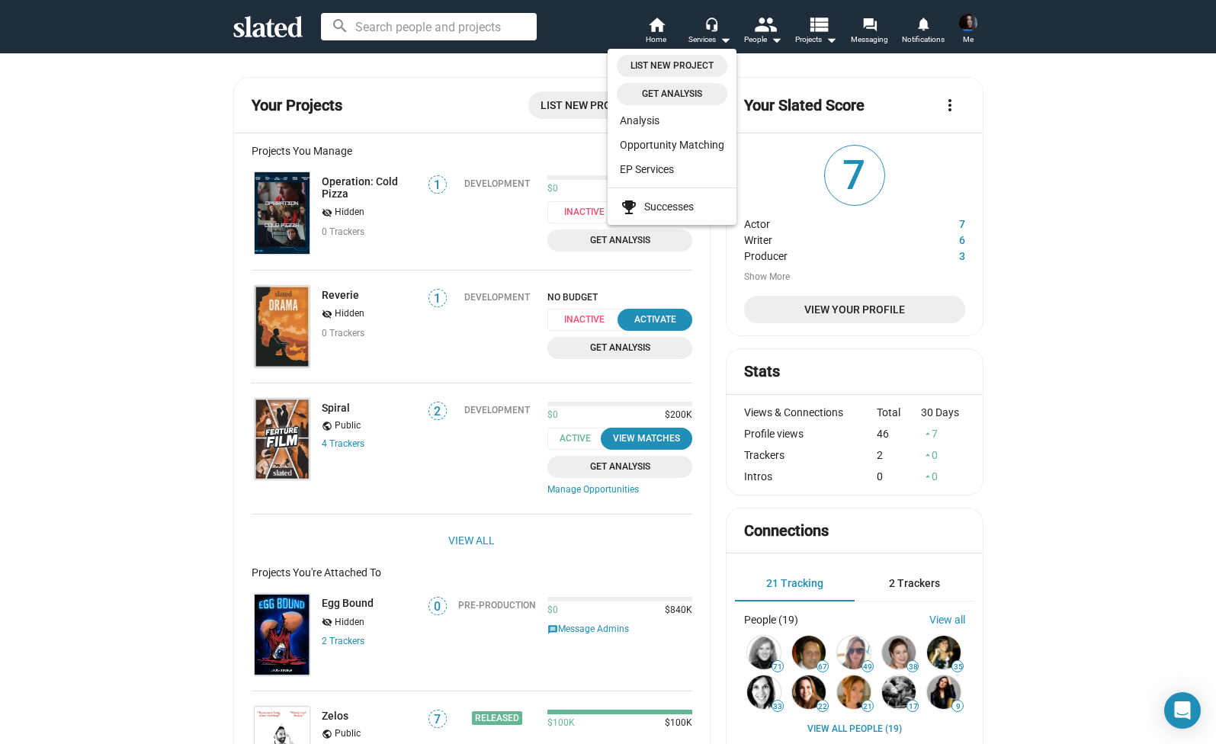
click at [1071, 347] on div at bounding box center [608, 372] width 1216 height 744
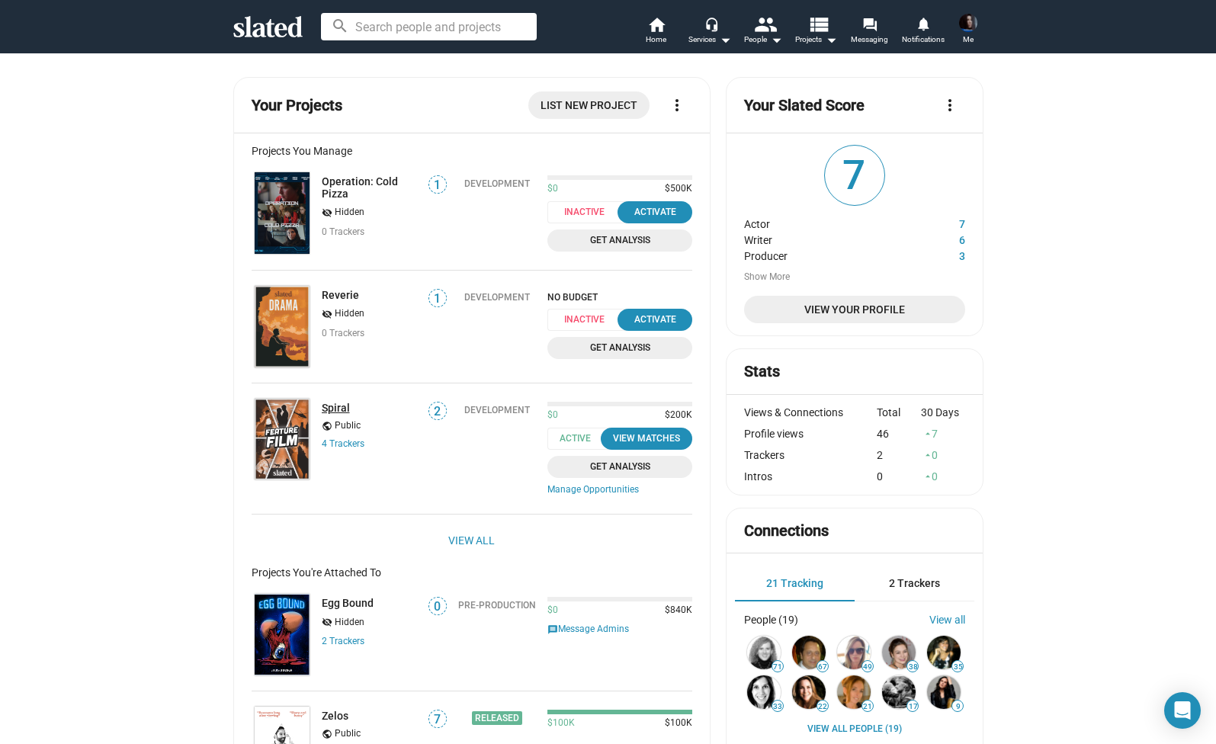
click at [326, 403] on link "Spiral" at bounding box center [336, 408] width 28 height 12
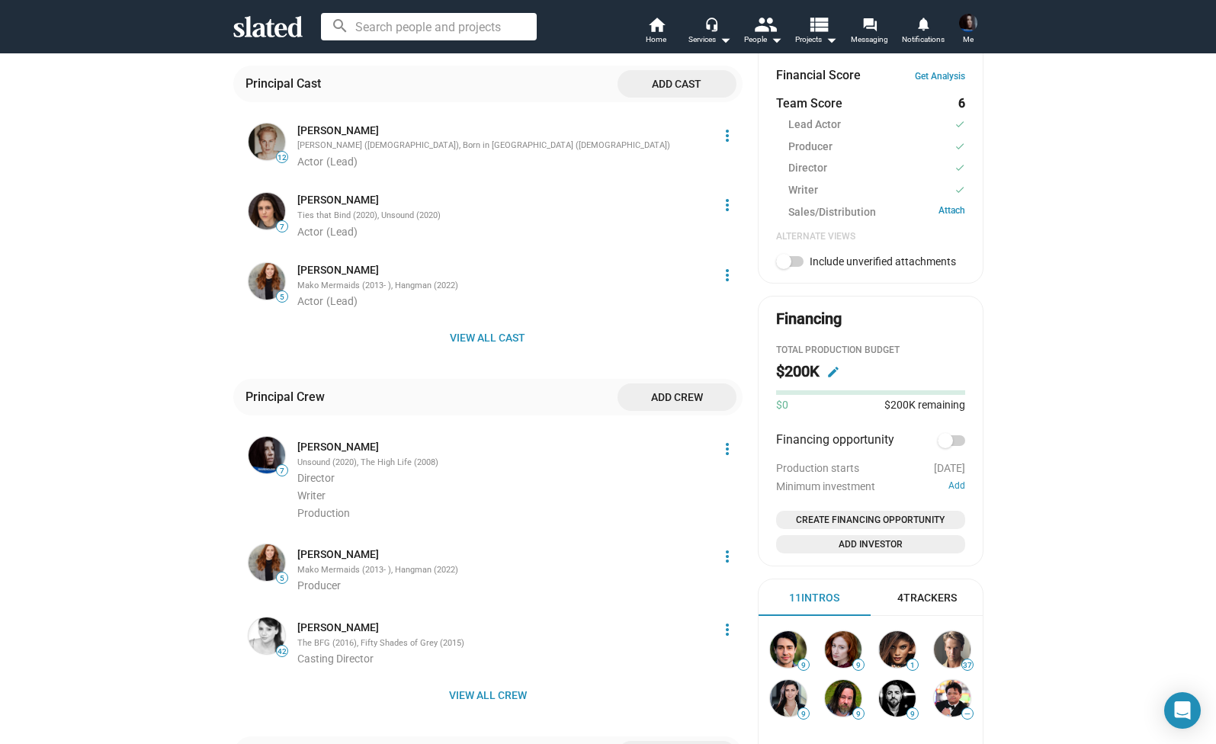
scroll to position [655, 0]
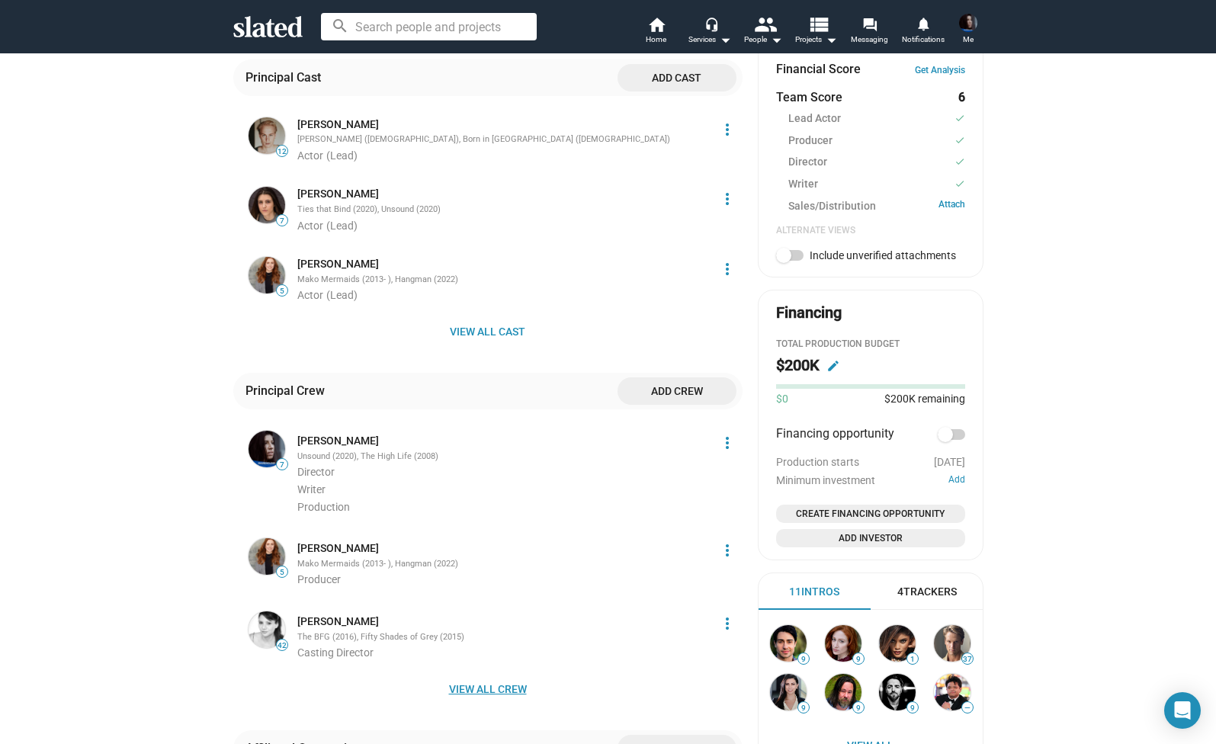
click at [486, 675] on span "View all crew" at bounding box center [487, 688] width 485 height 27
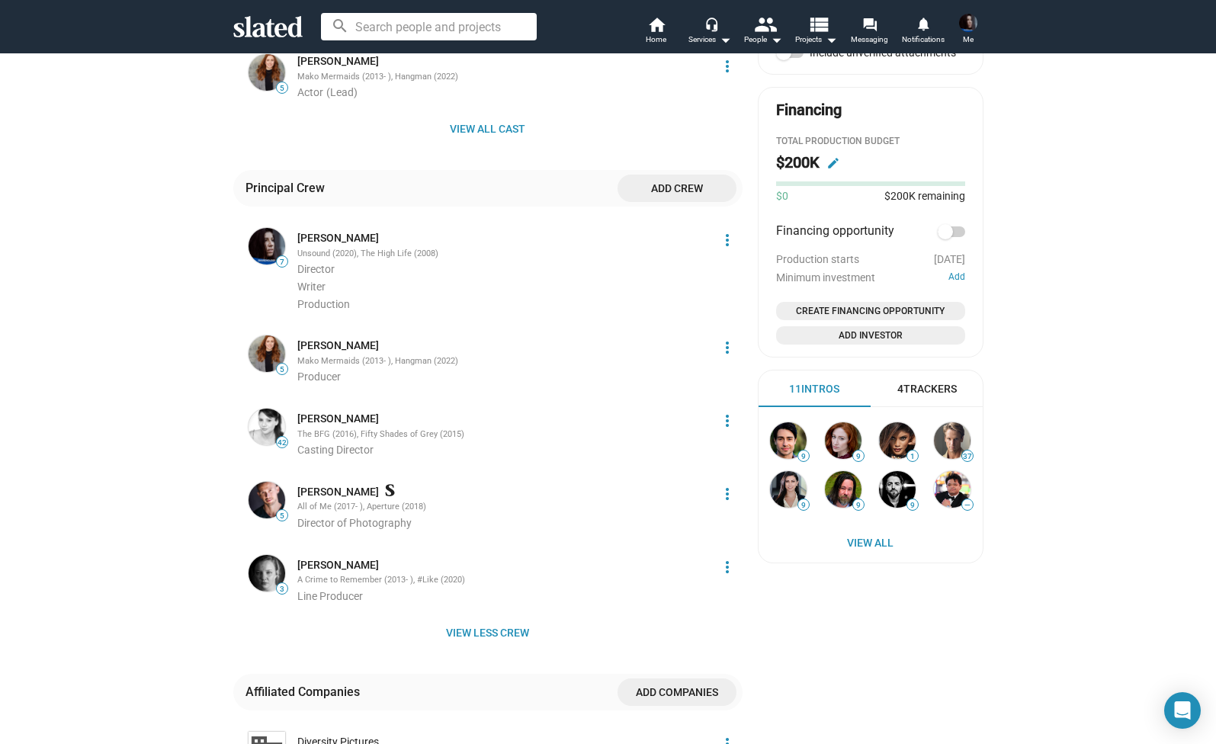
scroll to position [764, 0]
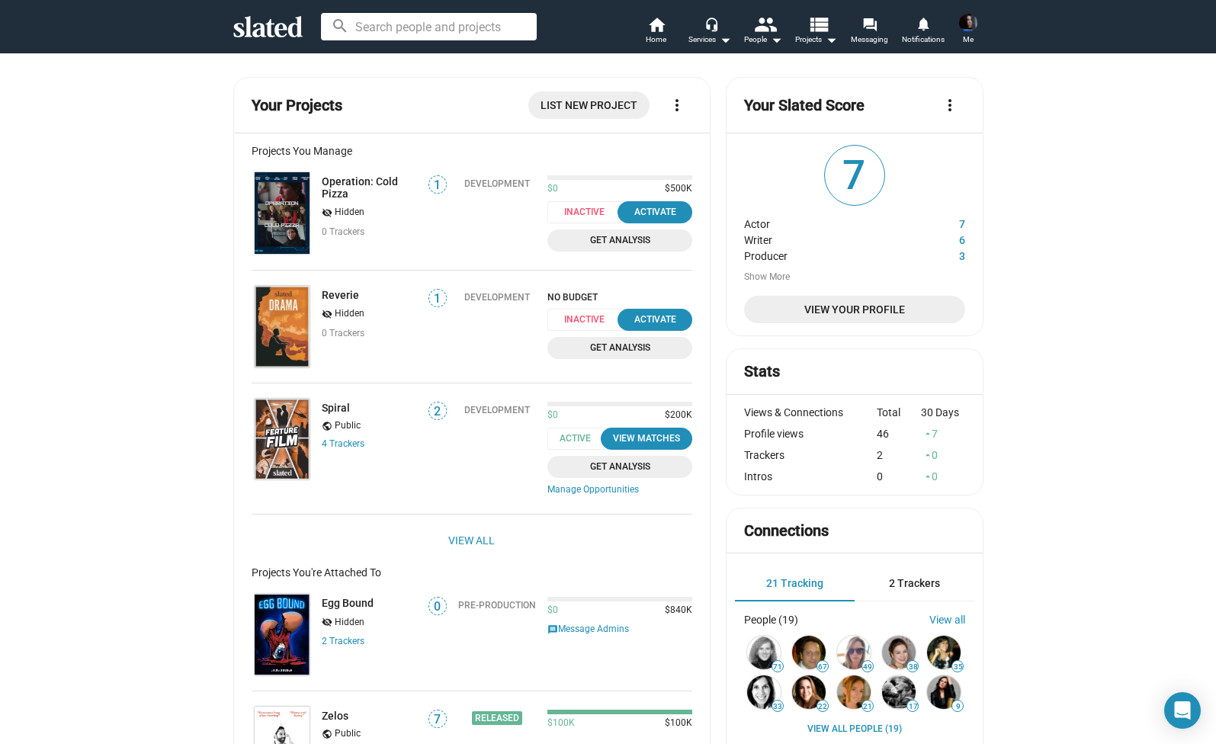
scroll to position [4, 0]
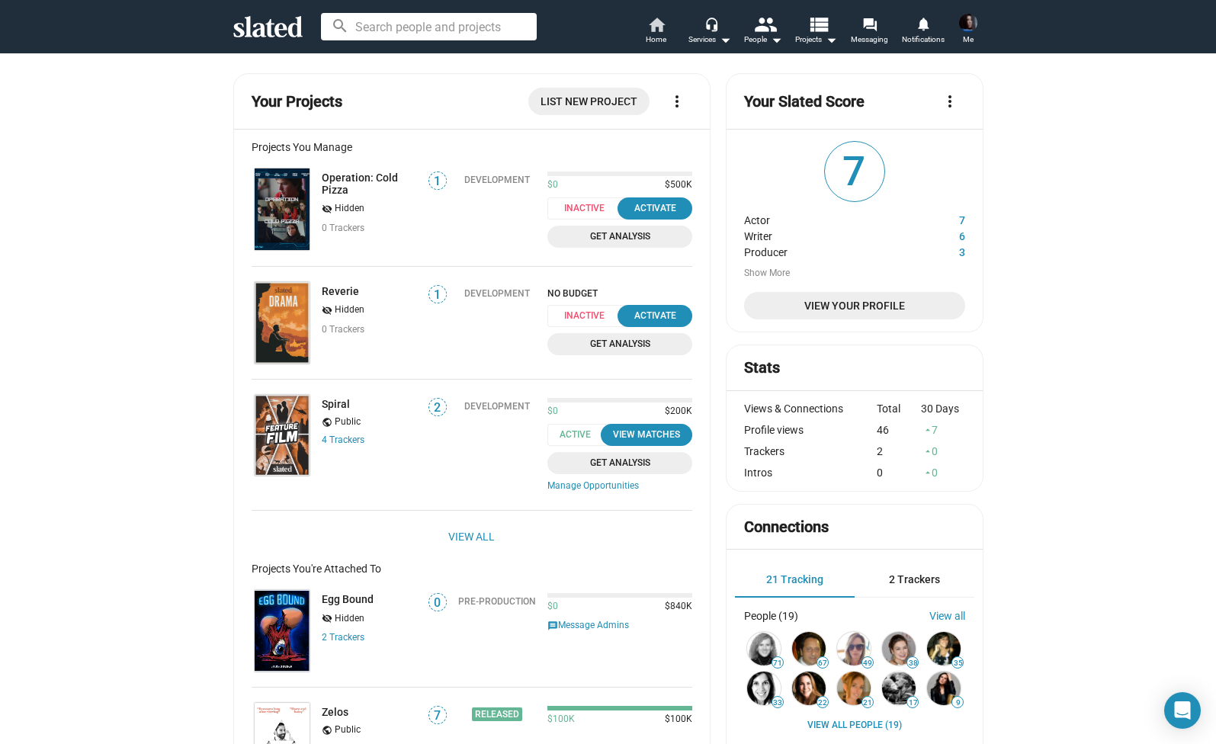
click at [638, 32] on link "home Home" at bounding box center [656, 32] width 53 height 34
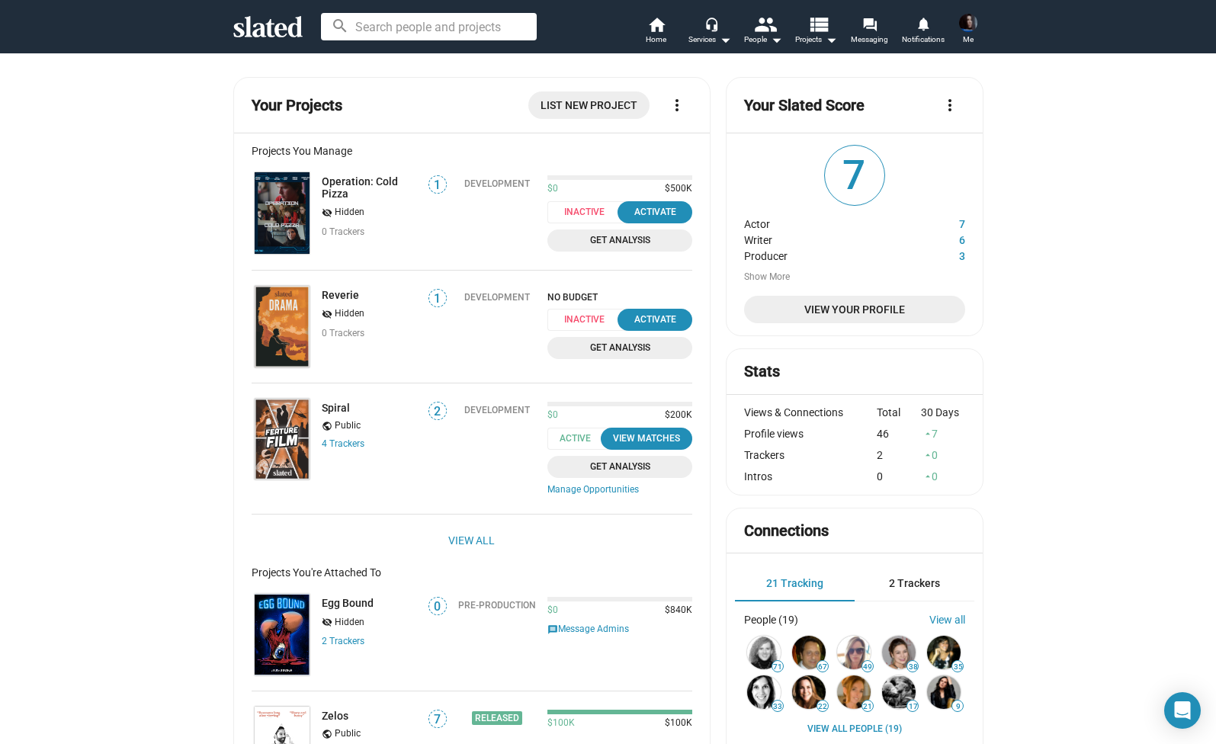
click at [972, 36] on span "Me" at bounding box center [968, 39] width 11 height 18
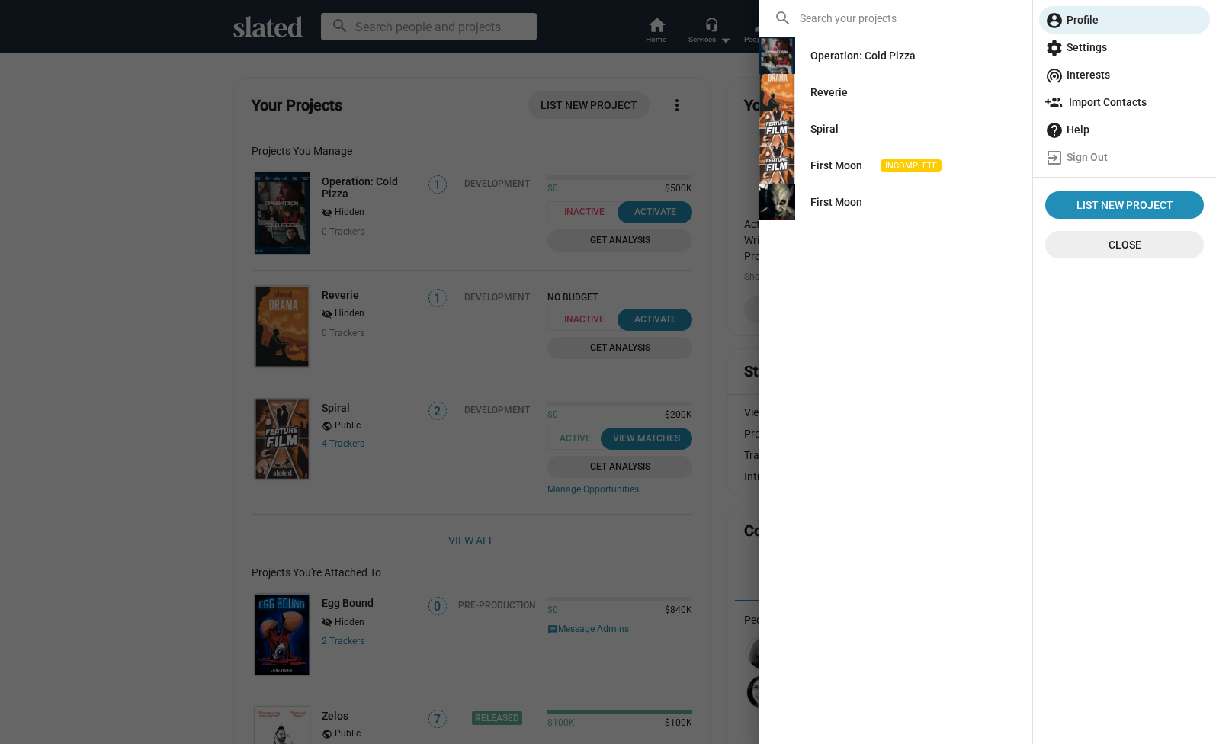
click at [711, 100] on div at bounding box center [608, 372] width 1216 height 744
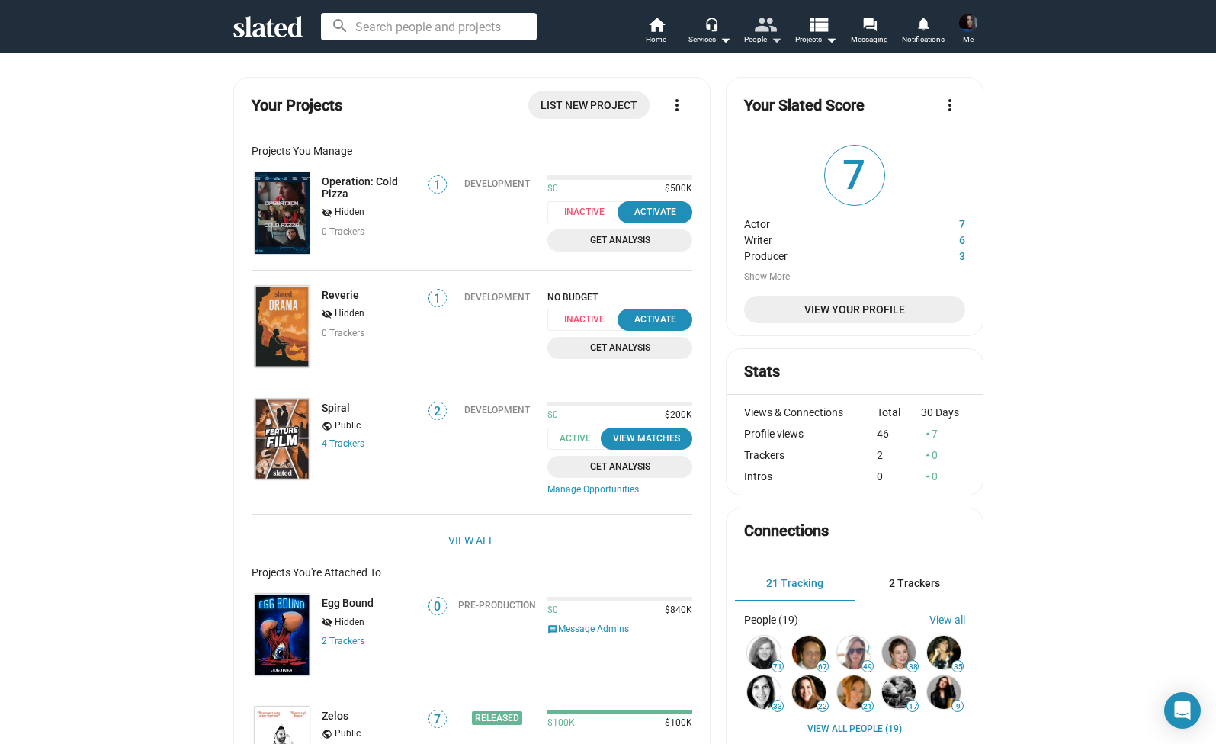
click at [766, 31] on mat-icon "people" at bounding box center [764, 24] width 22 height 22
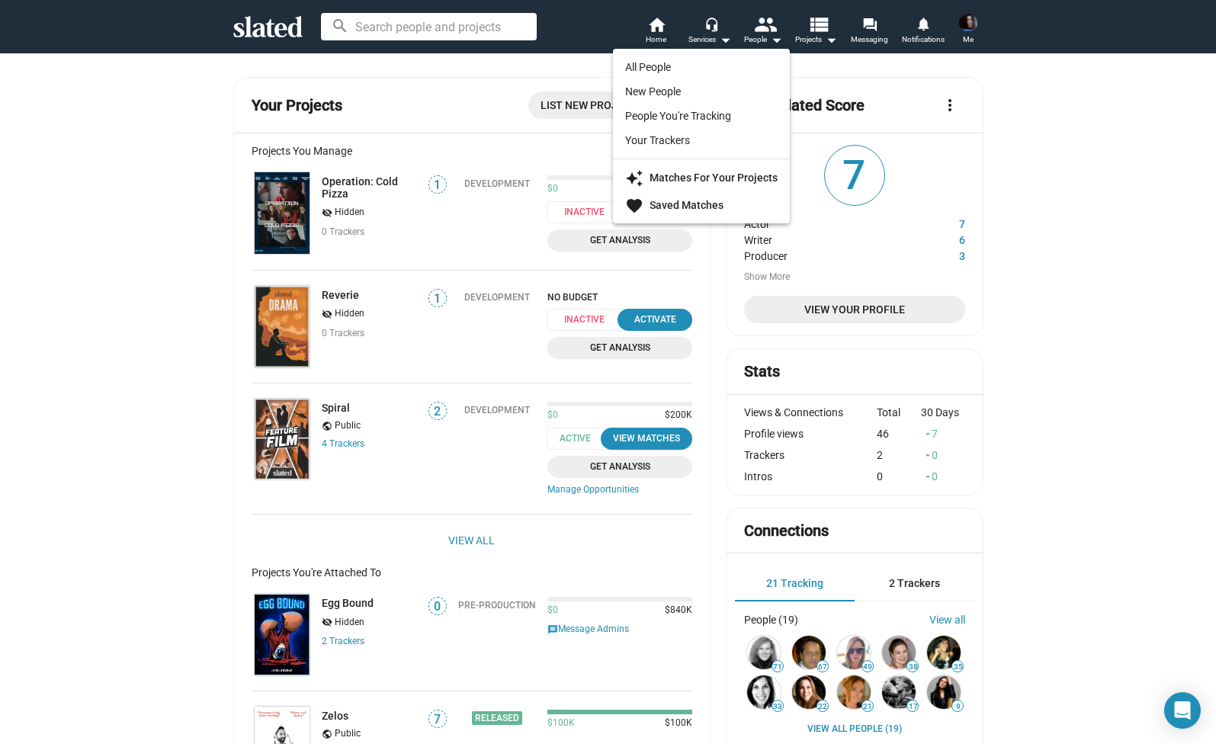
click at [712, 34] on div at bounding box center [608, 372] width 1216 height 744
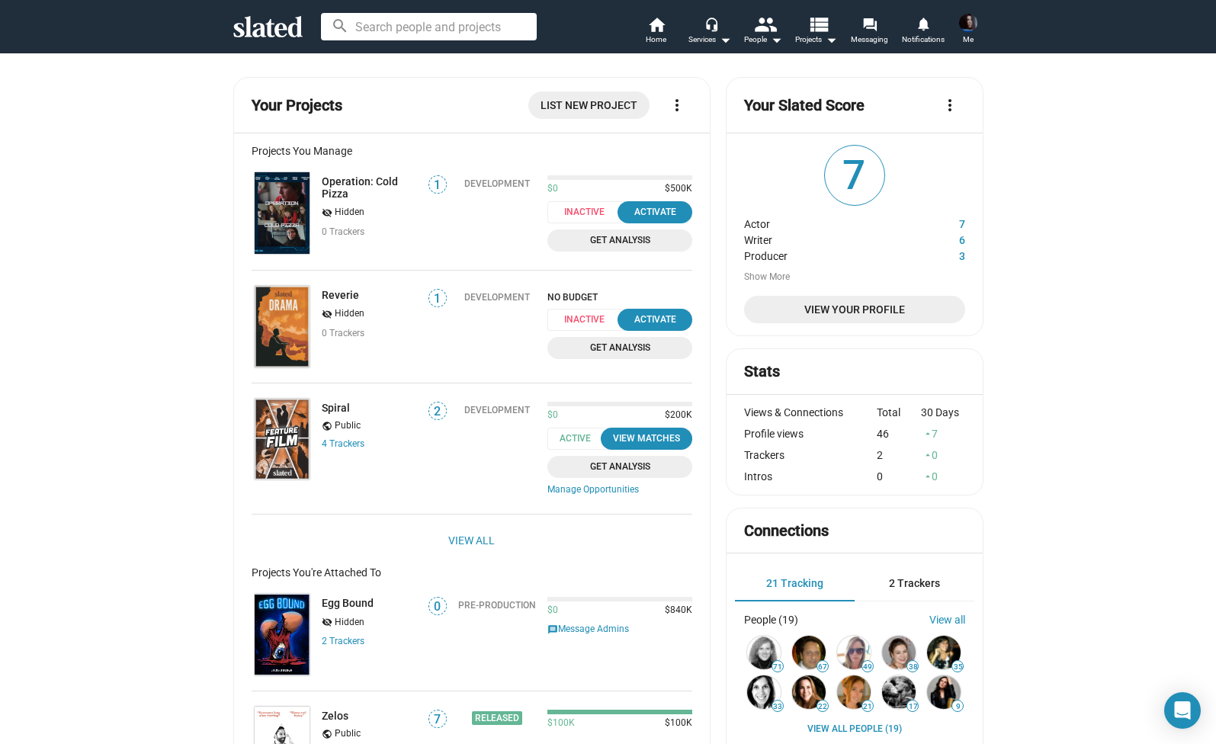
click at [712, 34] on div "Services arrow_drop_down" at bounding box center [709, 39] width 43 height 18
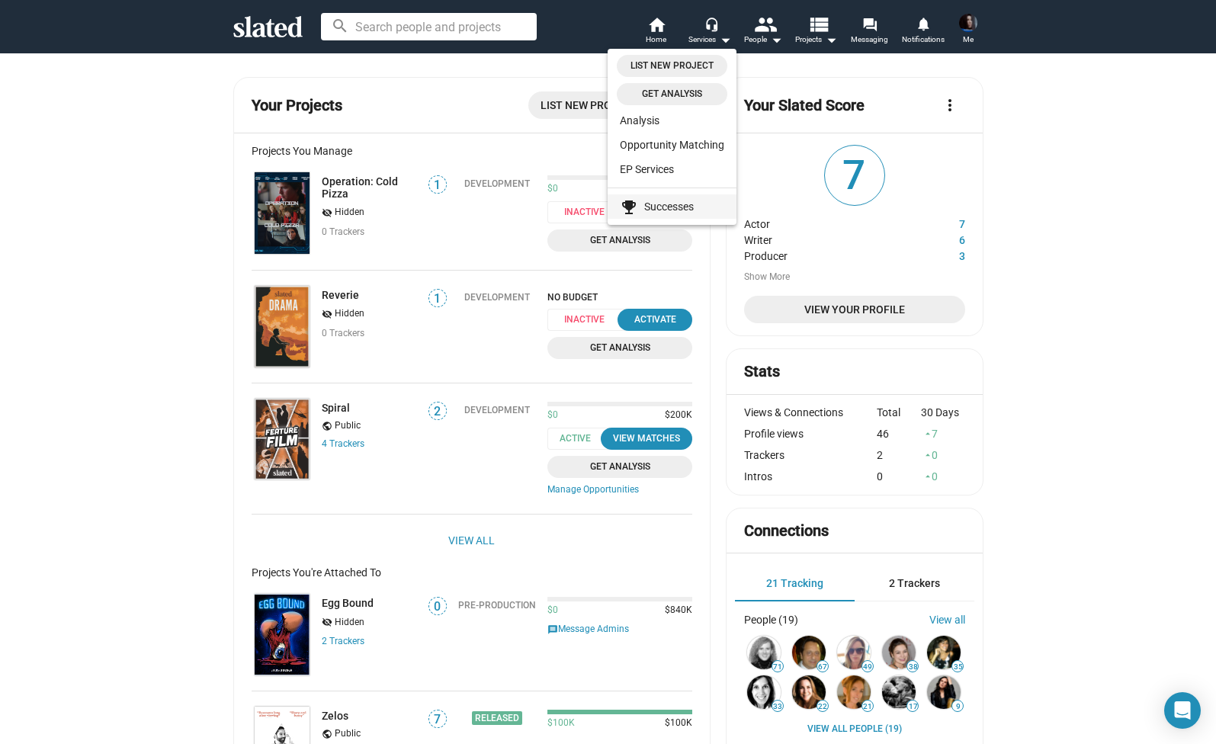
click at [672, 210] on link "emoji_events Successes" at bounding box center [671, 206] width 129 height 24
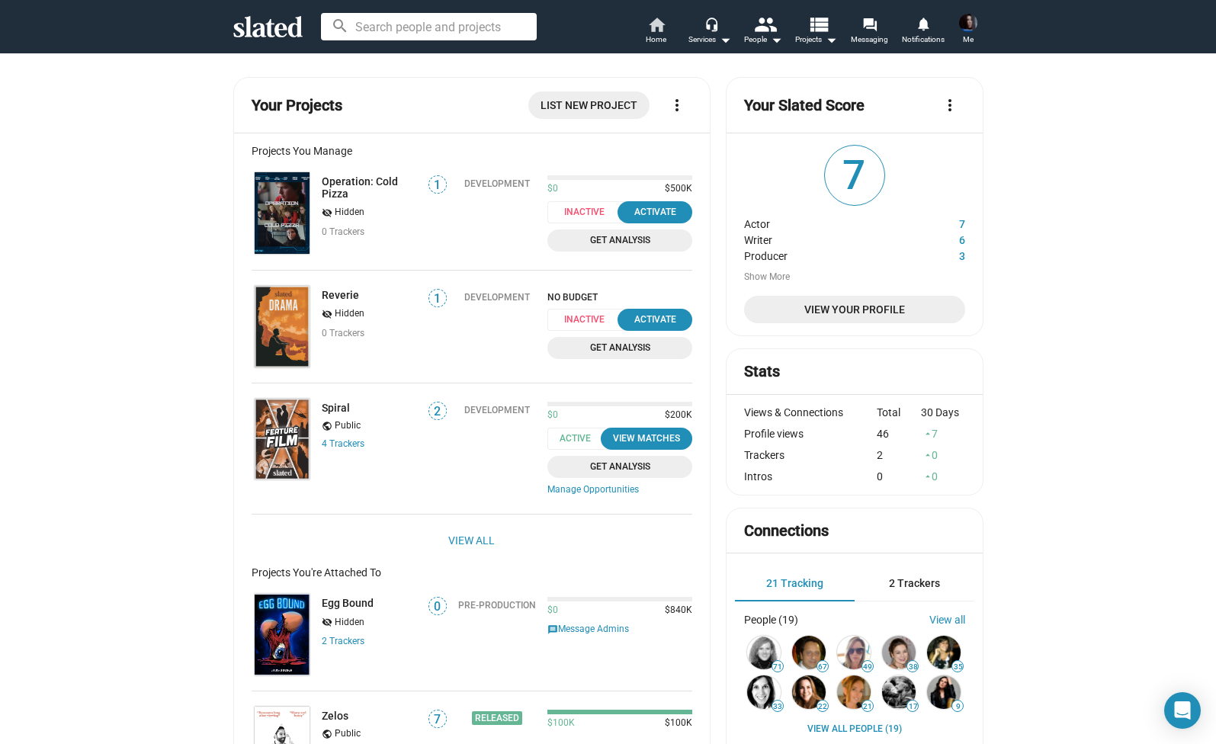
click at [647, 18] on mat-icon "home" at bounding box center [656, 24] width 18 height 18
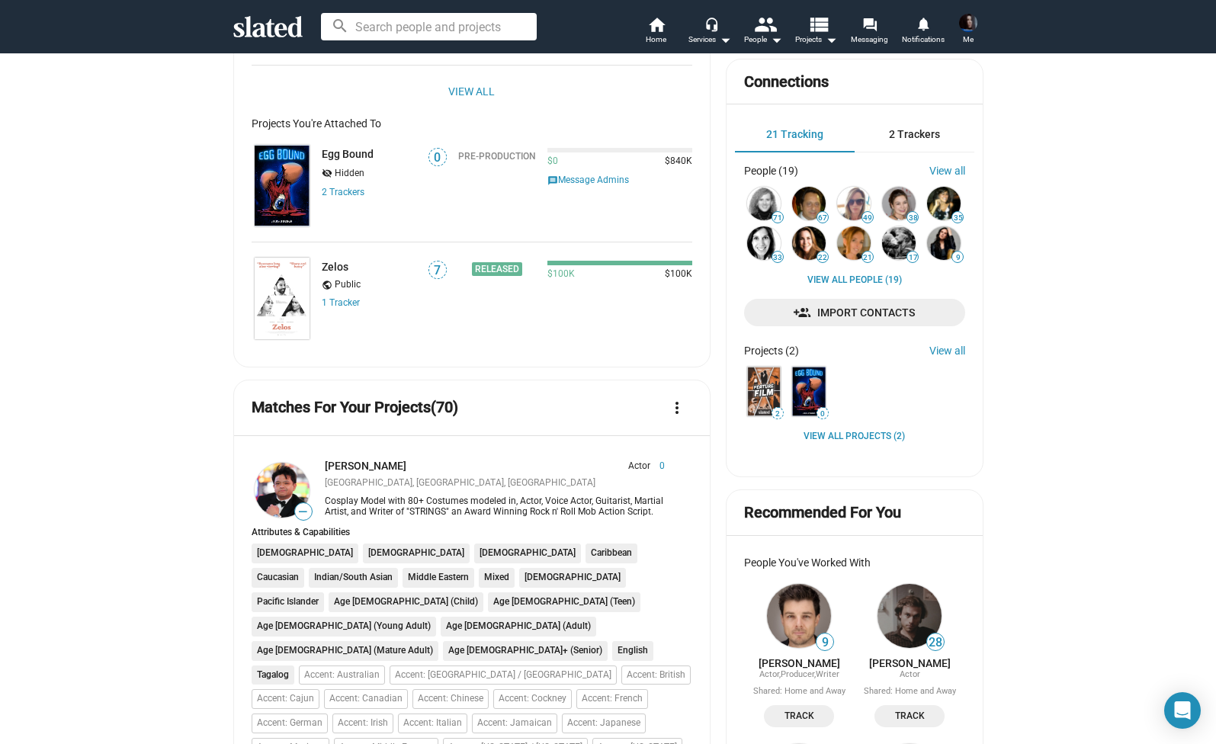
scroll to position [457, 0]
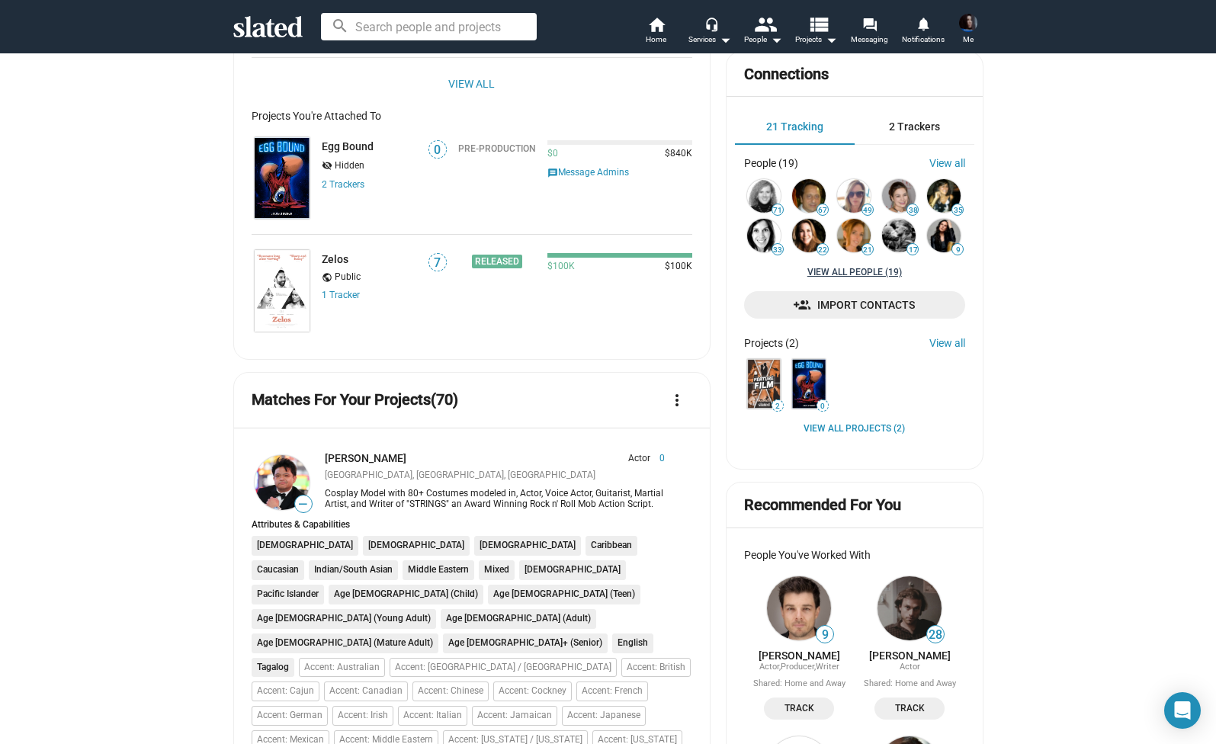
click at [874, 268] on link "View all People (19)" at bounding box center [854, 273] width 95 height 12
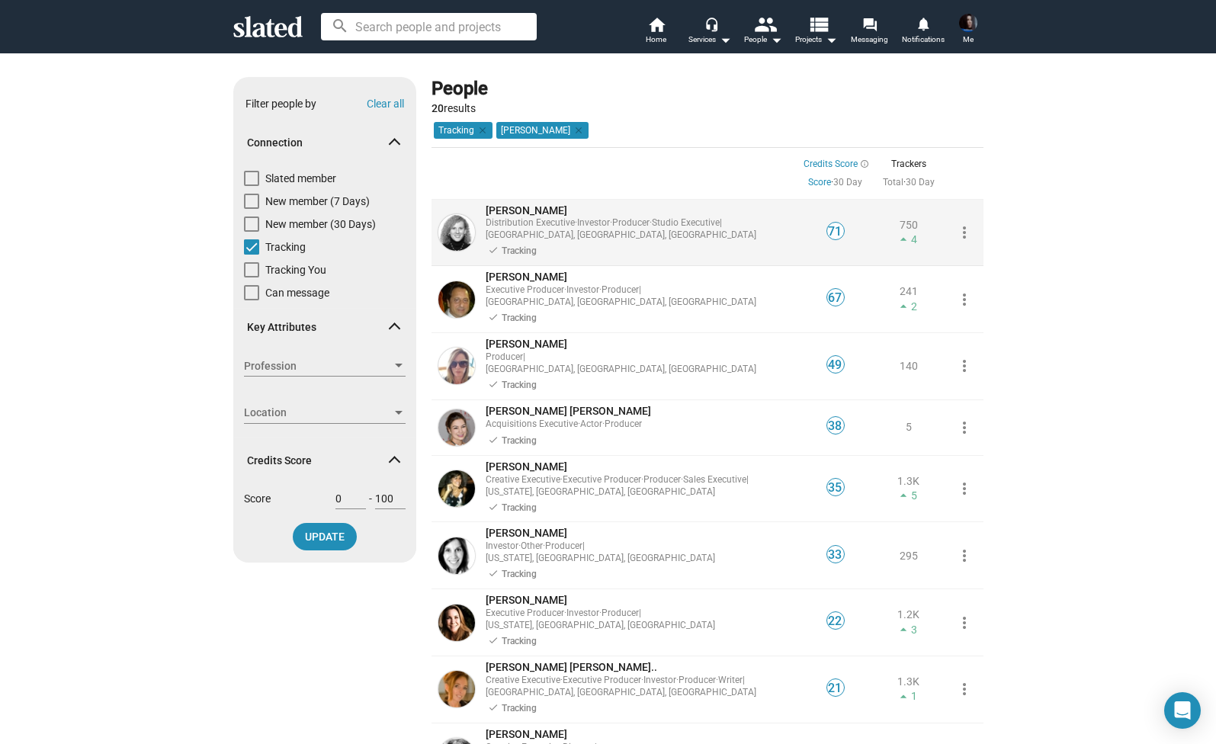
click at [505, 209] on span "[PERSON_NAME]" at bounding box center [526, 210] width 82 height 12
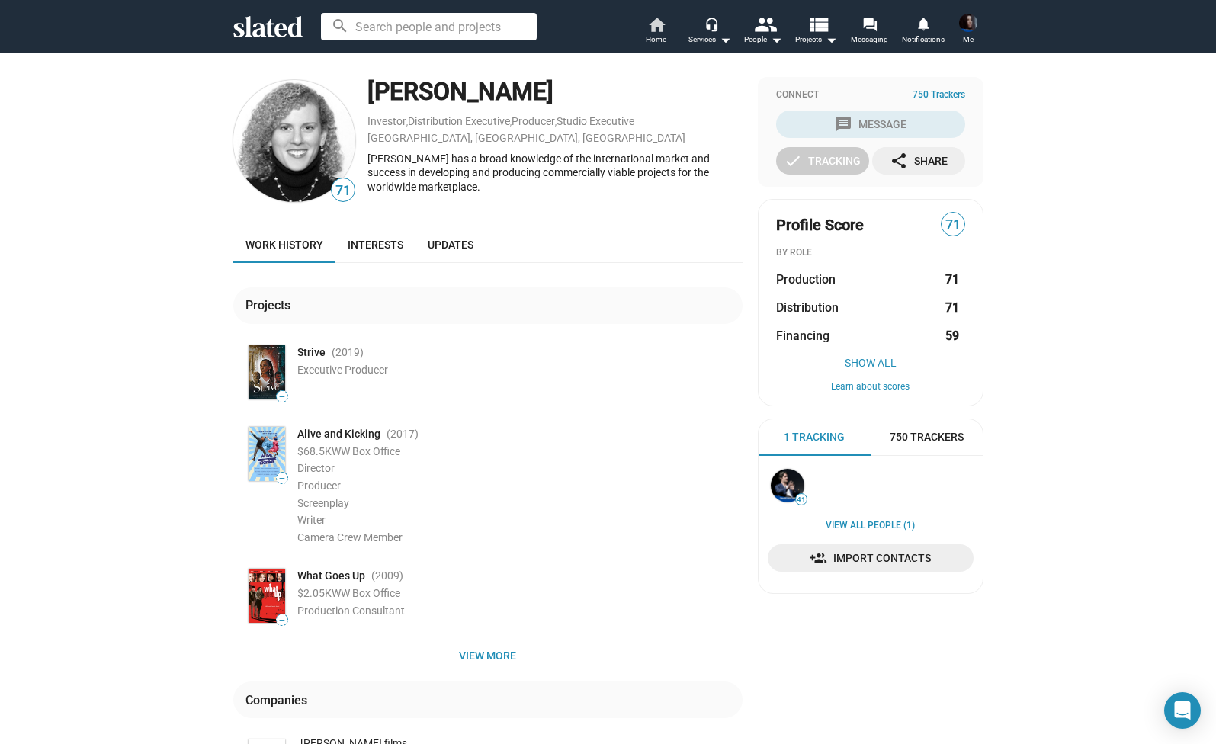
click at [655, 24] on mat-icon "home" at bounding box center [656, 24] width 18 height 18
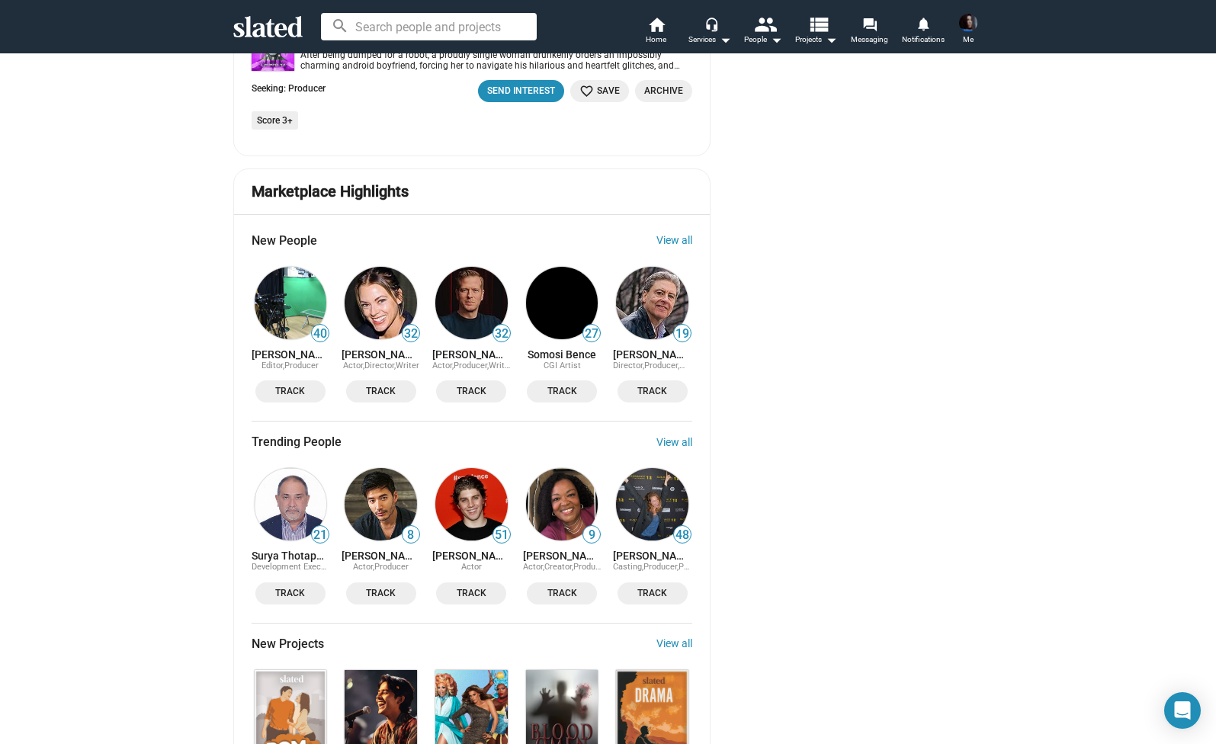
scroll to position [3934, 0]
click at [679, 638] on link "View all" at bounding box center [674, 644] width 36 height 12
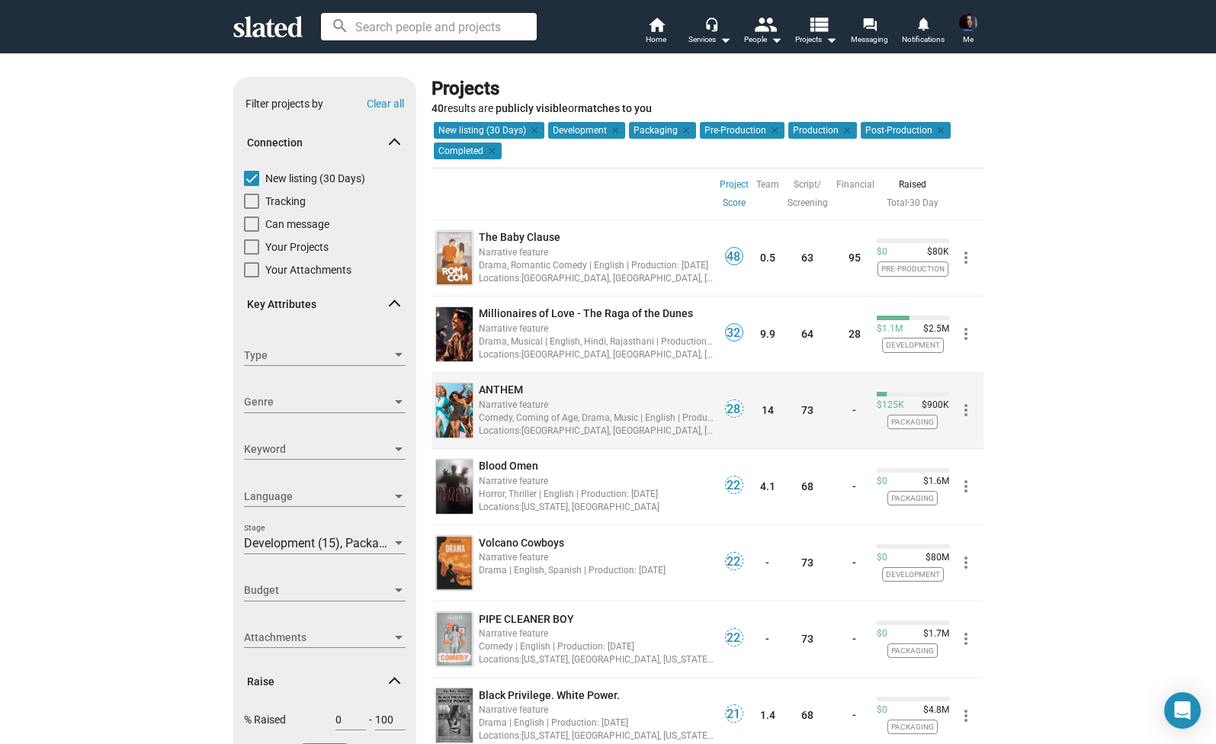
click at [581, 391] on div "ANTHEM" at bounding box center [597, 390] width 236 height 14
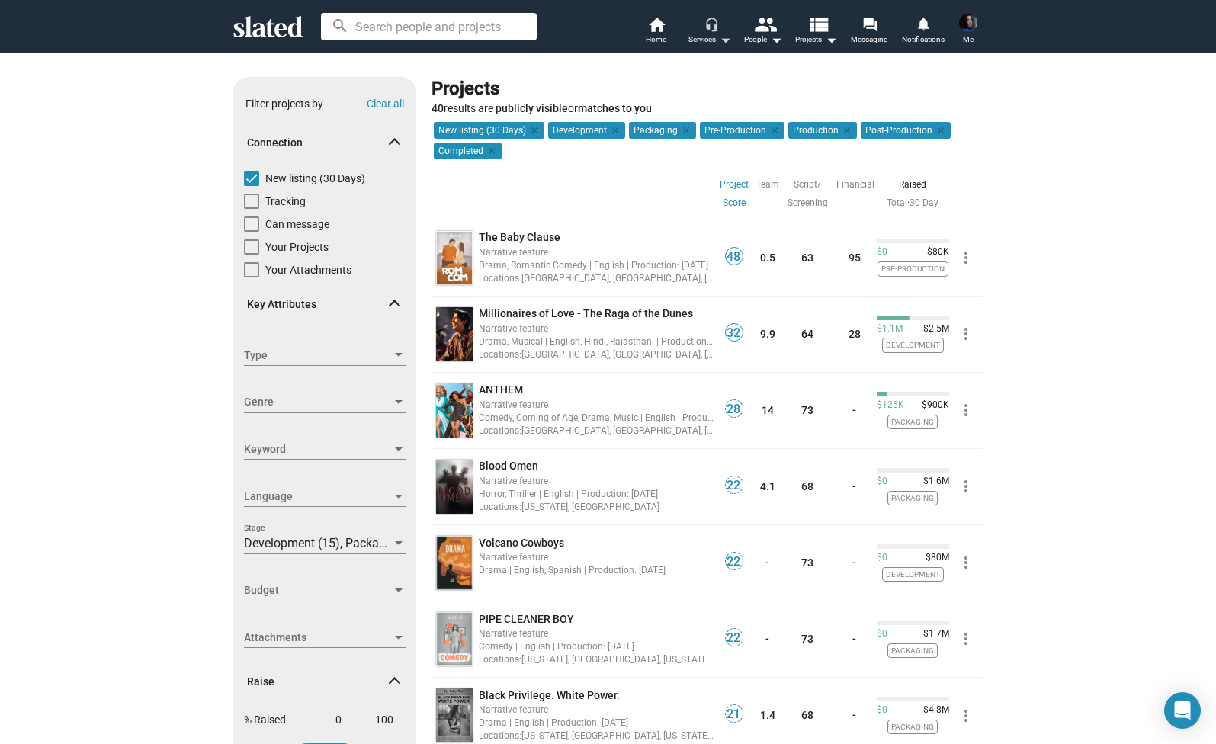
click at [722, 32] on mat-icon "arrow_drop_down" at bounding box center [725, 39] width 18 height 18
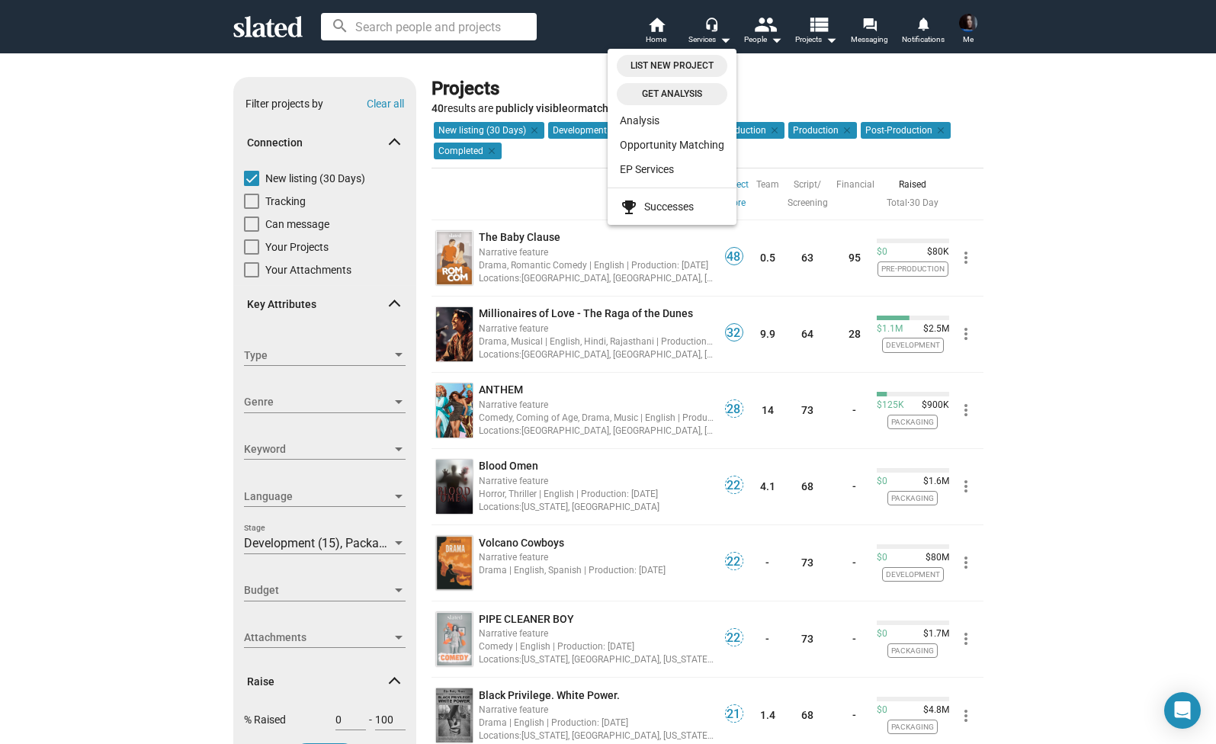
click at [709, 37] on div at bounding box center [608, 372] width 1216 height 744
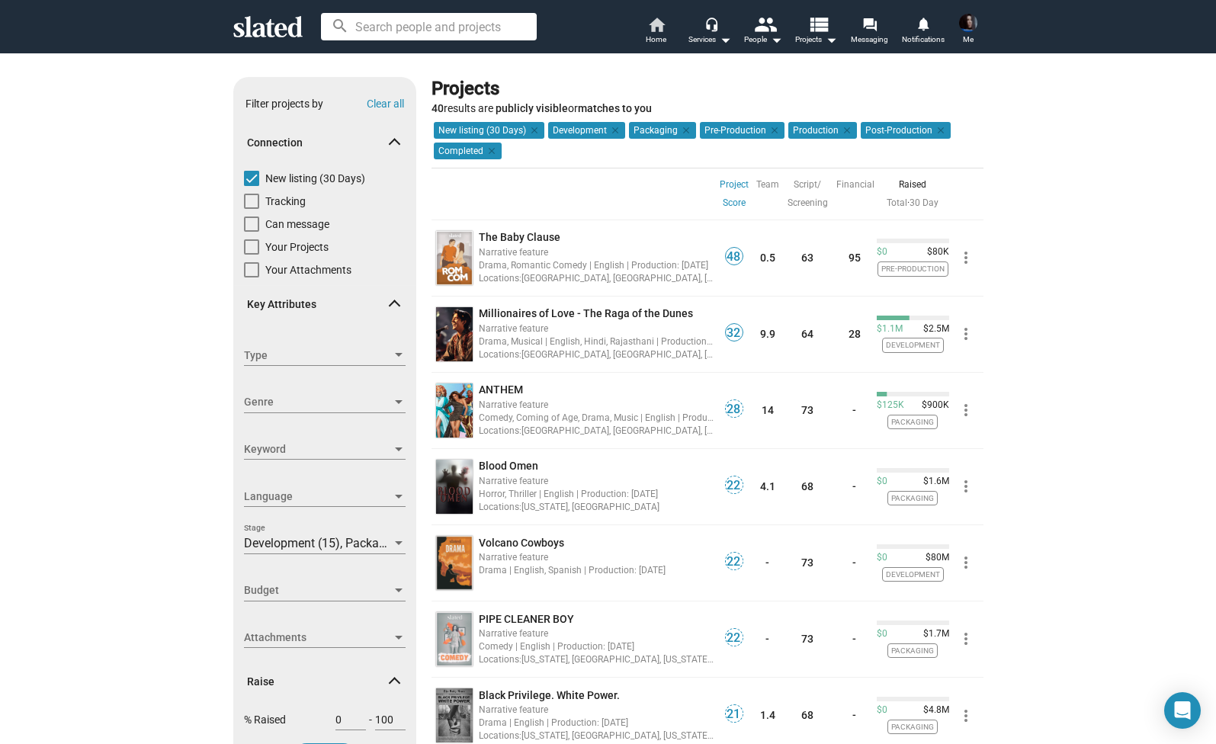
click at [662, 30] on mat-icon "home" at bounding box center [656, 24] width 18 height 18
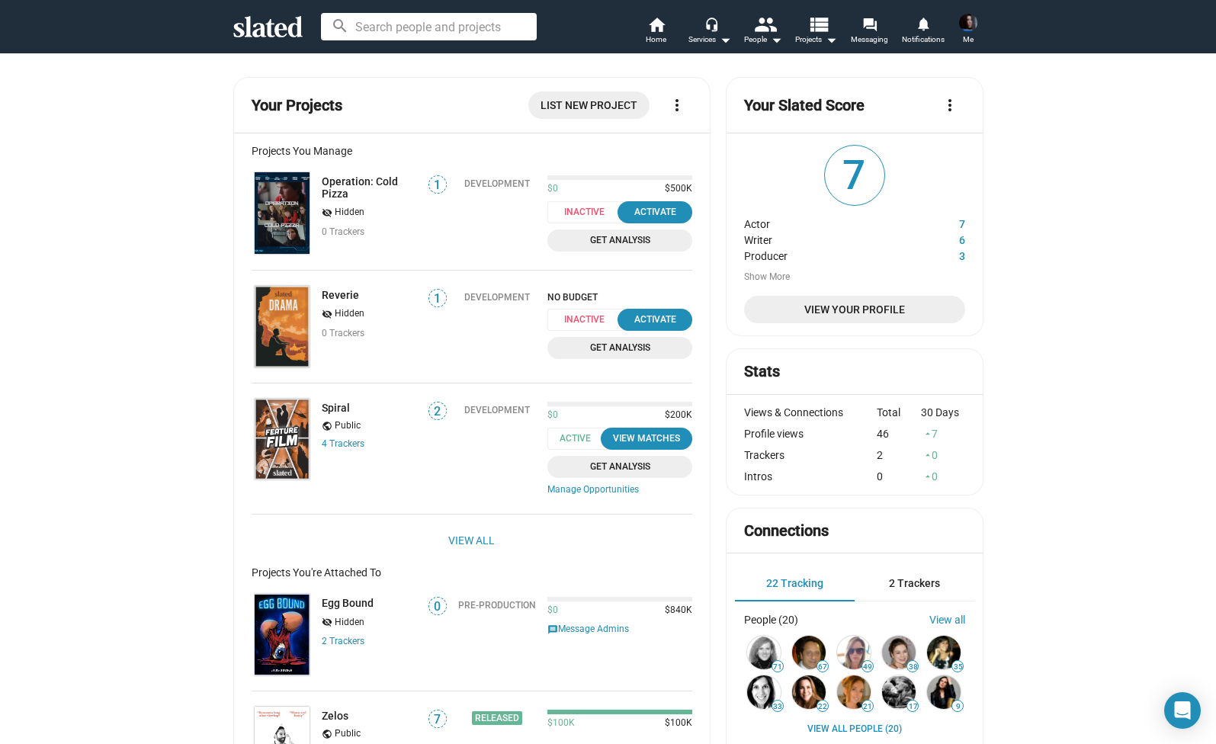
click at [849, 321] on span "View Your Profile" at bounding box center [854, 309] width 196 height 27
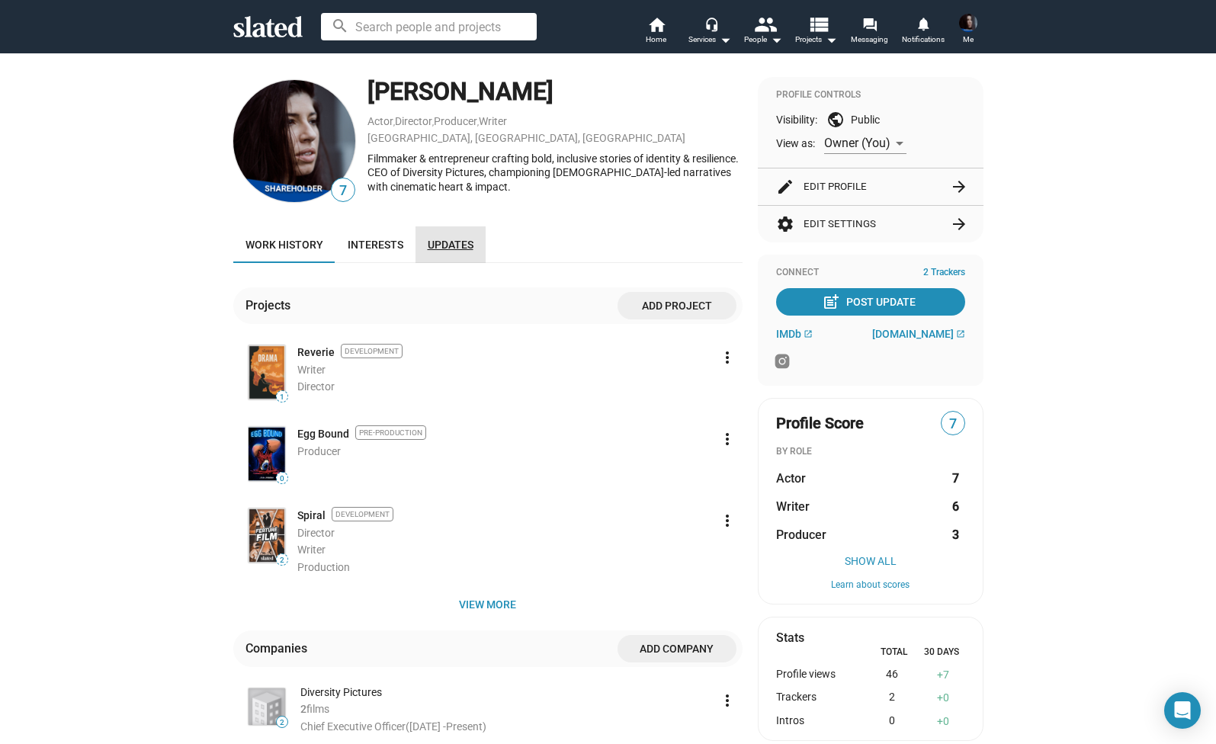
click at [467, 242] on span "Updates" at bounding box center [451, 245] width 46 height 12
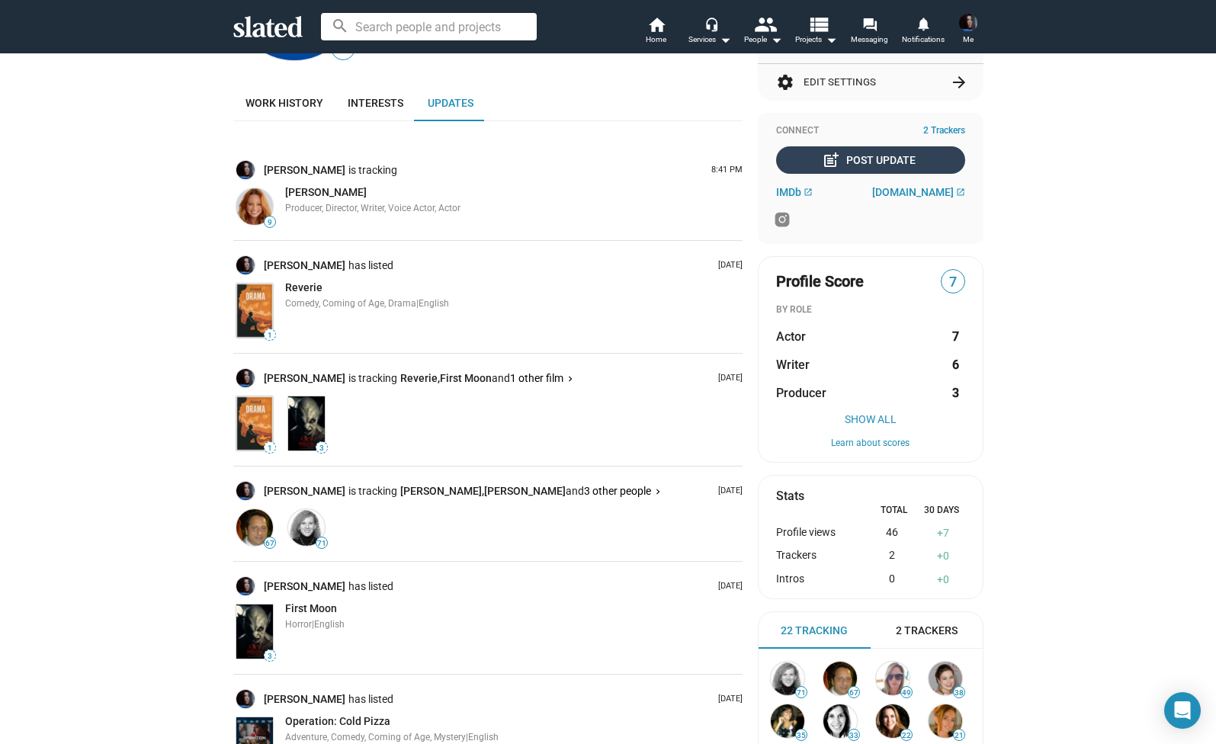
scroll to position [153, 0]
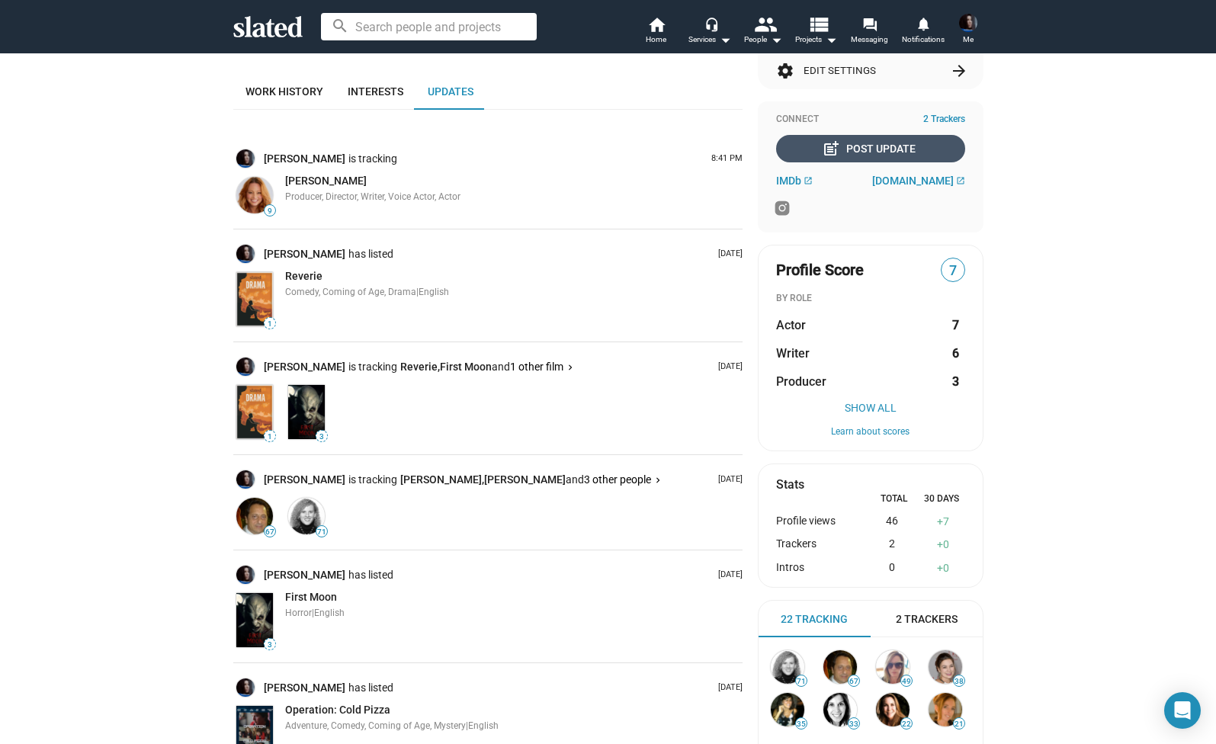
click at [898, 155] on div "post_add Post Update" at bounding box center [870, 148] width 91 height 27
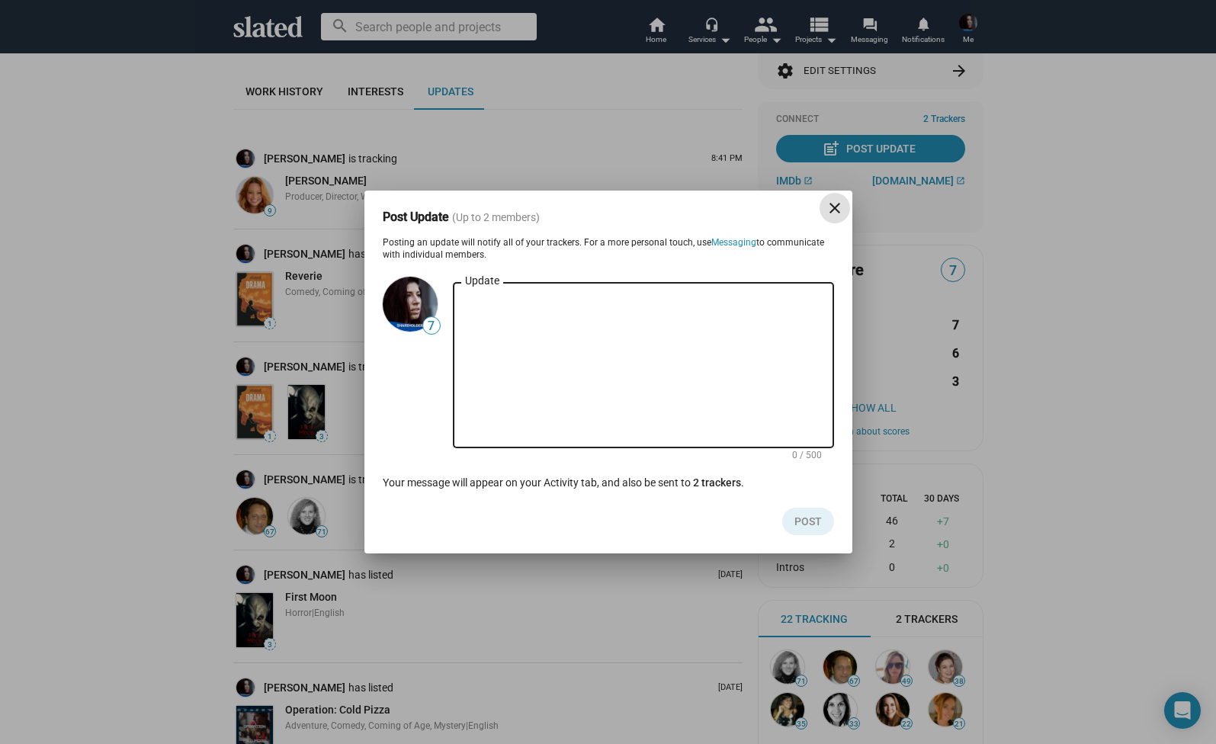
click at [832, 224] on div "Post Update (Up to 2 members) close" at bounding box center [608, 217] width 451 height 16
click at [840, 203] on mat-icon "close" at bounding box center [834, 208] width 18 height 18
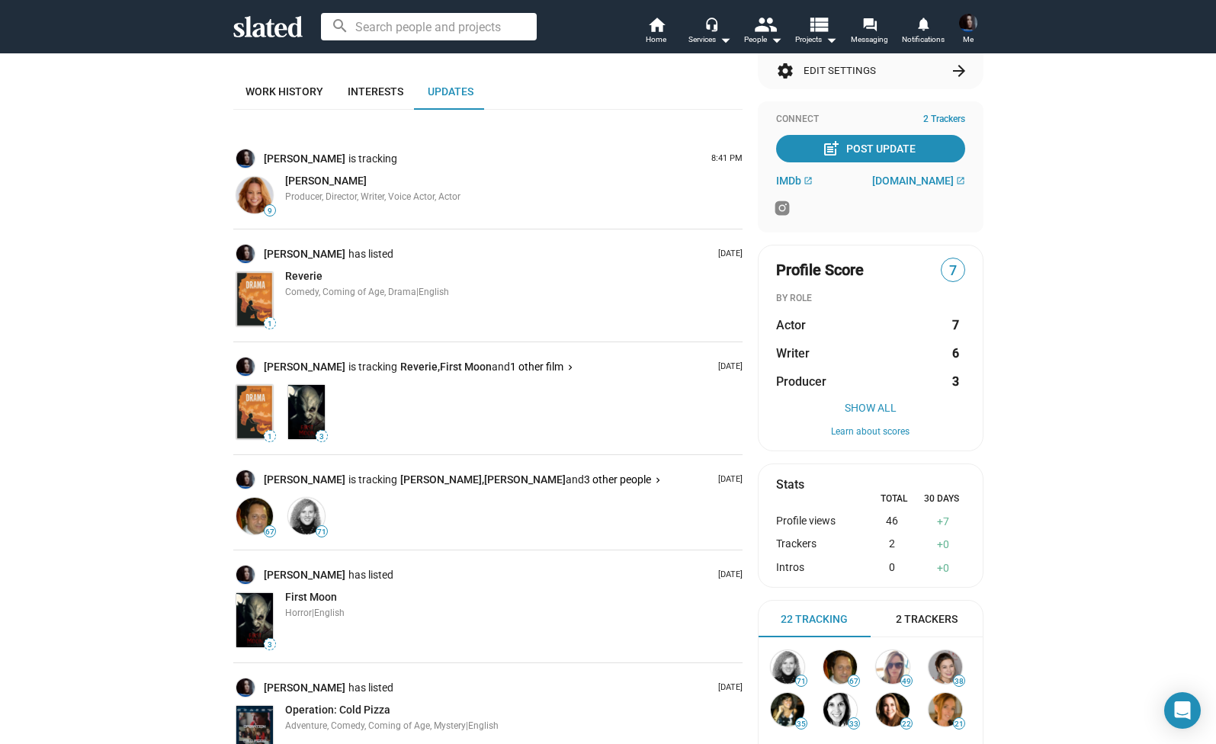
click at [944, 616] on span "2 Trackers" at bounding box center [927, 619] width 62 height 14
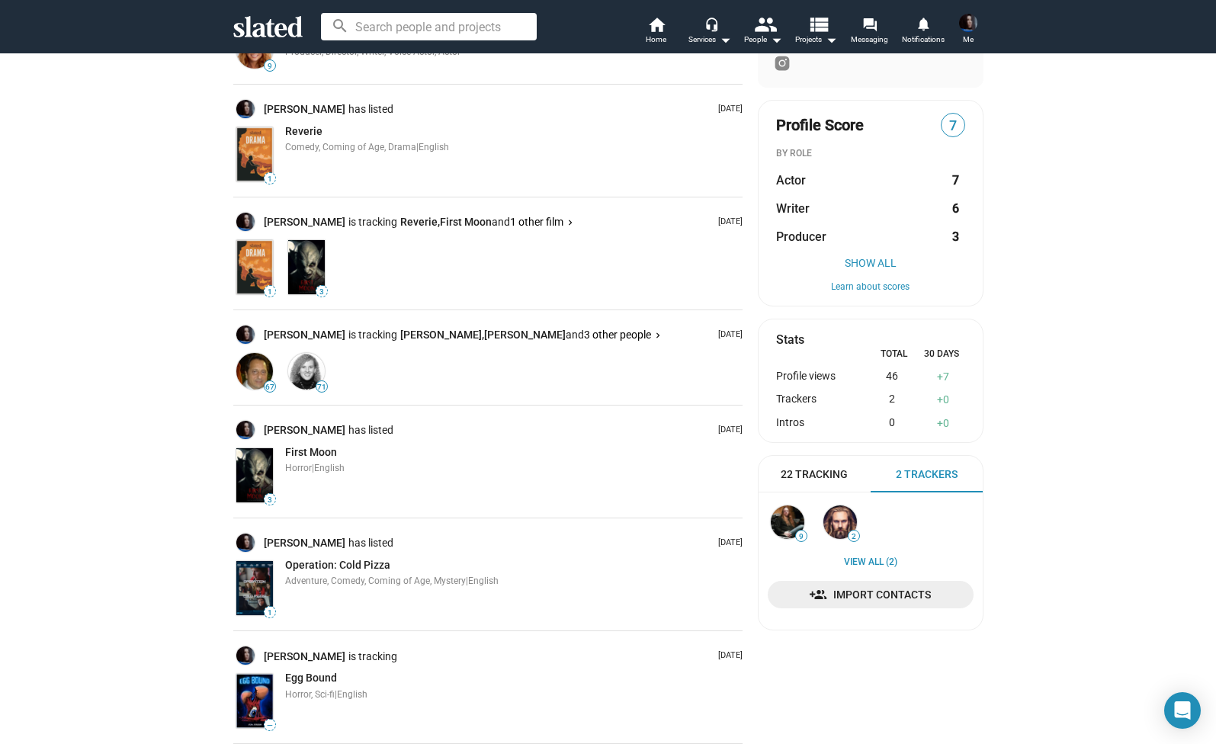
scroll to position [299, 0]
click at [828, 460] on div "22 Tracking" at bounding box center [814, 473] width 112 height 37
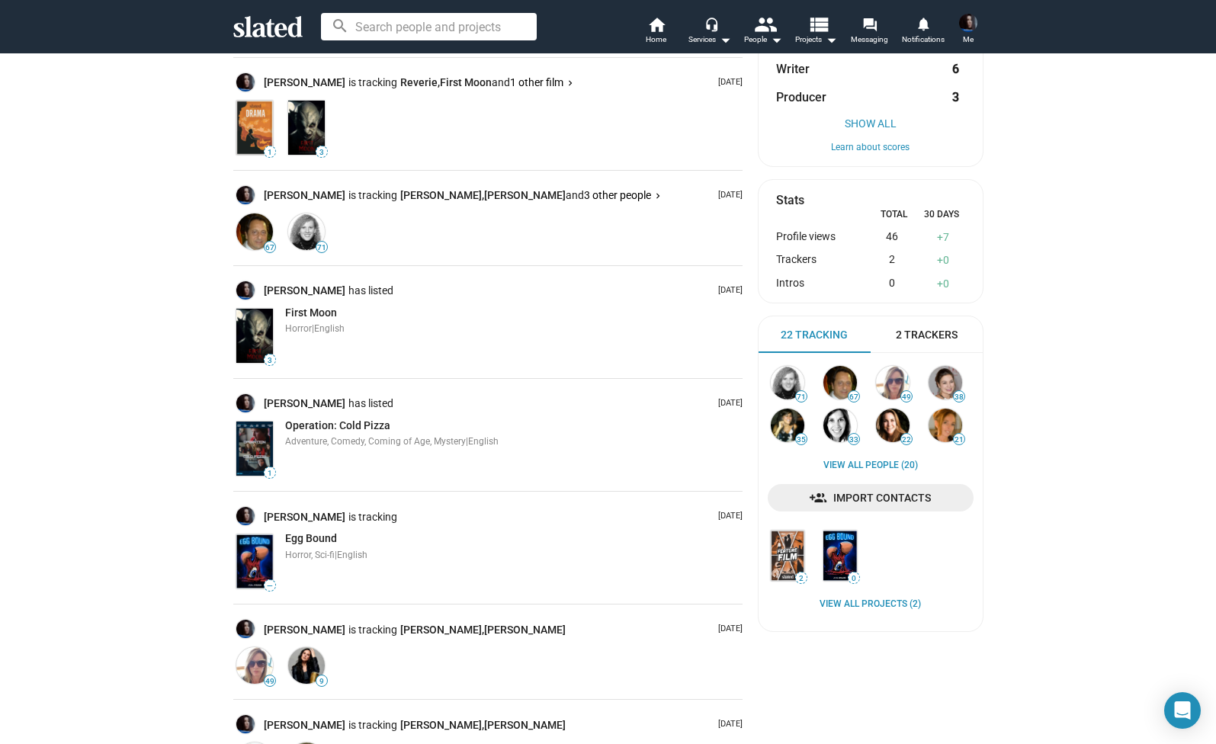
scroll to position [441, 0]
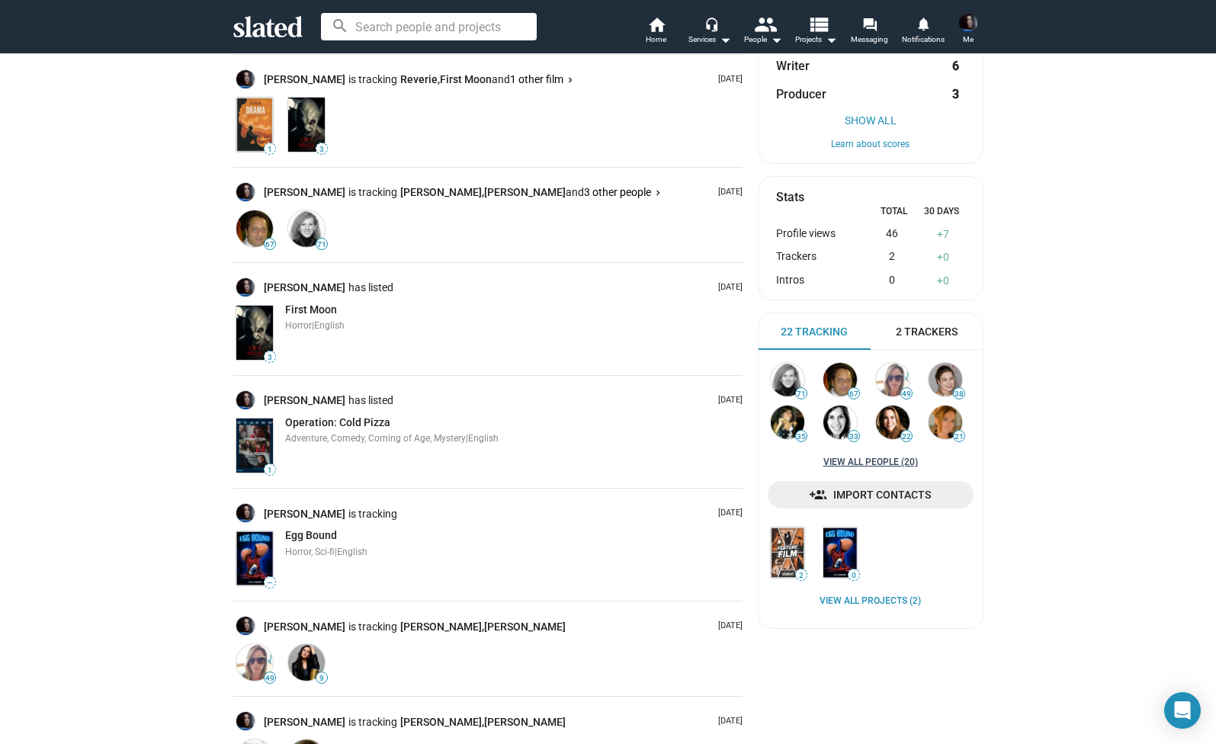
click at [859, 461] on link "View all People (20)" at bounding box center [870, 463] width 95 height 12
